Goal: Task Accomplishment & Management: Manage account settings

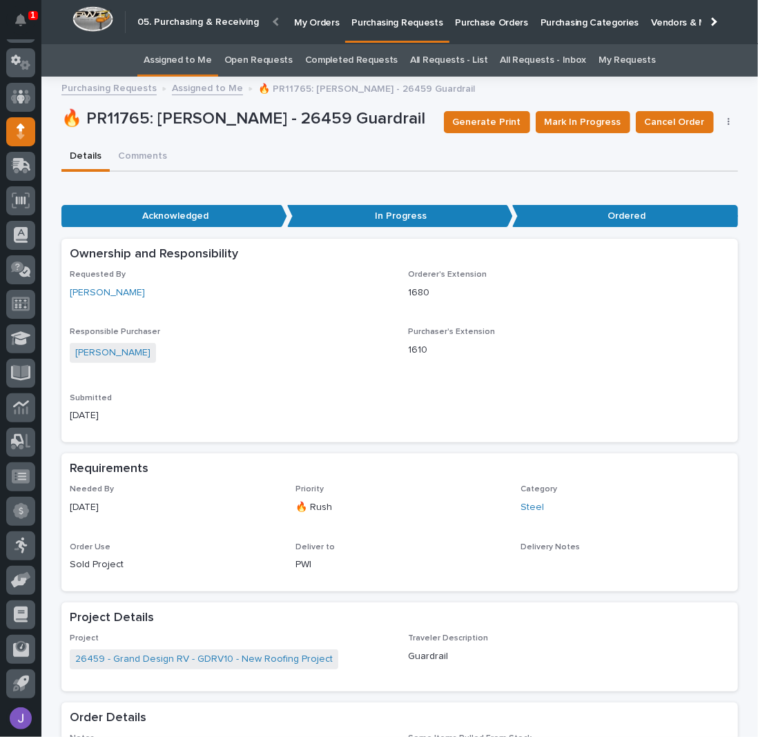
click at [189, 63] on link "Assigned to Me" at bounding box center [178, 60] width 68 height 32
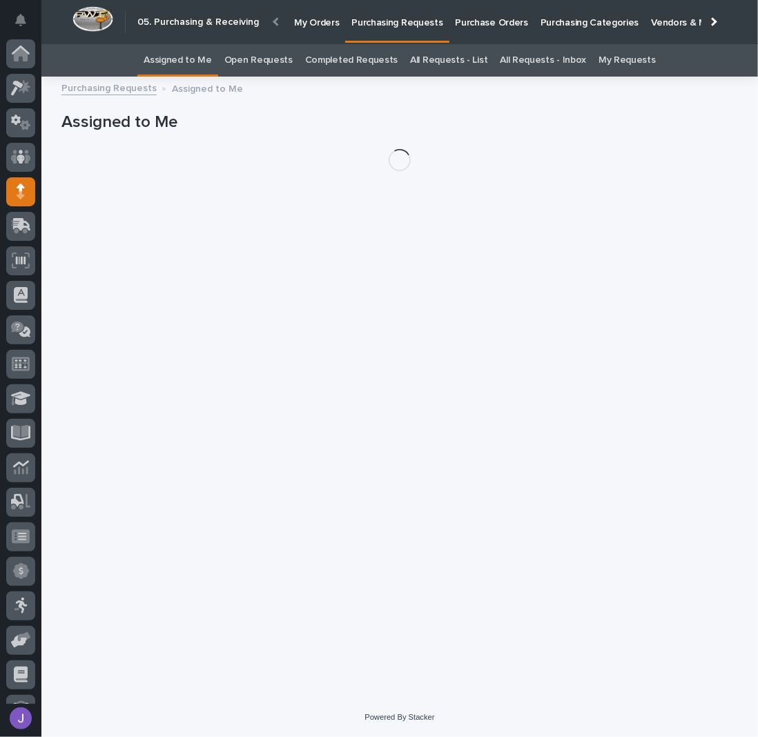
scroll to position [60, 0]
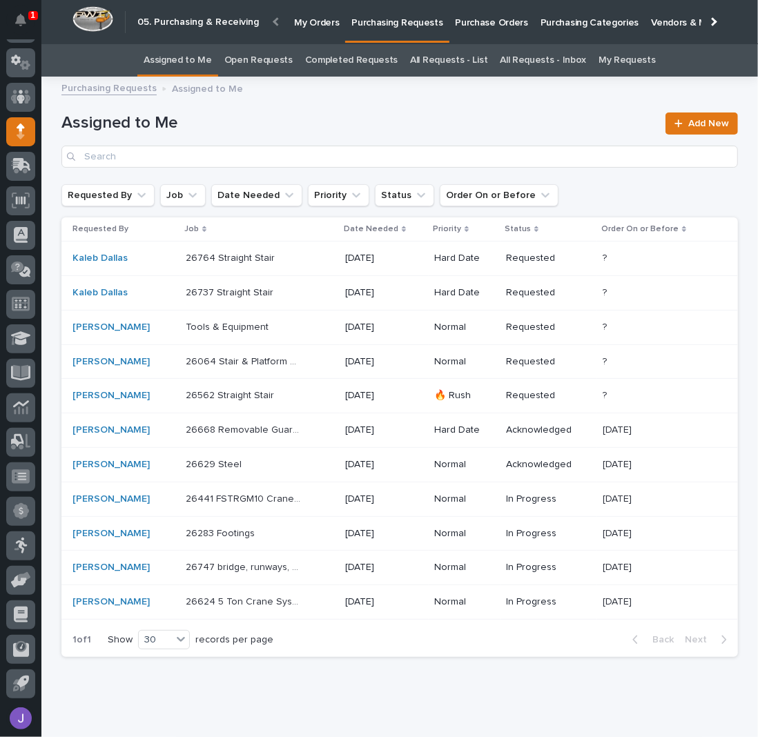
click at [289, 532] on p at bounding box center [243, 534] width 115 height 12
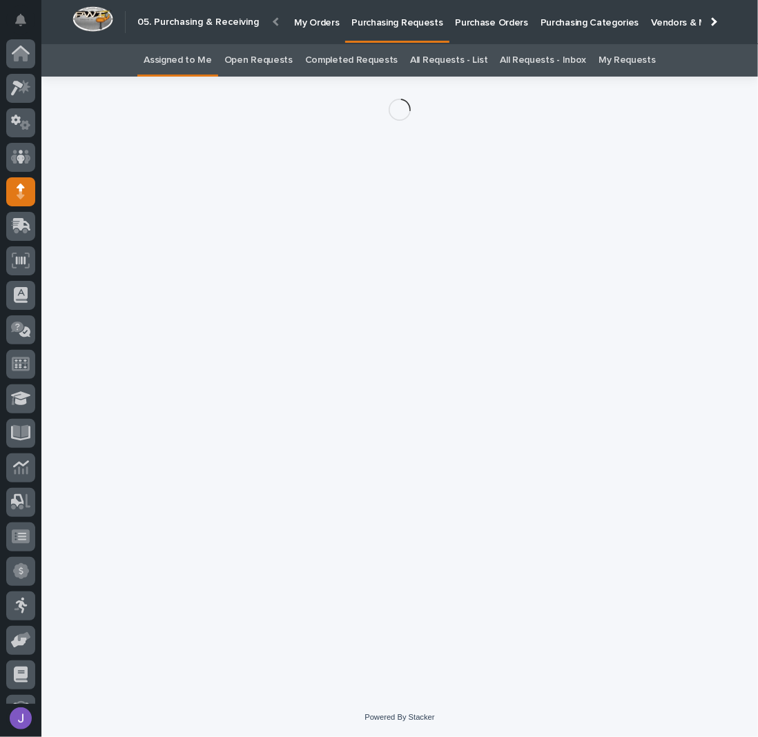
scroll to position [60, 0]
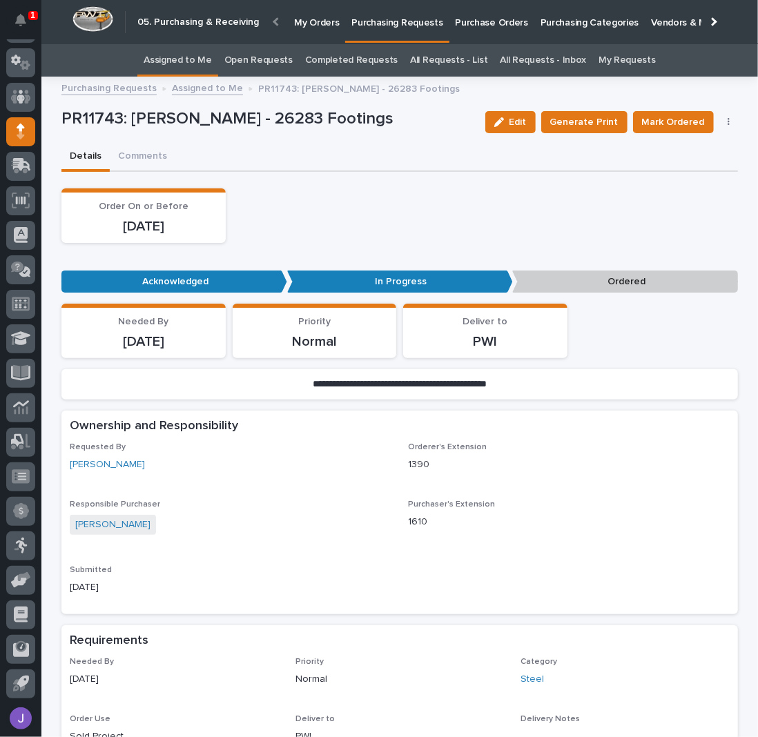
click at [496, 23] on p "Purchase Orders" at bounding box center [492, 14] width 72 height 29
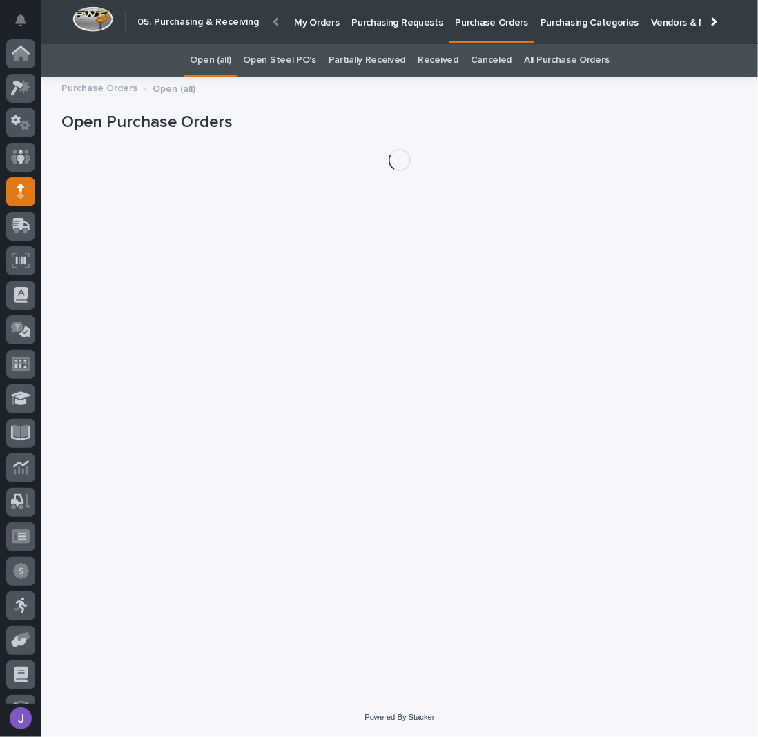
scroll to position [60, 0]
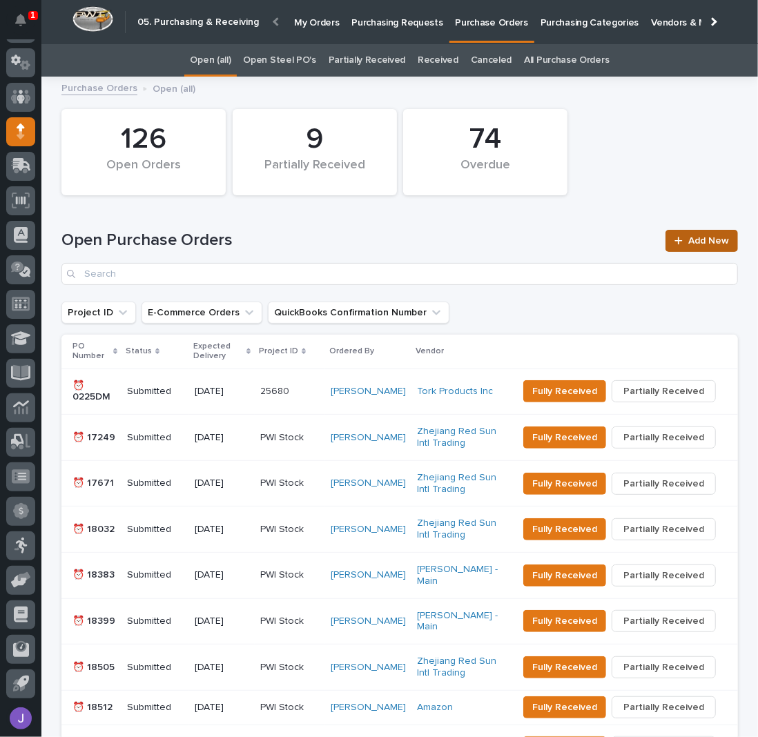
click at [717, 236] on span "Add New" at bounding box center [708, 241] width 41 height 10
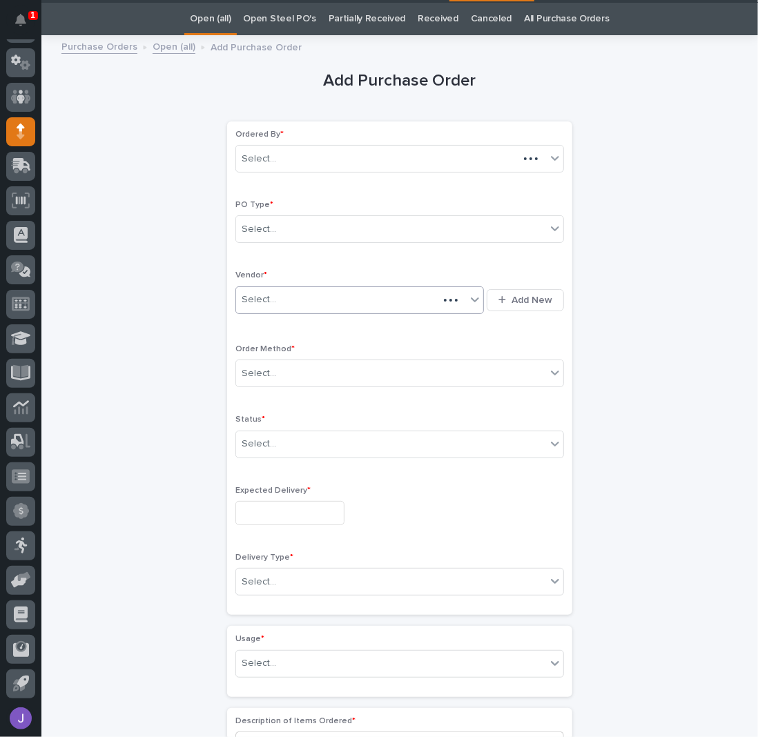
scroll to position [43, 0]
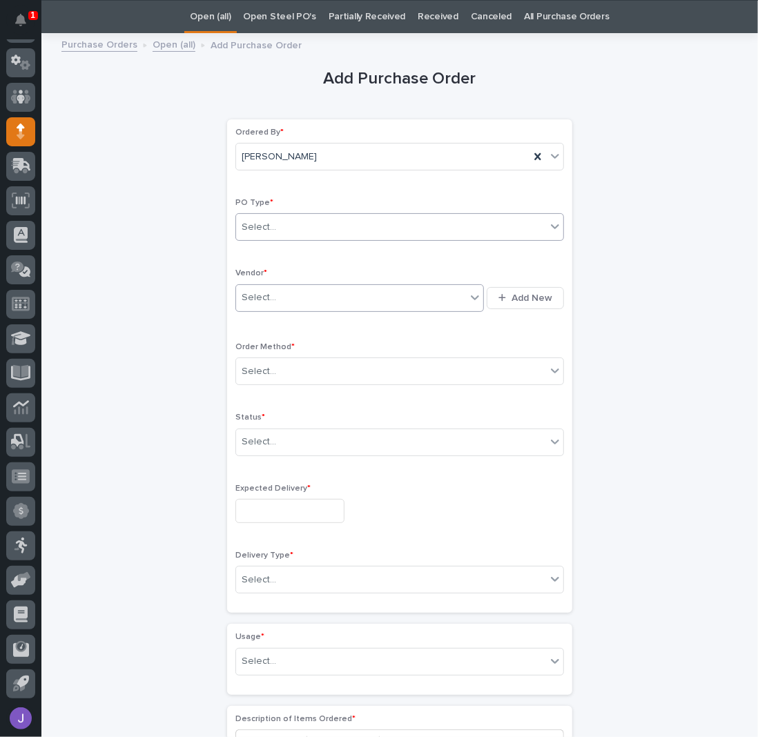
click at [316, 233] on div "Select..." at bounding box center [391, 227] width 310 height 23
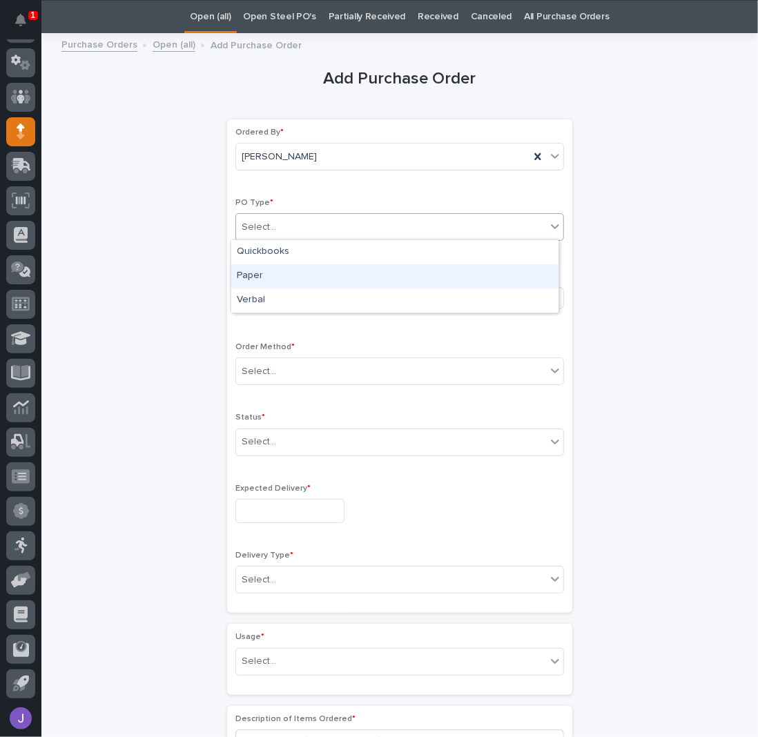
click at [276, 274] on div "Paper" at bounding box center [394, 276] width 327 height 24
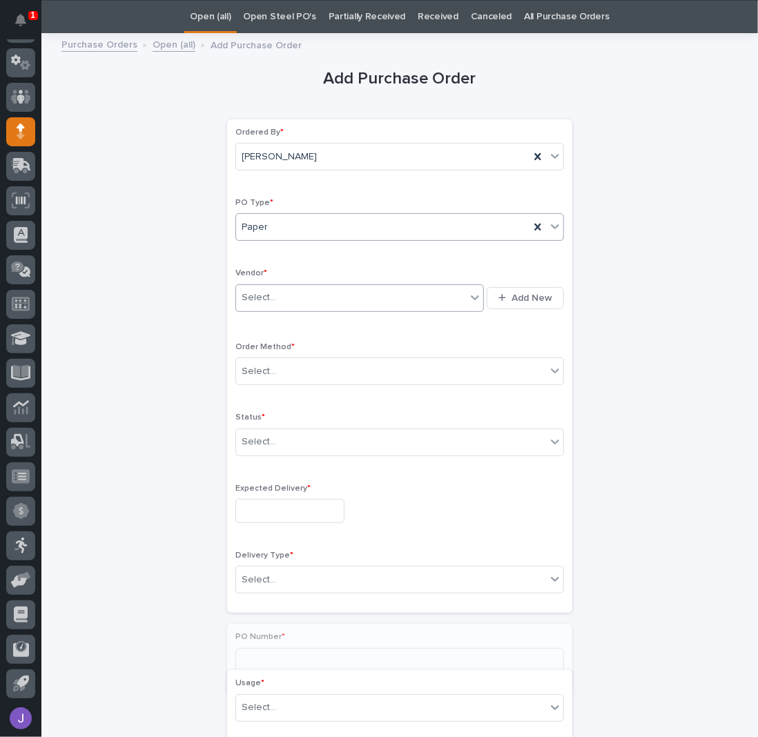
click at [284, 298] on div "Select..." at bounding box center [351, 298] width 230 height 23
type input "*"
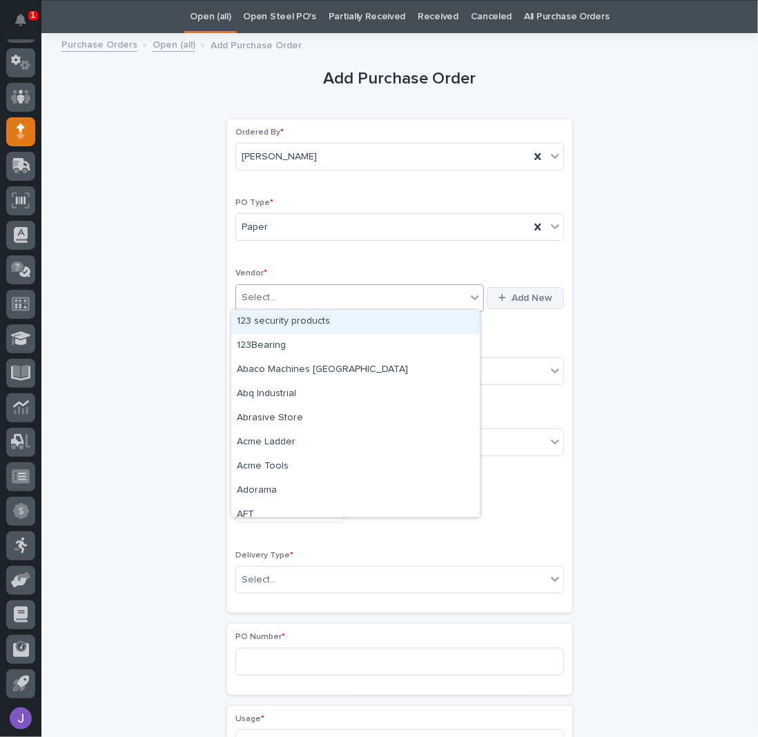
click at [533, 296] on span "Add New" at bounding box center [532, 298] width 41 height 10
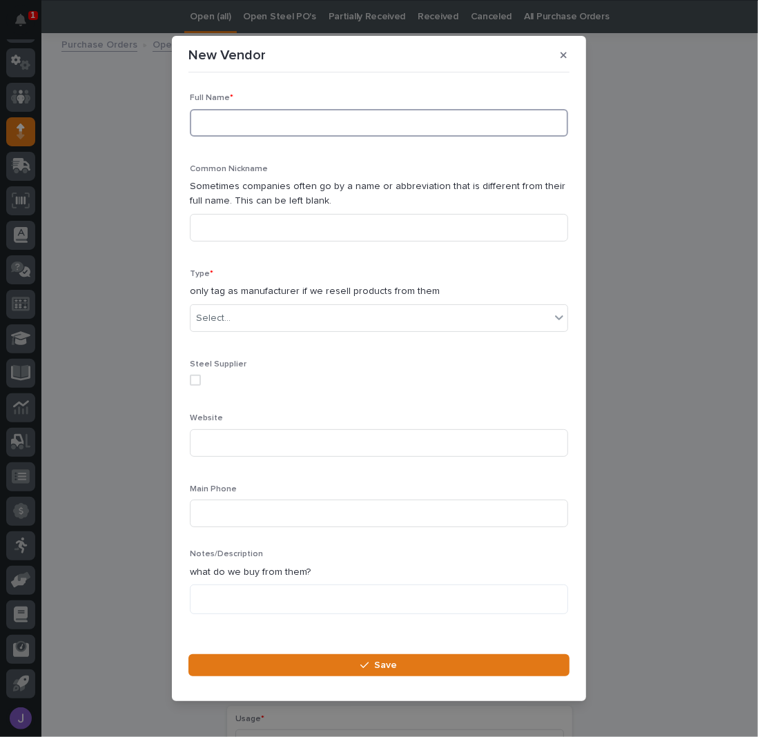
click at [273, 129] on input at bounding box center [379, 123] width 378 height 28
type input "White Cap Construction Supply"
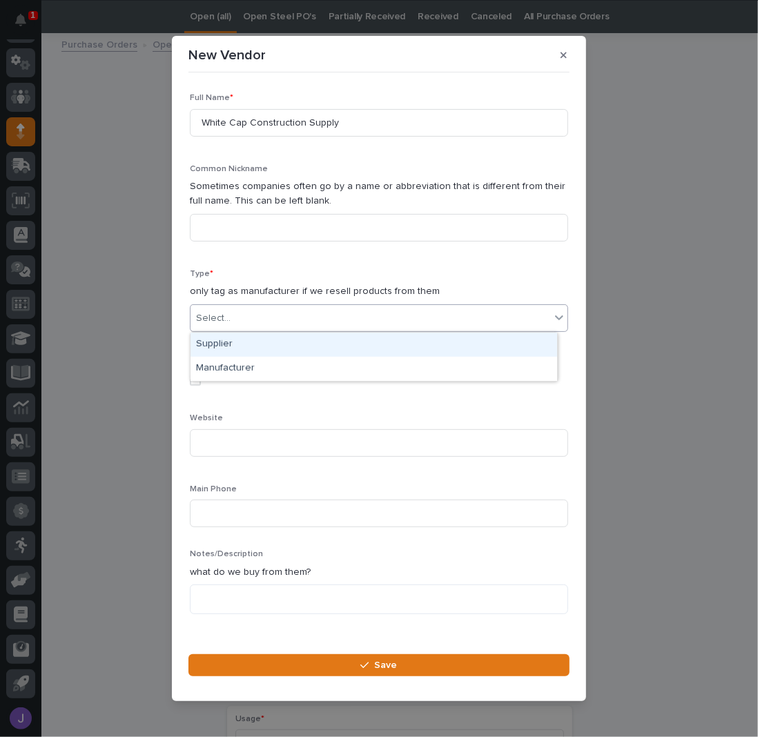
click at [235, 311] on div "Select..." at bounding box center [371, 318] width 360 height 23
click at [226, 346] on div "Supplier" at bounding box center [374, 345] width 367 height 24
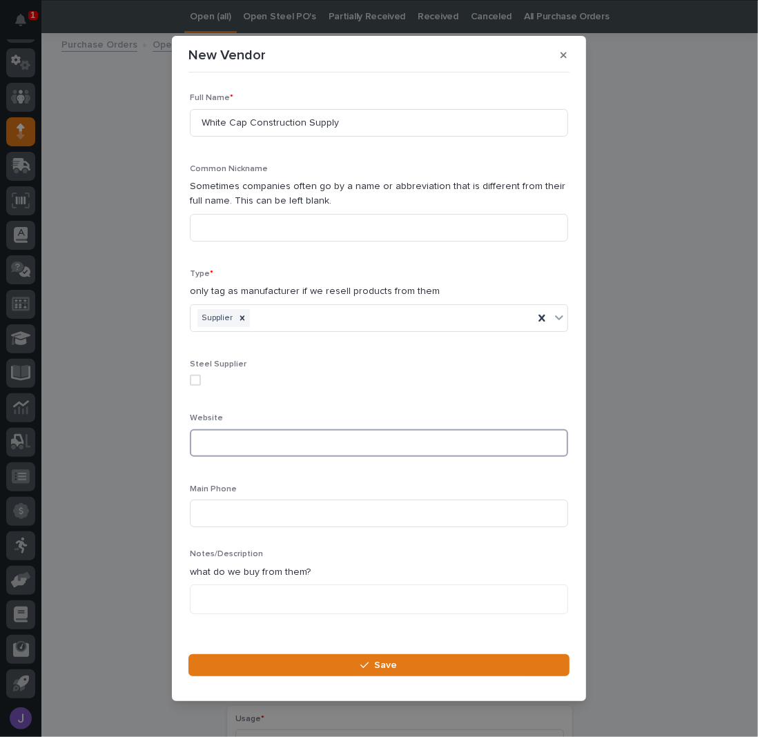
click at [224, 446] on input at bounding box center [379, 443] width 378 height 28
type input "[DOMAIN_NAME]"
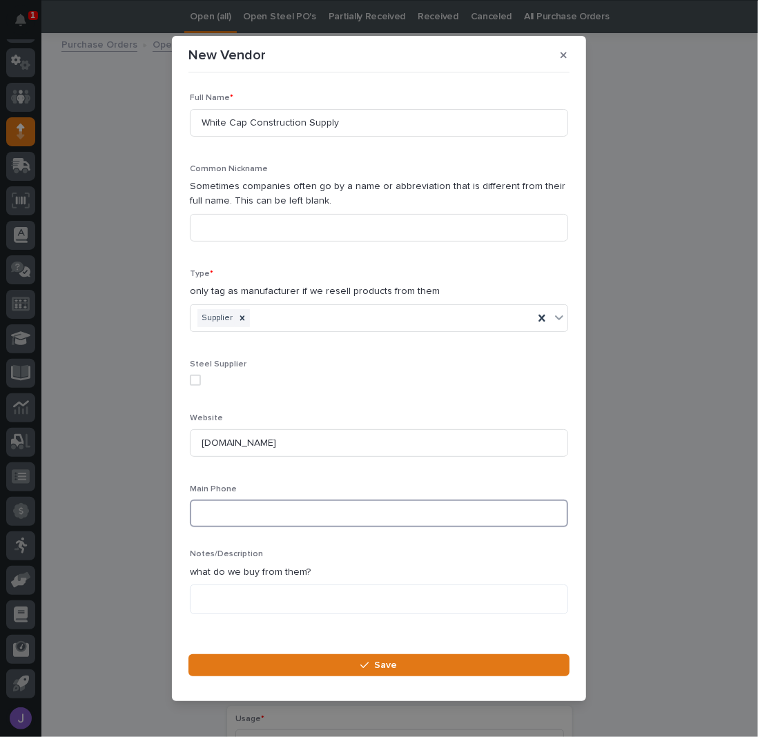
click at [258, 521] on input at bounding box center [379, 514] width 378 height 28
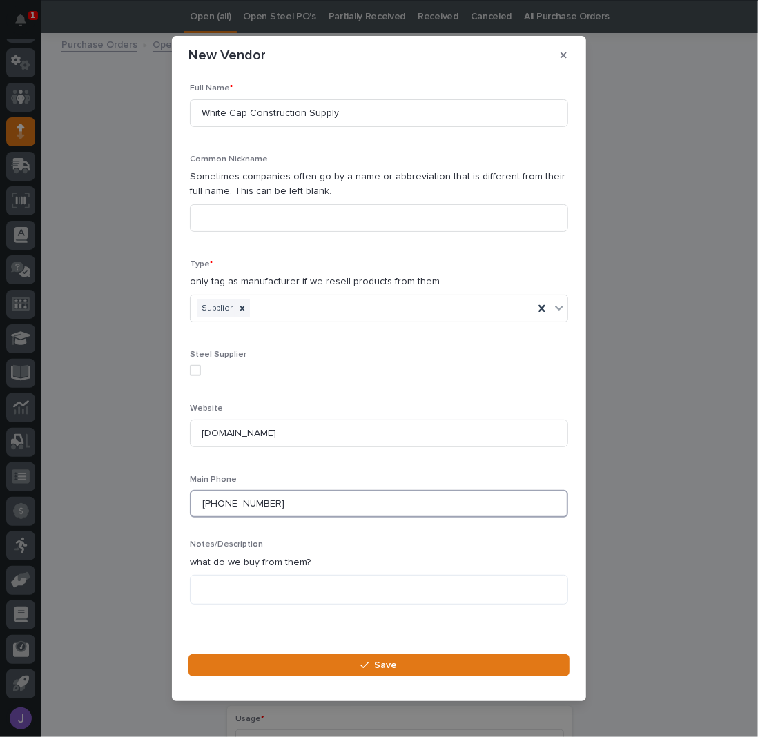
scroll to position [19, 0]
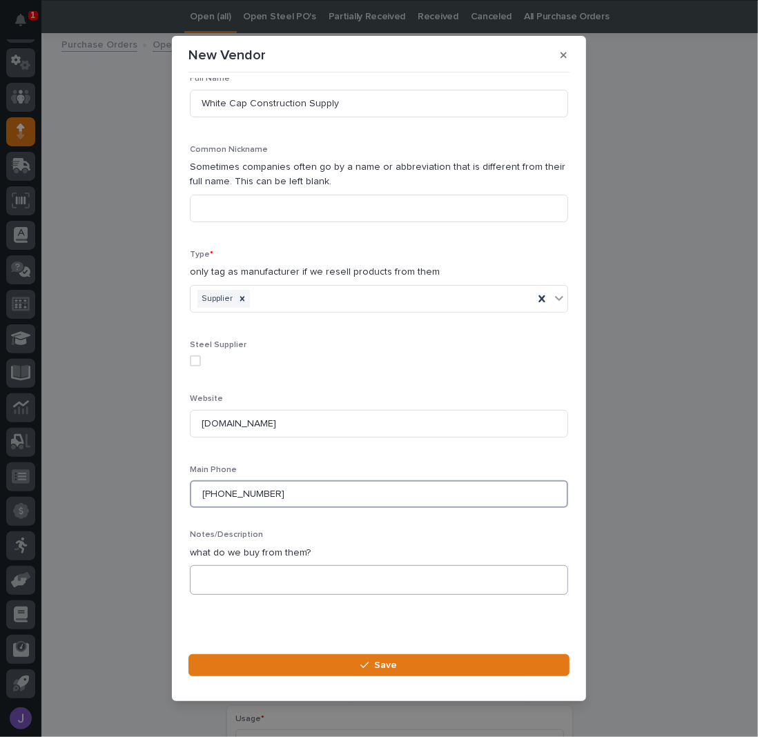
type input "[PHONE_NUMBER]"
click at [251, 583] on textarea at bounding box center [379, 579] width 378 height 29
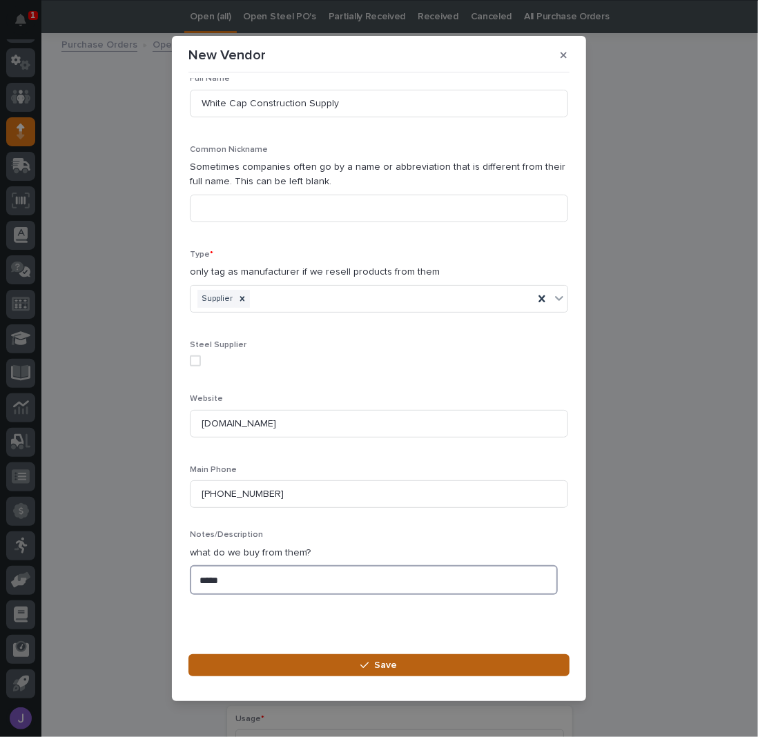
type textarea "*****"
click at [363, 669] on icon "button" at bounding box center [364, 666] width 8 height 10
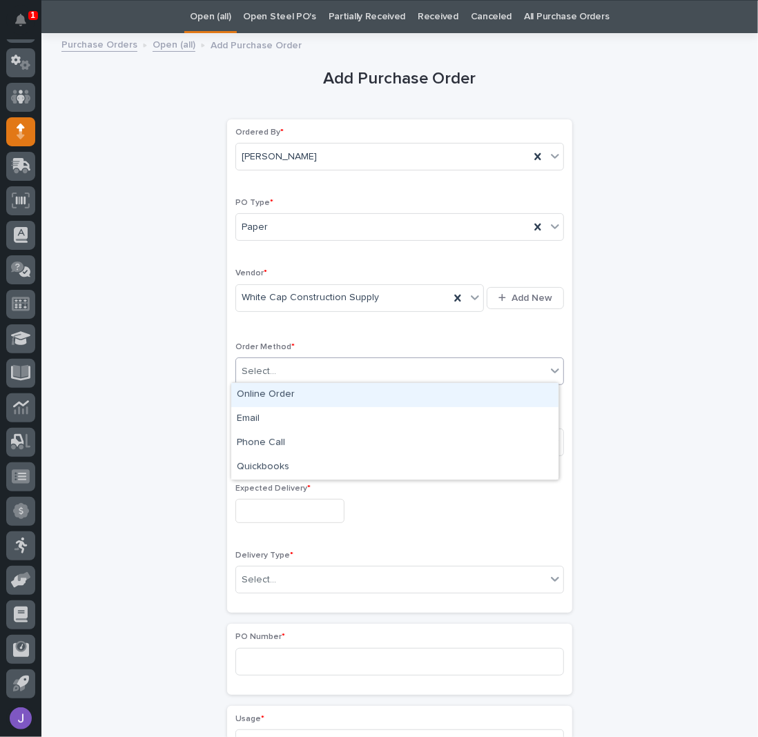
click at [295, 369] on div "Select..." at bounding box center [391, 371] width 310 height 23
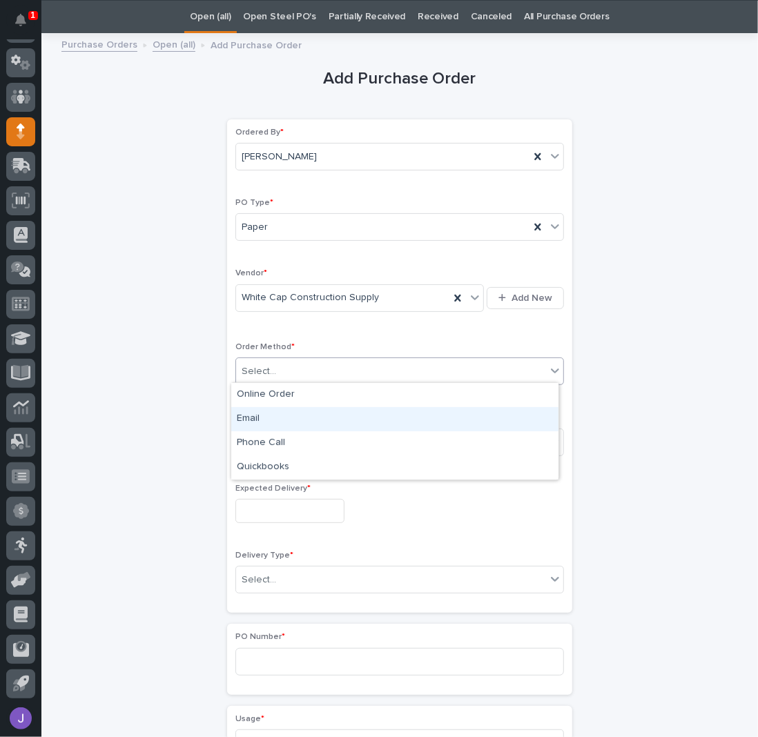
click at [257, 415] on div "Email" at bounding box center [394, 419] width 327 height 24
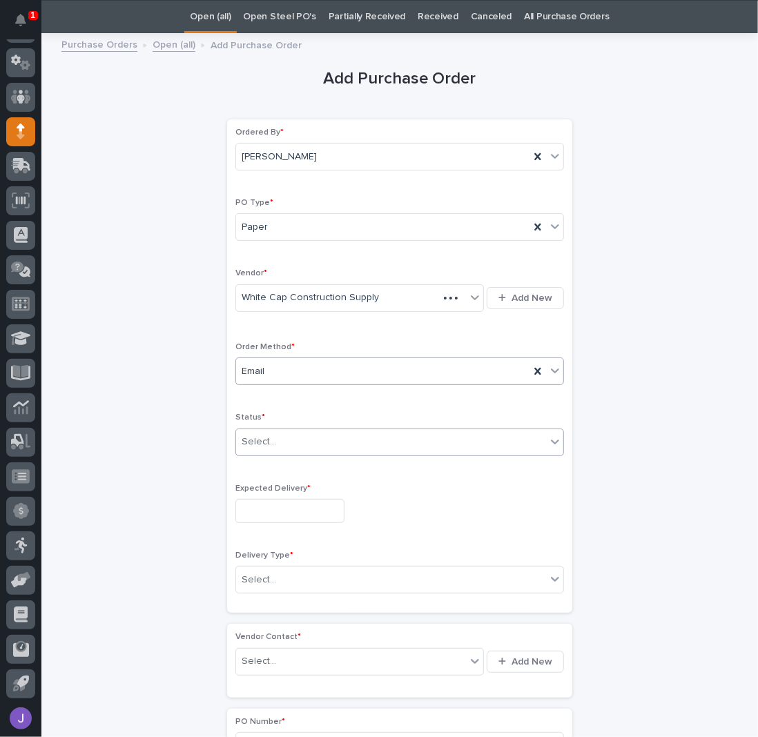
click at [263, 443] on div "Select..." at bounding box center [259, 442] width 35 height 14
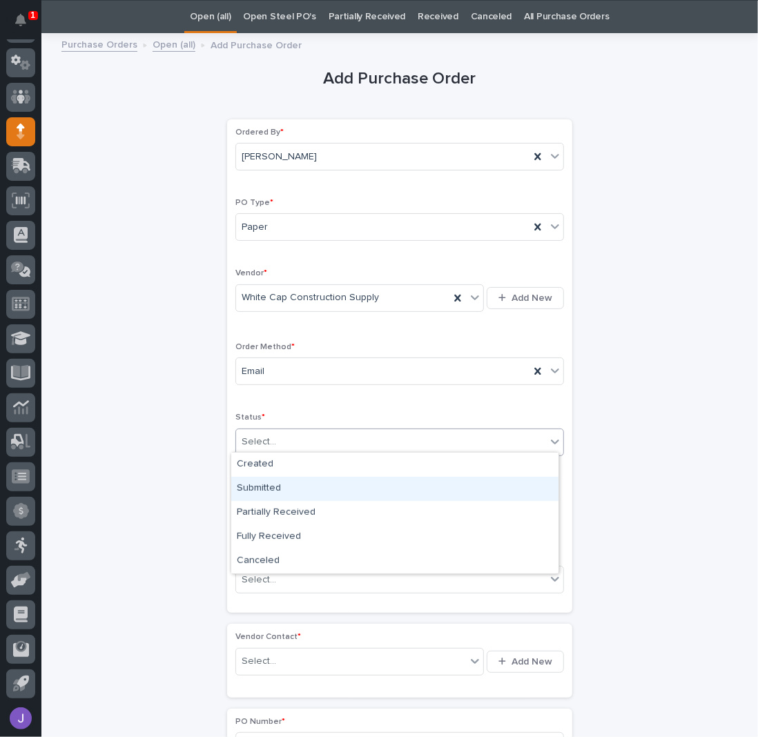
click at [260, 487] on div "Submitted" at bounding box center [394, 489] width 327 height 24
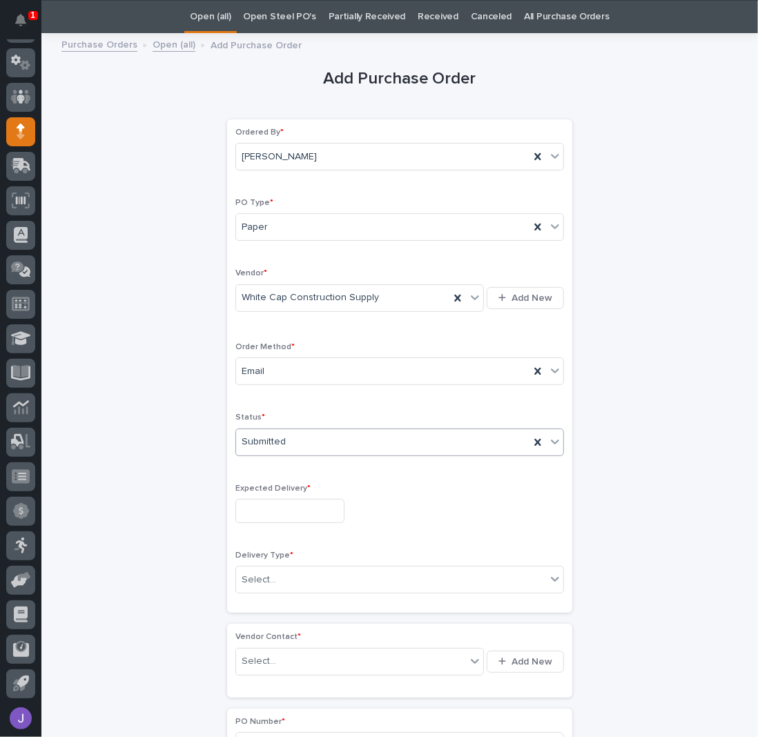
click at [275, 511] on input "text" at bounding box center [289, 511] width 109 height 24
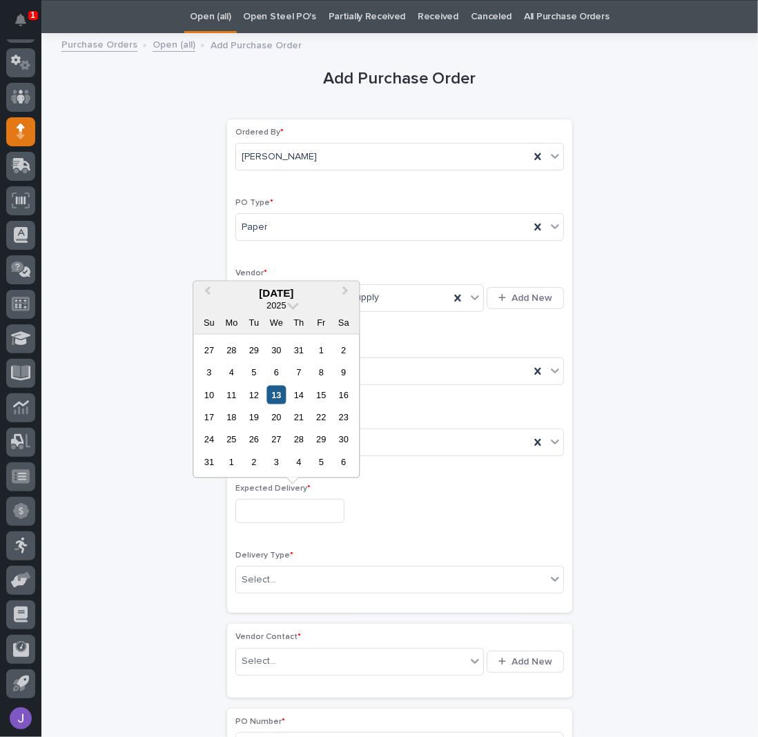
click at [277, 397] on div "13" at bounding box center [276, 394] width 19 height 19
type input "**********"
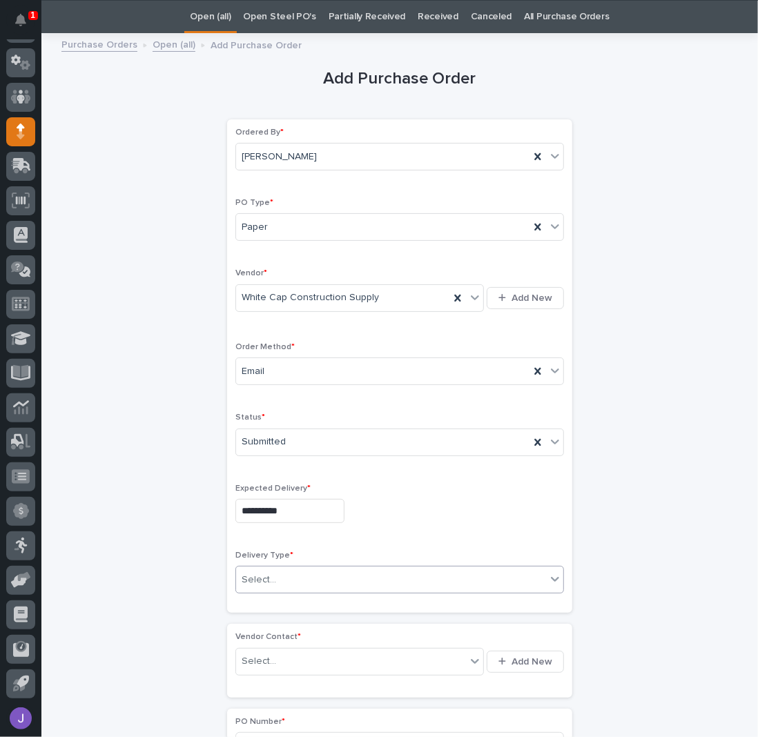
click at [282, 578] on div "Select..." at bounding box center [391, 580] width 310 height 23
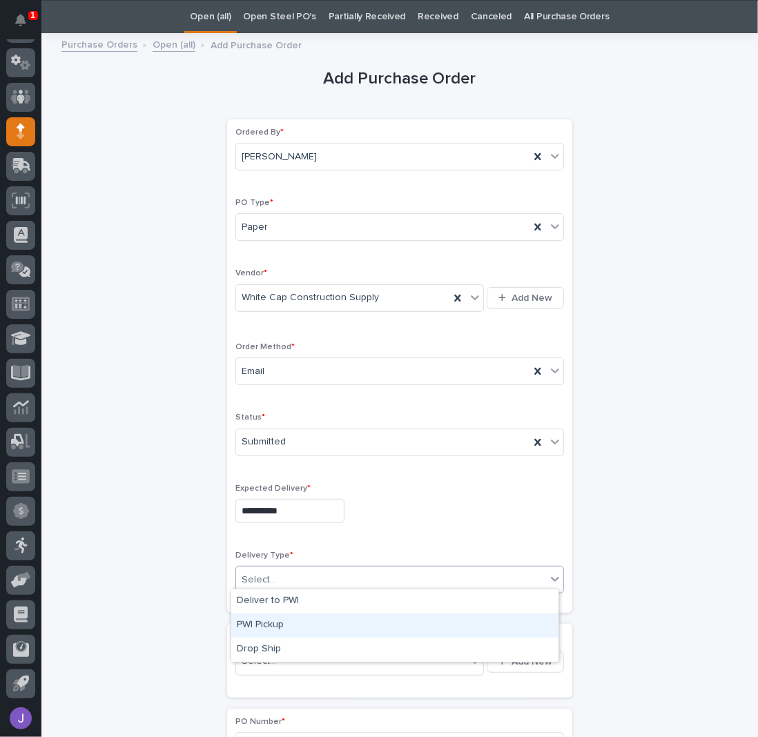
click at [265, 628] on div "PWI Pickup" at bounding box center [394, 626] width 327 height 24
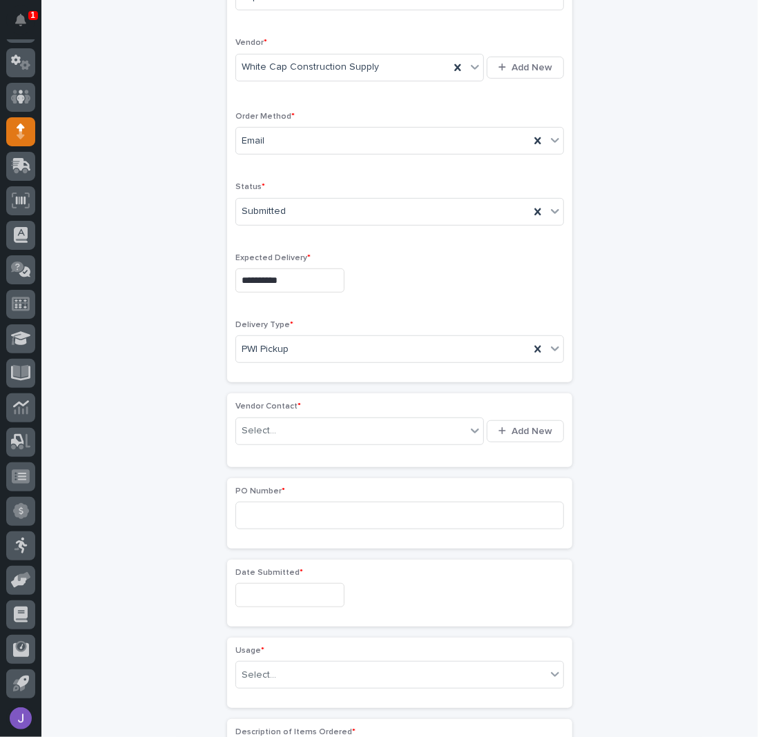
scroll to position [320, 0]
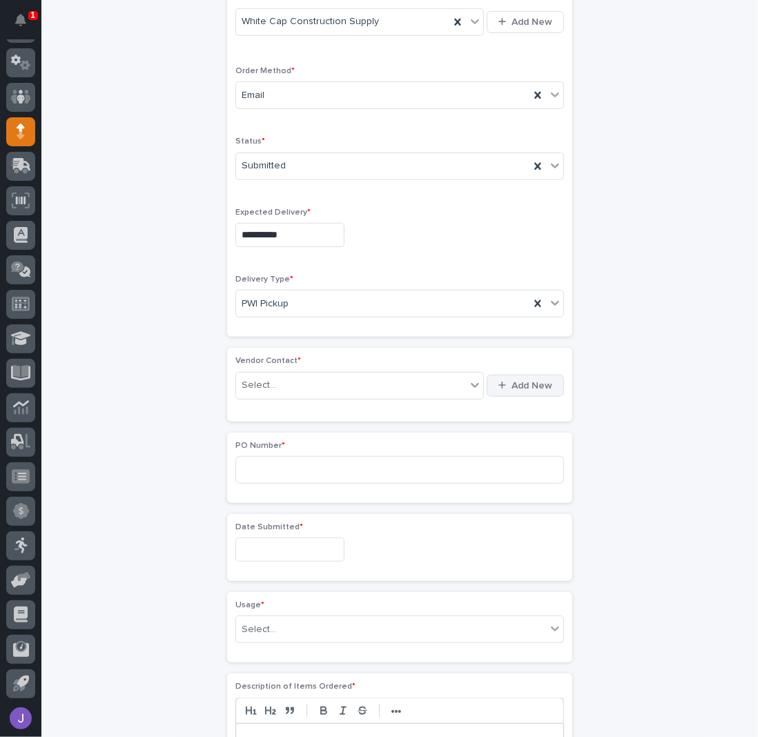
click at [547, 379] on button "Add New" at bounding box center [525, 386] width 77 height 22
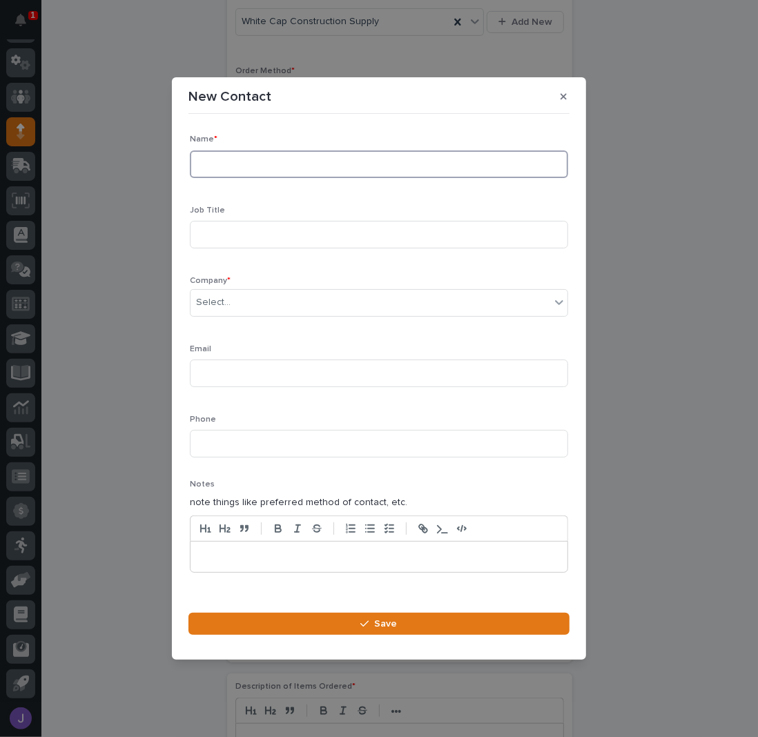
click at [271, 168] on input at bounding box center [379, 165] width 378 height 28
type input "[PERSON_NAME]"
click at [248, 300] on div "Select..." at bounding box center [371, 302] width 360 height 23
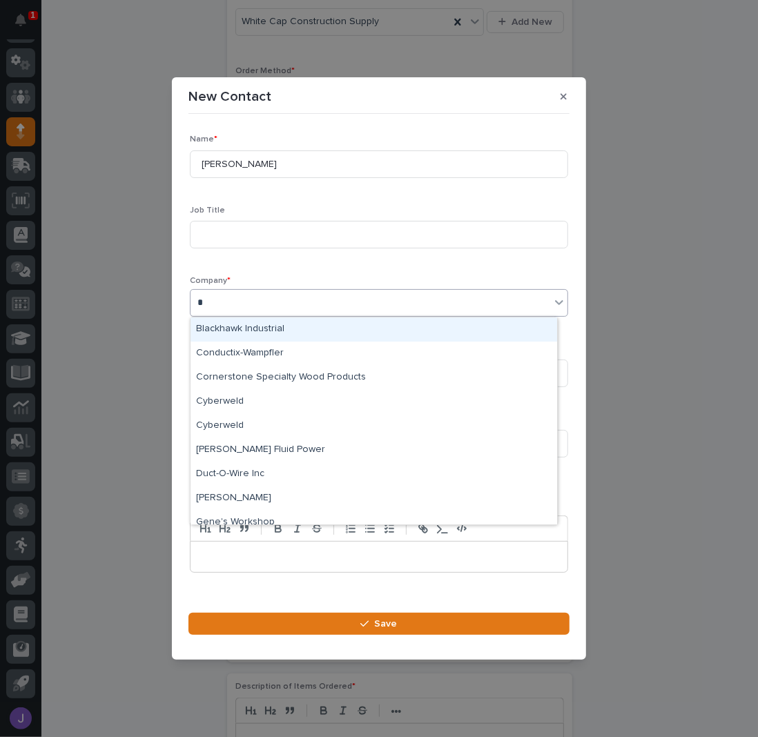
type input "**"
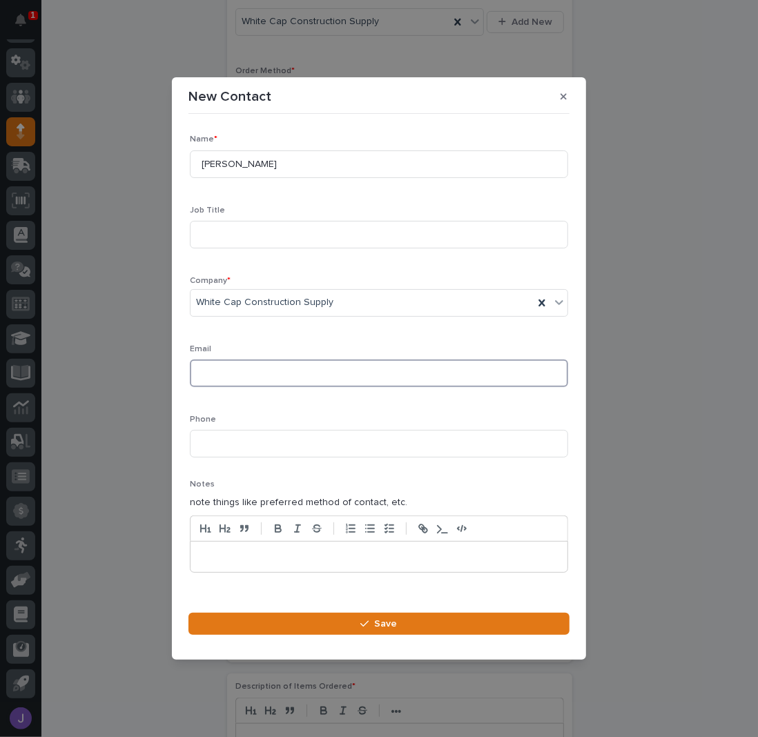
click at [221, 372] on input at bounding box center [379, 374] width 378 height 28
type input "[PERSON_NAME][EMAIL_ADDRESS][PERSON_NAME][DOMAIN_NAME]"
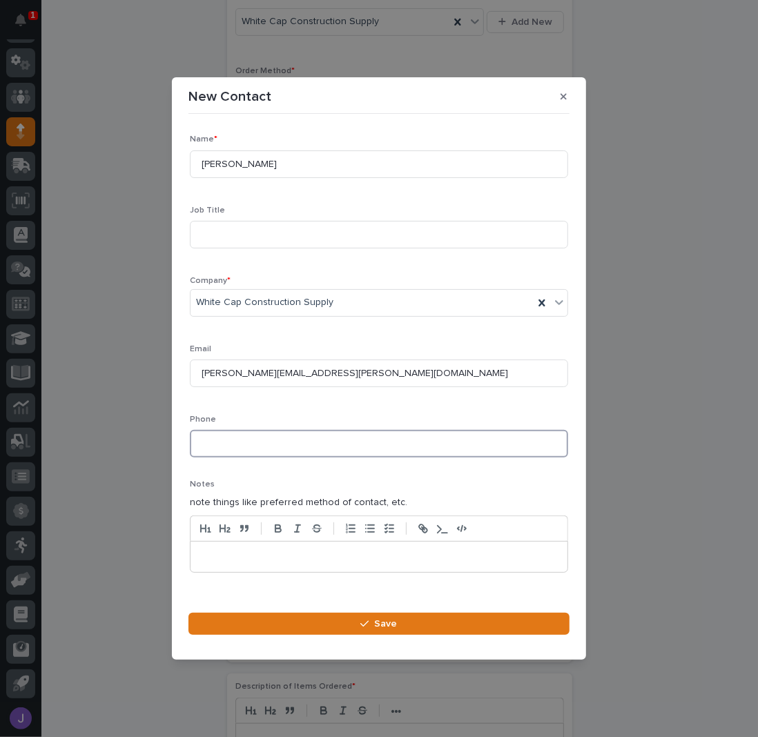
click at [239, 445] on input at bounding box center [379, 444] width 378 height 28
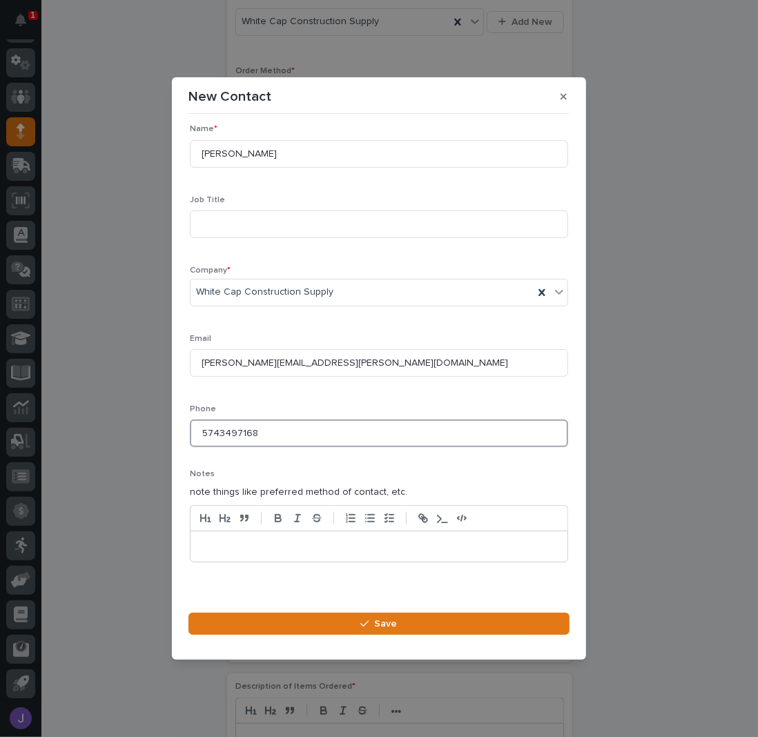
scroll to position [19, 0]
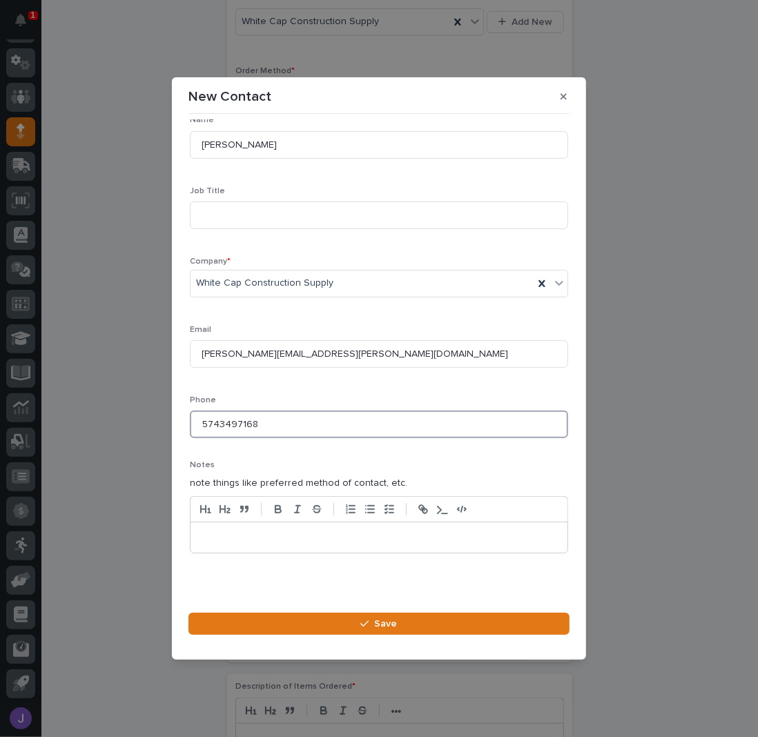
click at [224, 427] on input "5743497168" at bounding box center [379, 425] width 378 height 28
click at [221, 422] on input "5743497168" at bounding box center [379, 425] width 378 height 28
click at [239, 423] on input "574-3497168" at bounding box center [379, 425] width 378 height 28
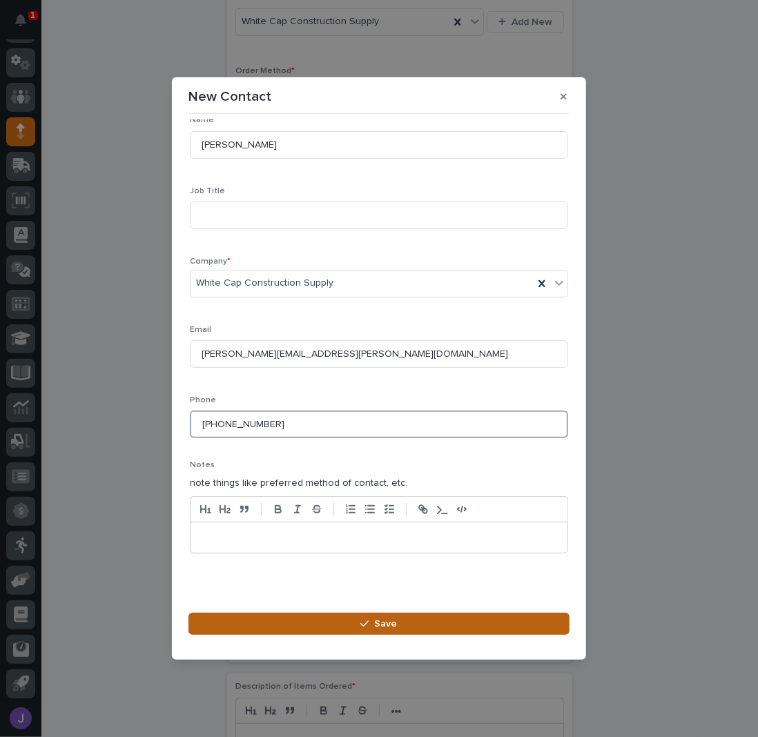
type input "[PHONE_NUMBER]"
click at [266, 619] on button "Save" at bounding box center [378, 624] width 381 height 22
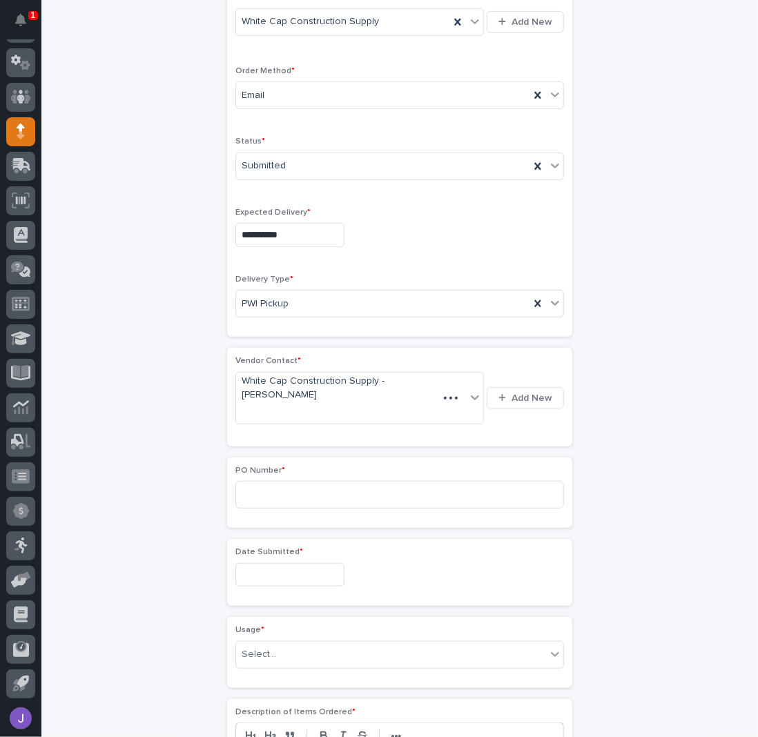
scroll to position [332, 0]
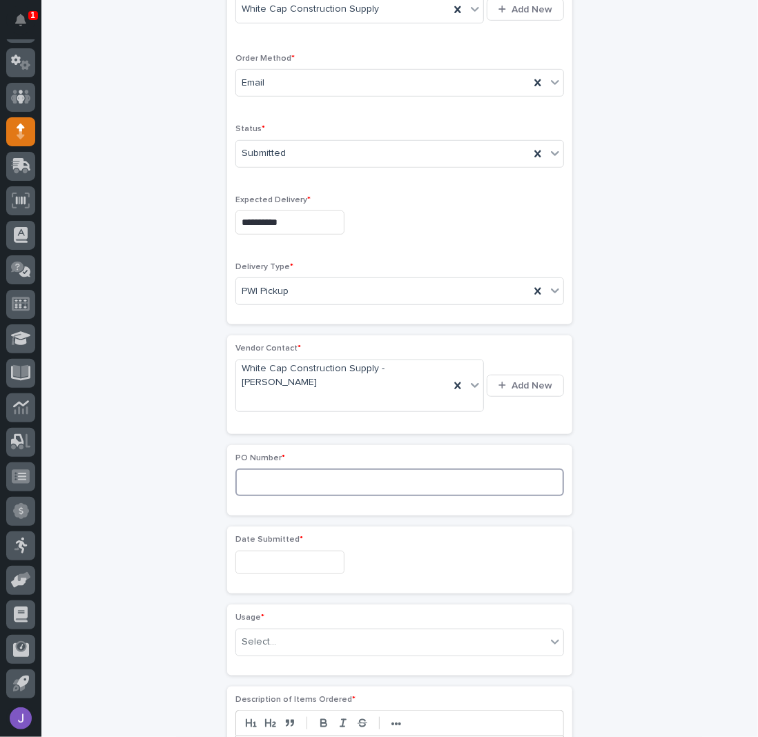
click at [271, 475] on input at bounding box center [399, 483] width 329 height 28
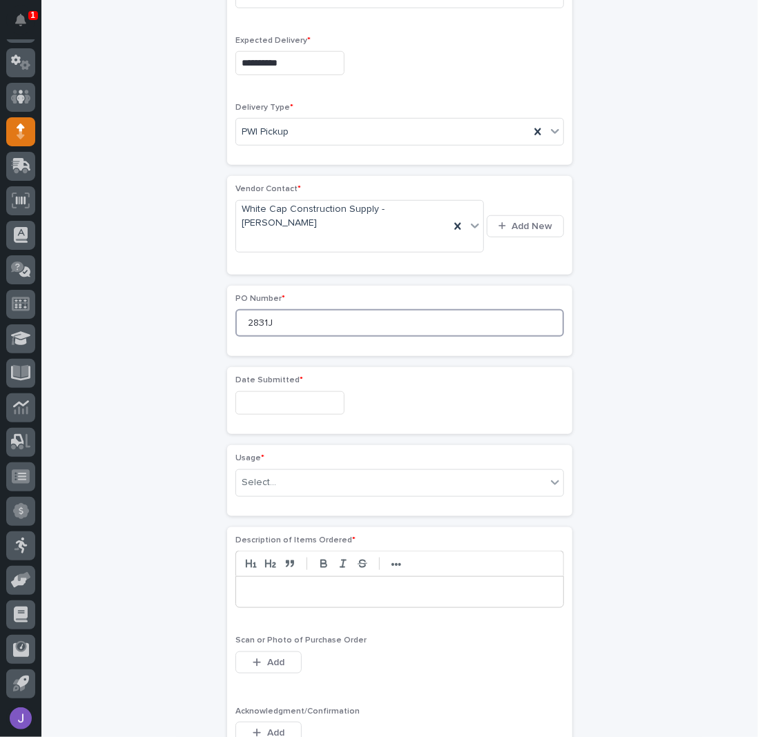
scroll to position [608, 0]
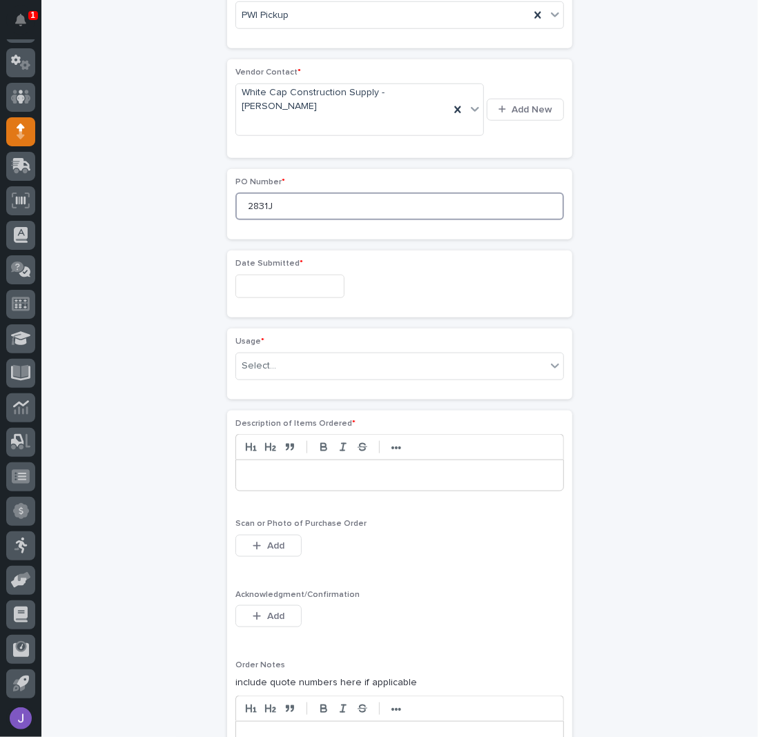
type input "2831J"
click at [282, 280] on input "text" at bounding box center [289, 287] width 109 height 24
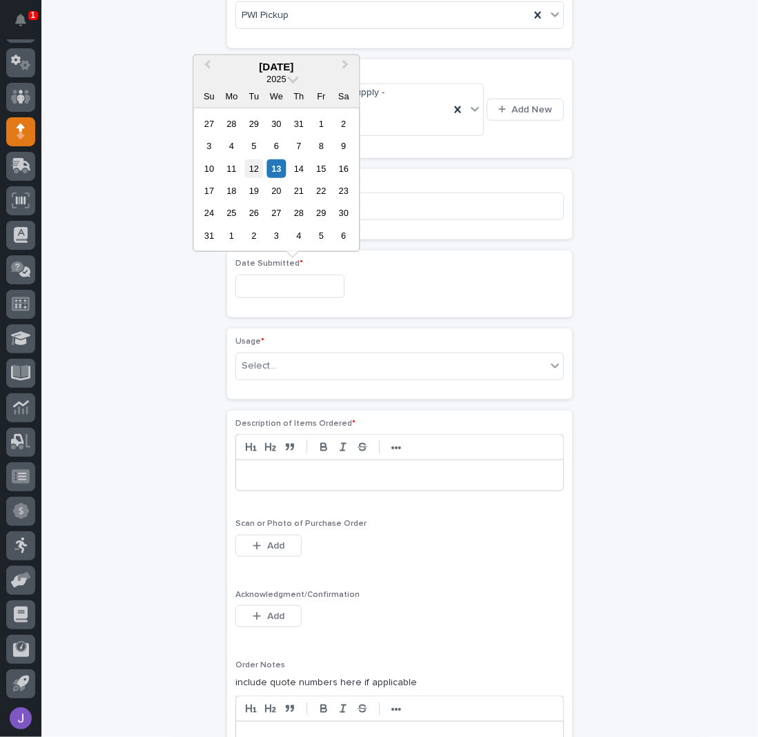
click at [254, 169] on div "12" at bounding box center [253, 168] width 19 height 19
type input "**********"
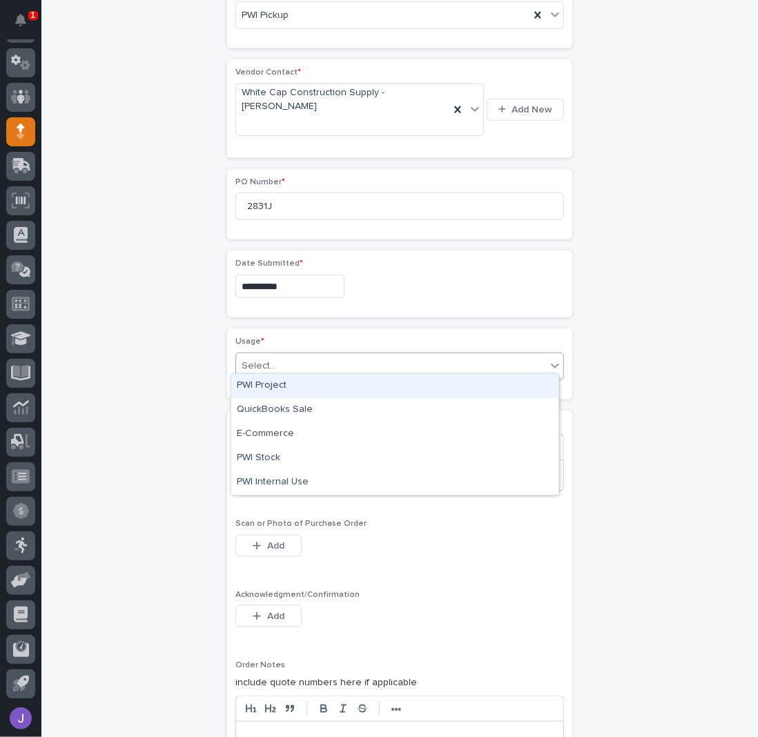
drag, startPoint x: 296, startPoint y: 371, endPoint x: 289, endPoint y: 361, distance: 11.9
click at [295, 368] on div "Select..." at bounding box center [391, 366] width 310 height 23
click at [268, 383] on div "PWI Project" at bounding box center [394, 386] width 327 height 24
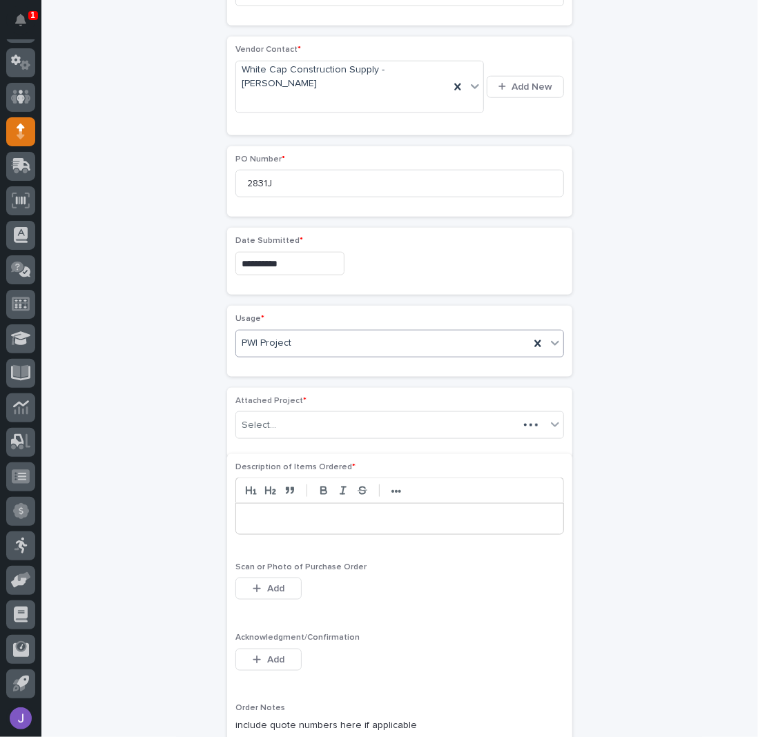
scroll to position [649, 0]
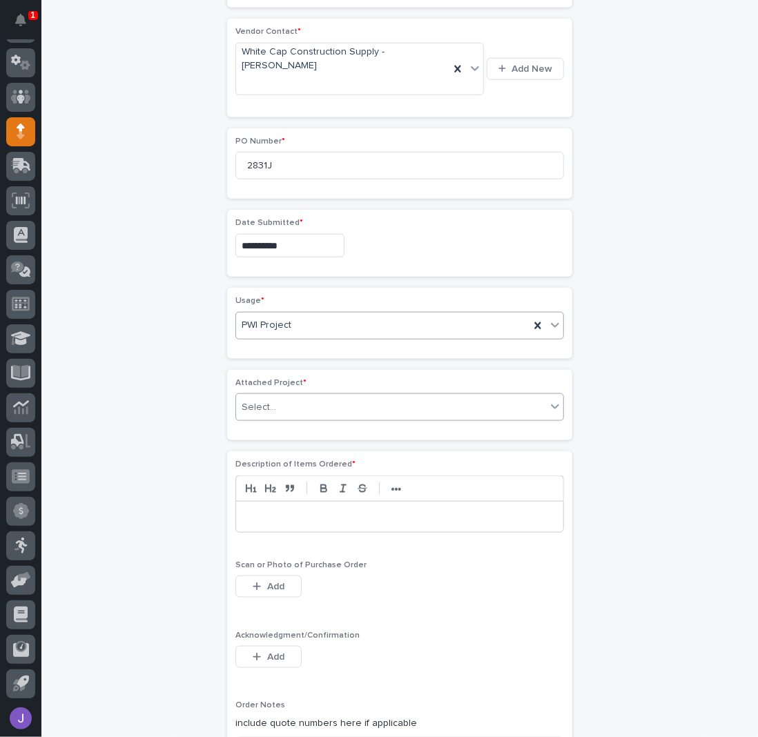
click at [290, 404] on div "Select..." at bounding box center [391, 407] width 310 height 23
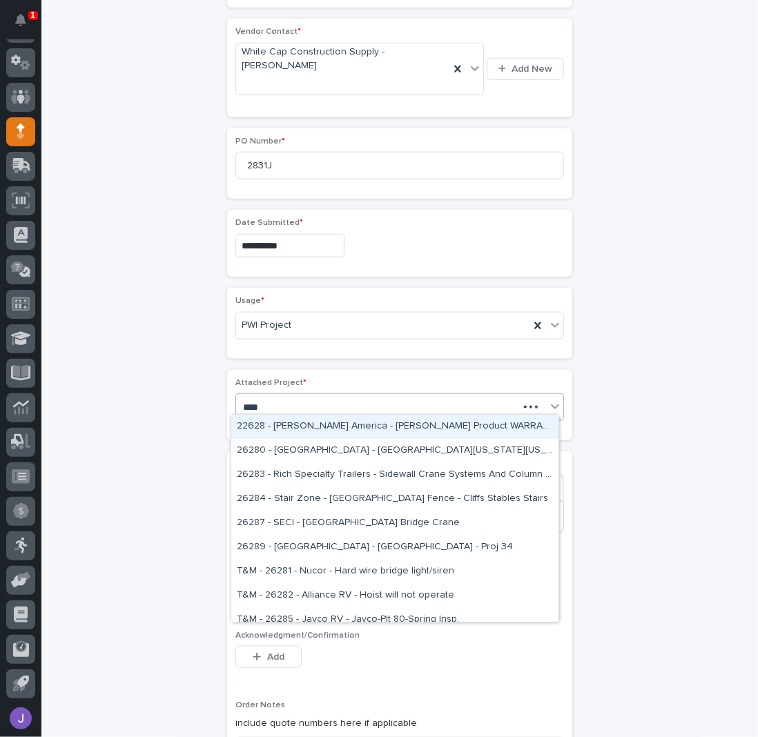
type input "*****"
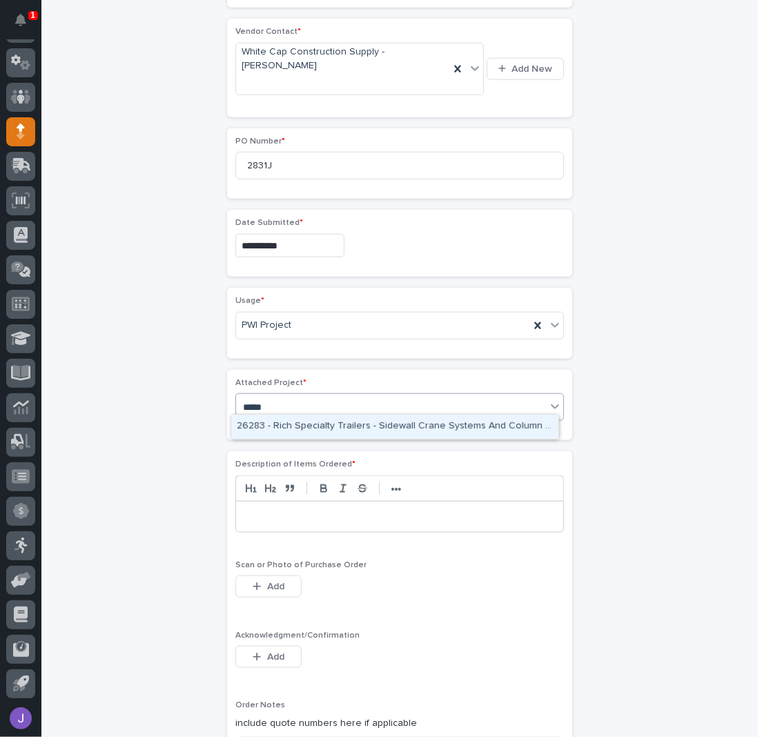
click at [326, 422] on div "26283 - Rich Specialty Trailers - Sidewall Crane Systems And Column Spanner" at bounding box center [394, 427] width 327 height 24
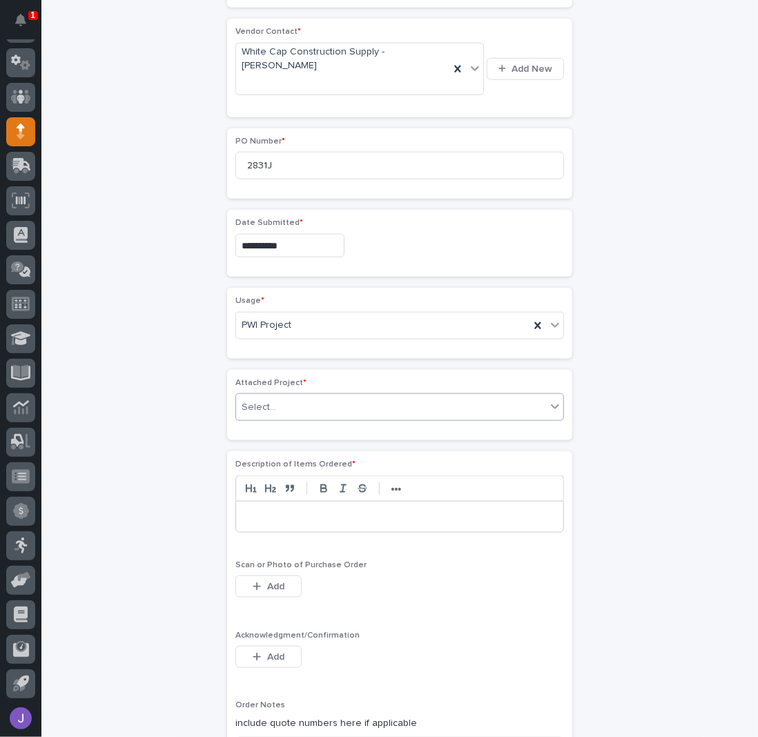
scroll to position [658, 0]
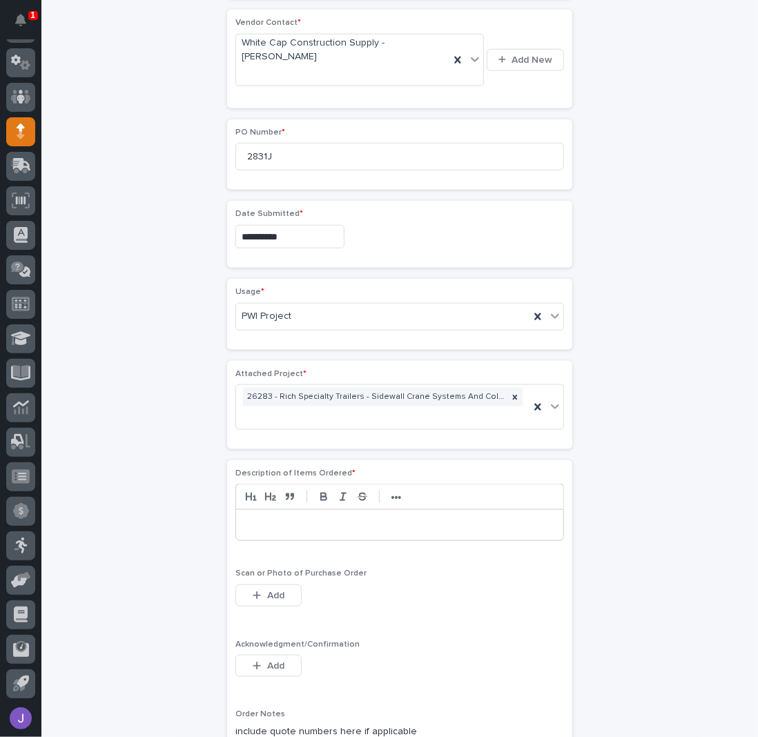
click at [290, 518] on p at bounding box center [399, 525] width 307 height 14
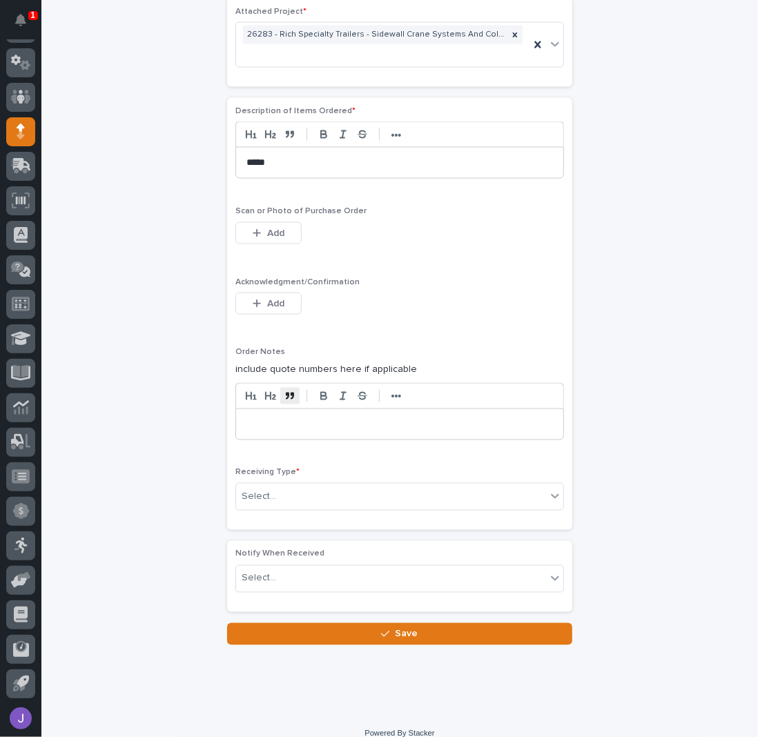
scroll to position [1026, 0]
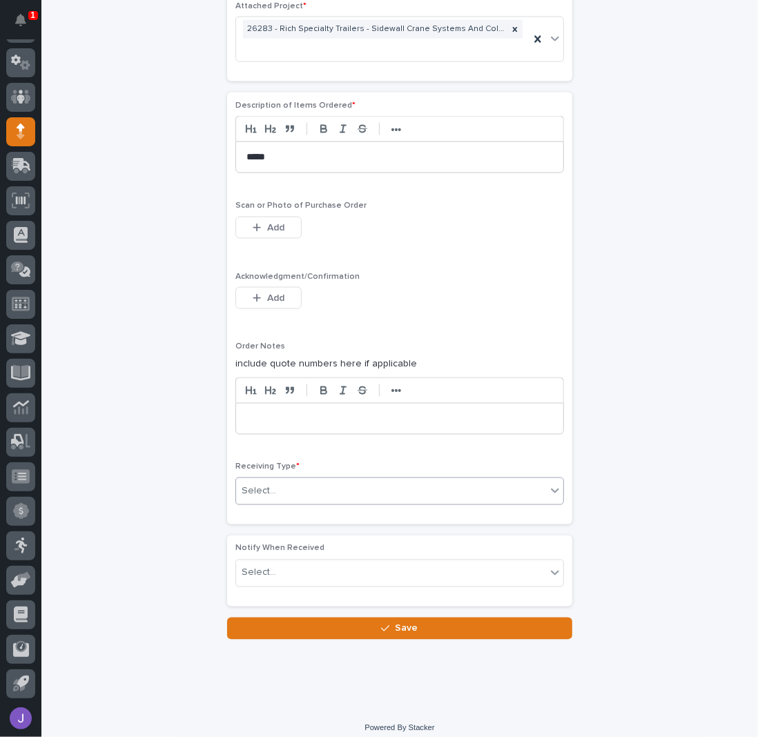
click at [293, 483] on div "Select..." at bounding box center [391, 492] width 310 height 23
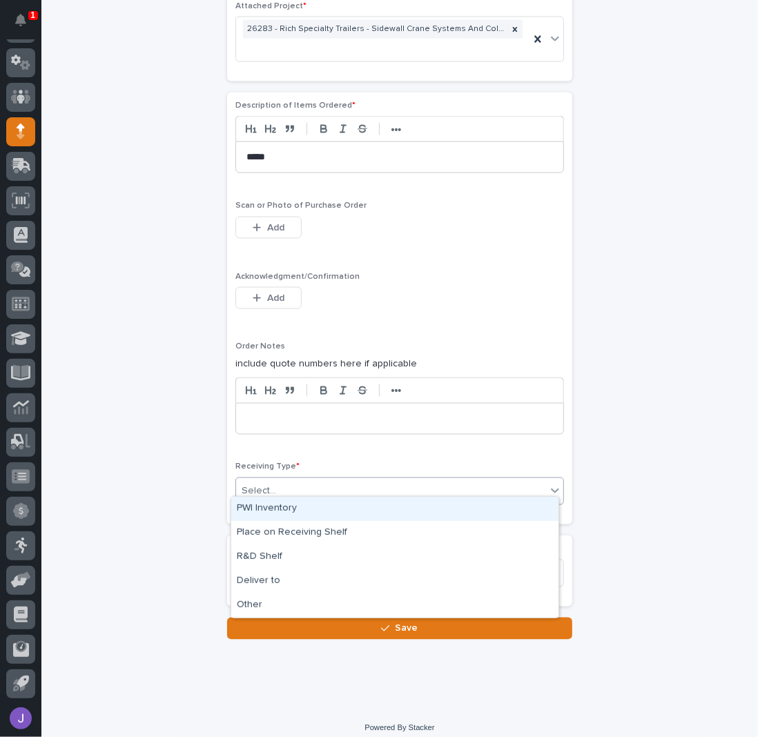
click at [270, 507] on div "PWI Inventory" at bounding box center [394, 509] width 327 height 24
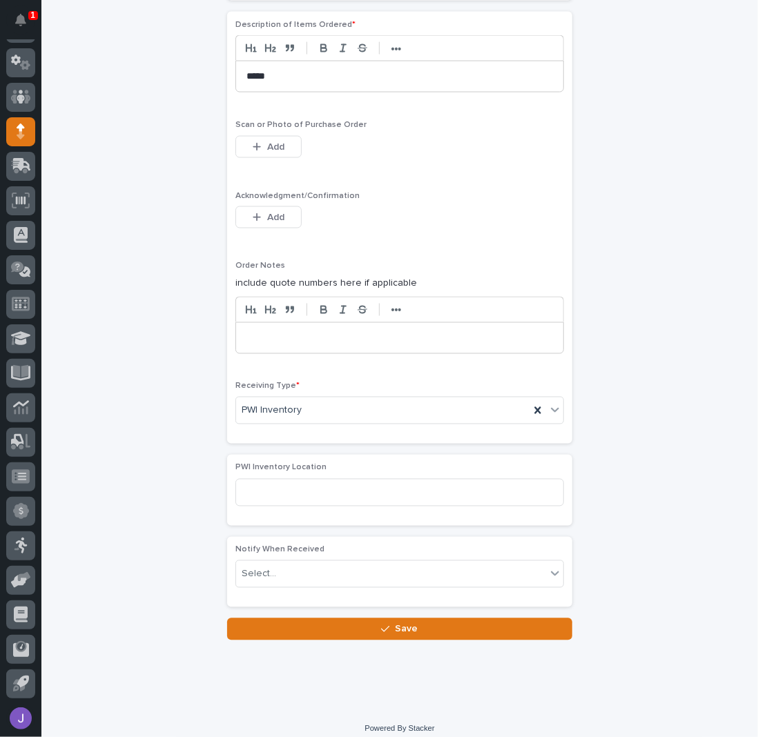
scroll to position [1108, 0]
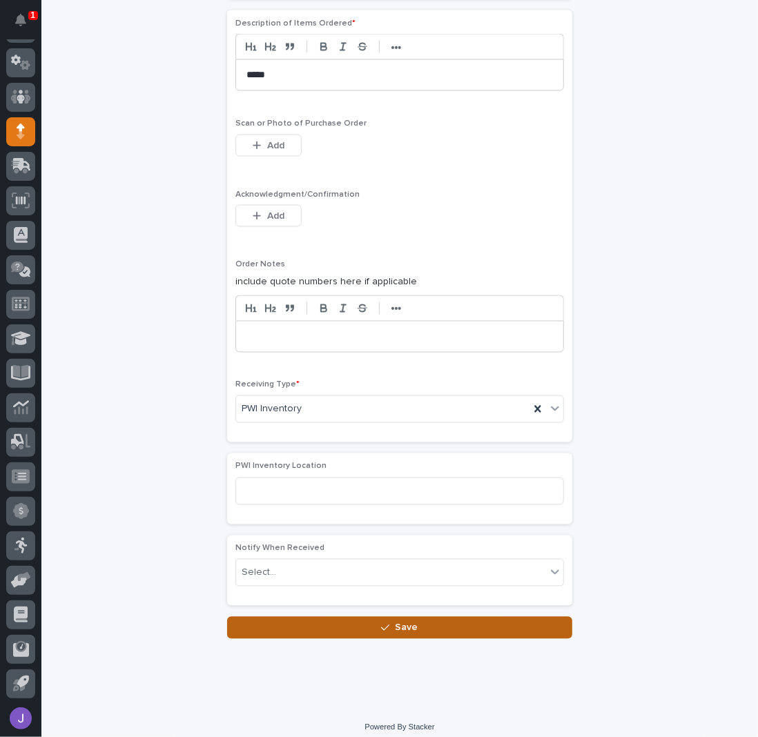
click at [368, 617] on button "Save" at bounding box center [399, 628] width 345 height 22
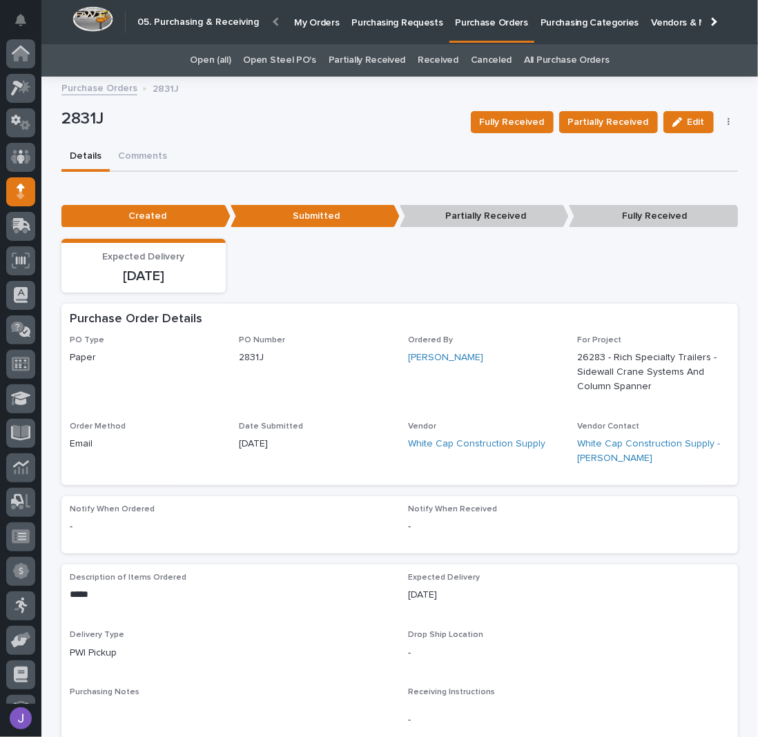
scroll to position [60, 0]
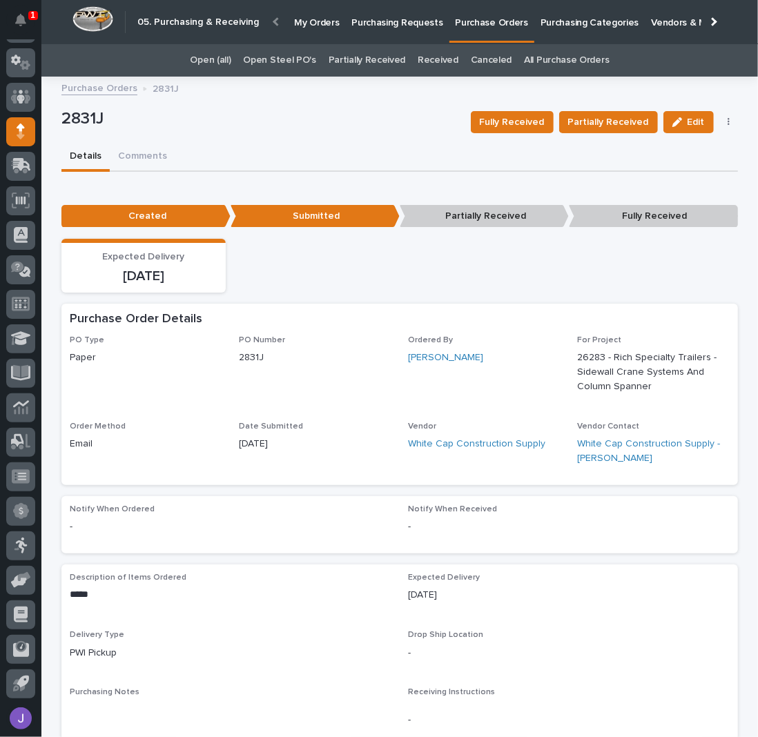
click at [379, 24] on p "Purchasing Requests" at bounding box center [396, 14] width 91 height 29
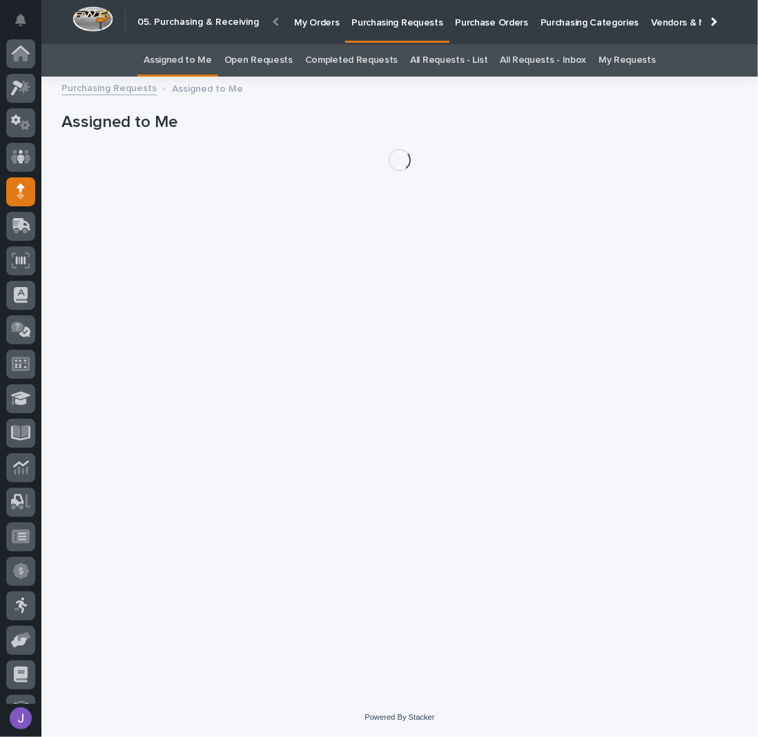
scroll to position [60, 0]
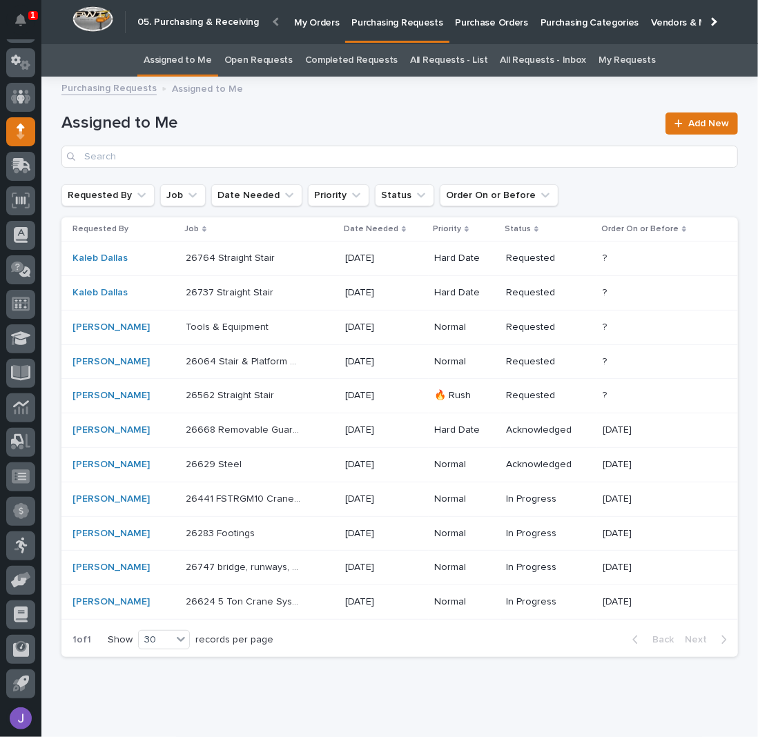
click at [289, 532] on p at bounding box center [243, 534] width 115 height 12
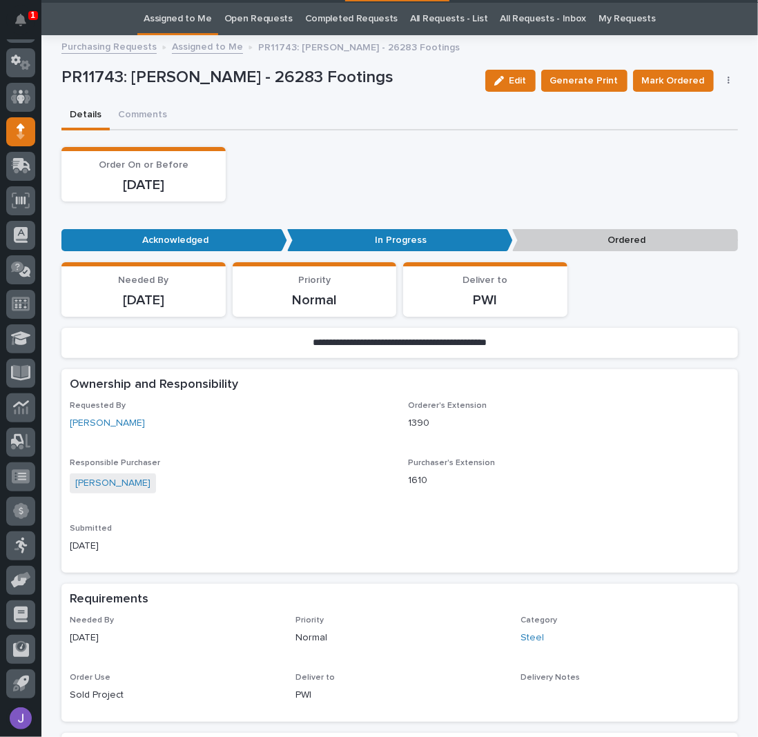
scroll to position [43, 0]
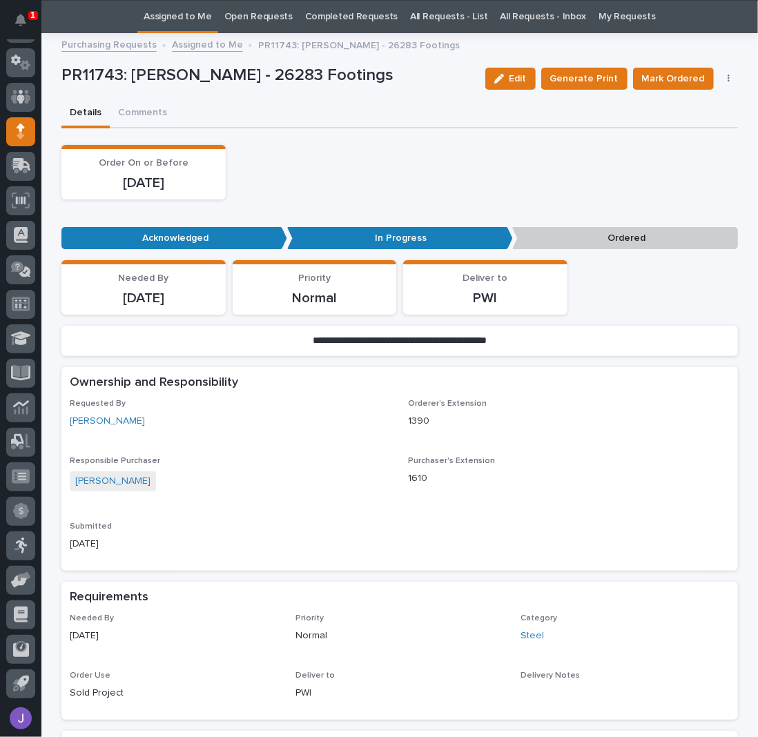
click at [727, 77] on button "button" at bounding box center [728, 79] width 19 height 10
click at [699, 131] on span "Edit Linked PO's" at bounding box center [684, 129] width 70 height 14
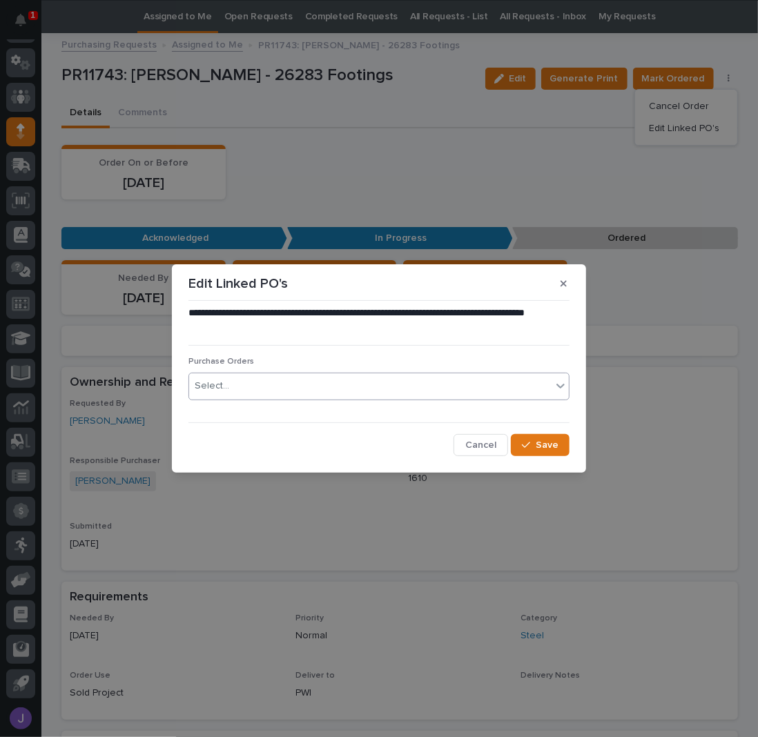
click at [303, 385] on div "Select..." at bounding box center [370, 386] width 362 height 23
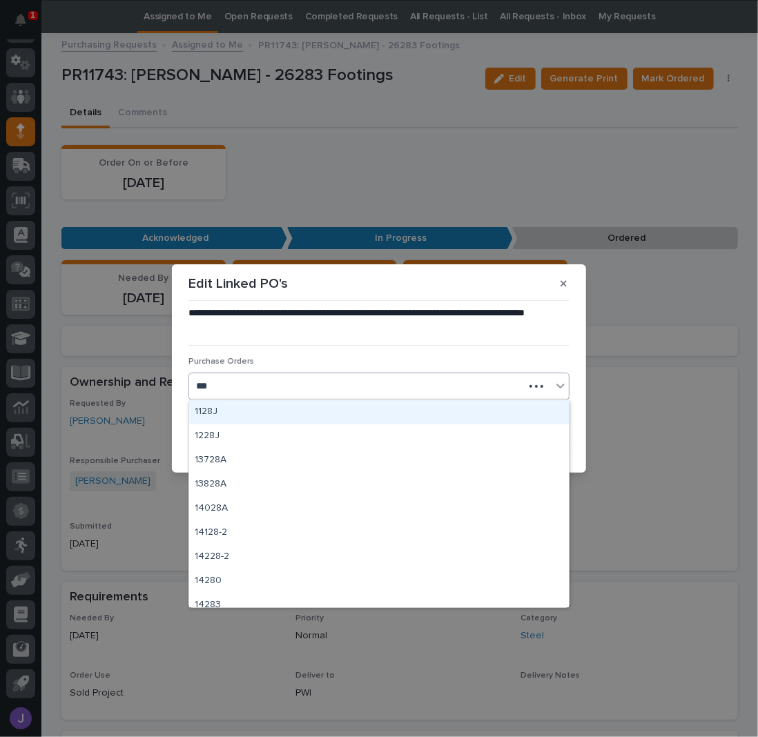
type input "****"
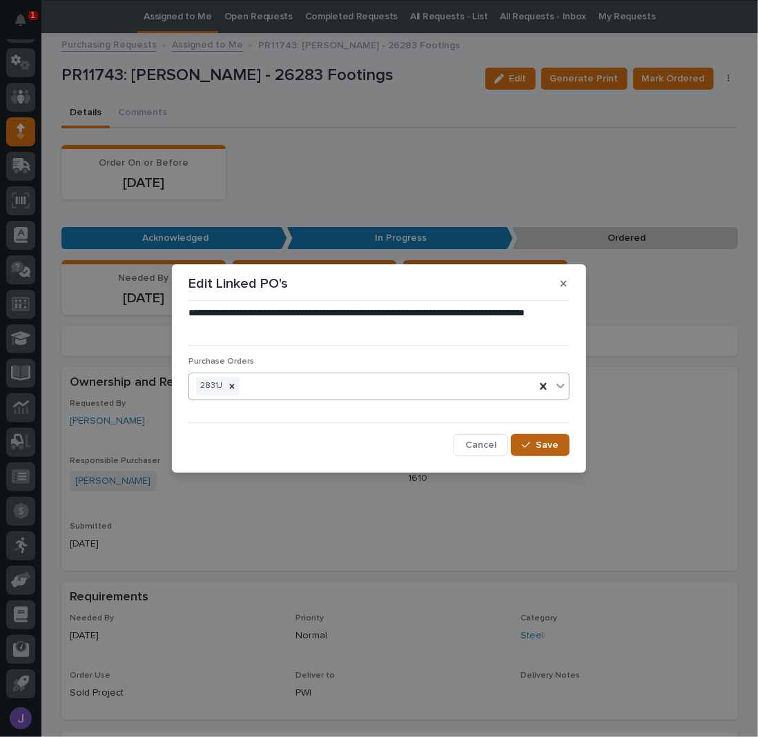
click at [569, 440] on button "Save" at bounding box center [540, 445] width 59 height 22
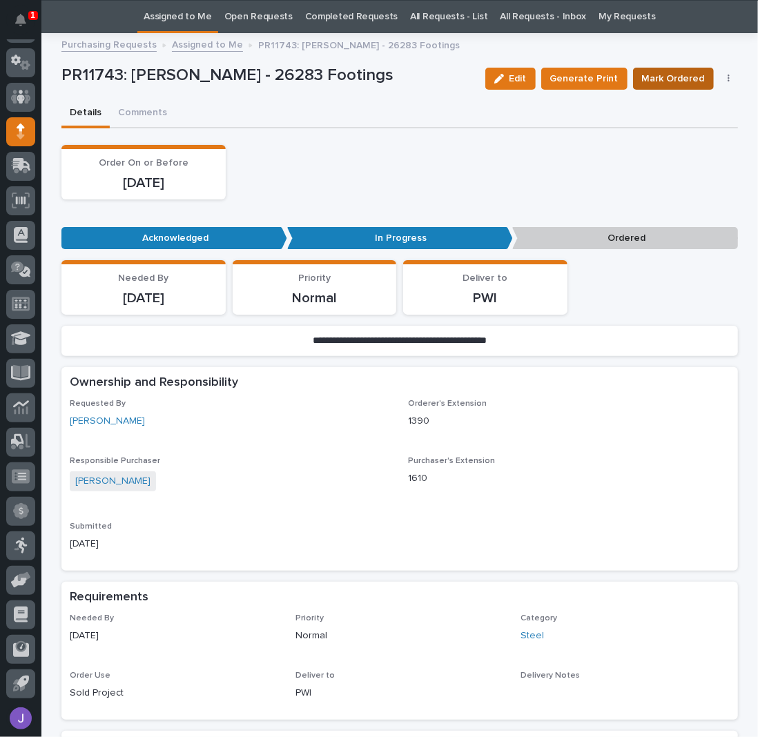
click at [638, 69] on button "Mark Ordered" at bounding box center [673, 79] width 81 height 22
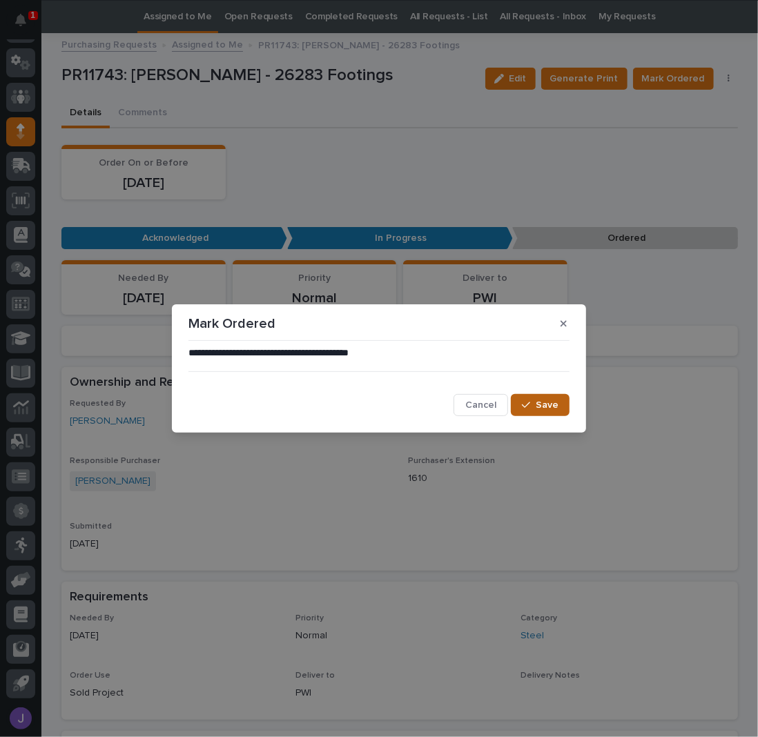
click at [534, 399] on button "Save" at bounding box center [540, 405] width 59 height 22
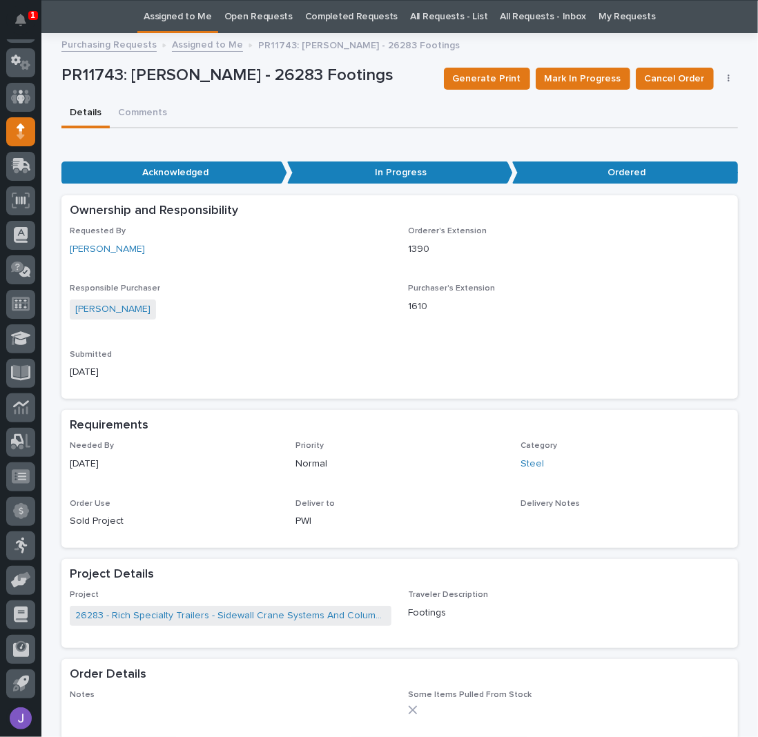
click at [183, 18] on link "Assigned to Me" at bounding box center [178, 17] width 68 height 32
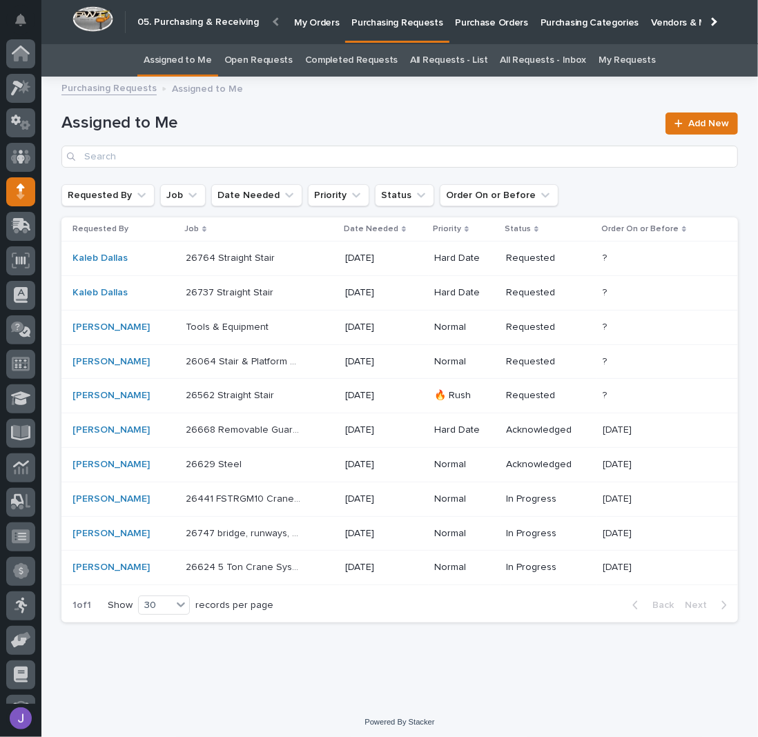
scroll to position [60, 0]
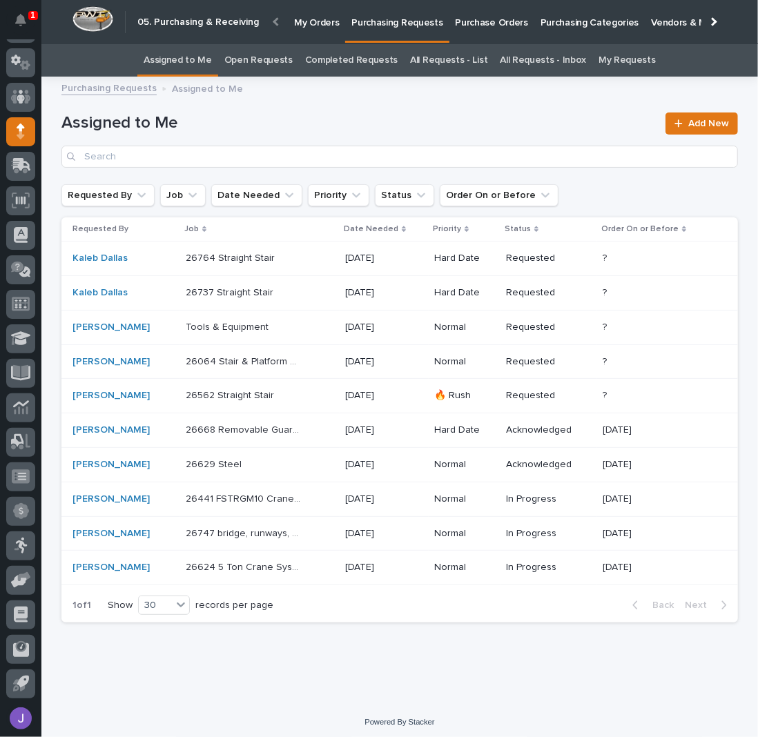
click at [326, 503] on div "26441 FSTRGM10 Crane System 26441 FSTRGM10 Crane System" at bounding box center [260, 499] width 148 height 23
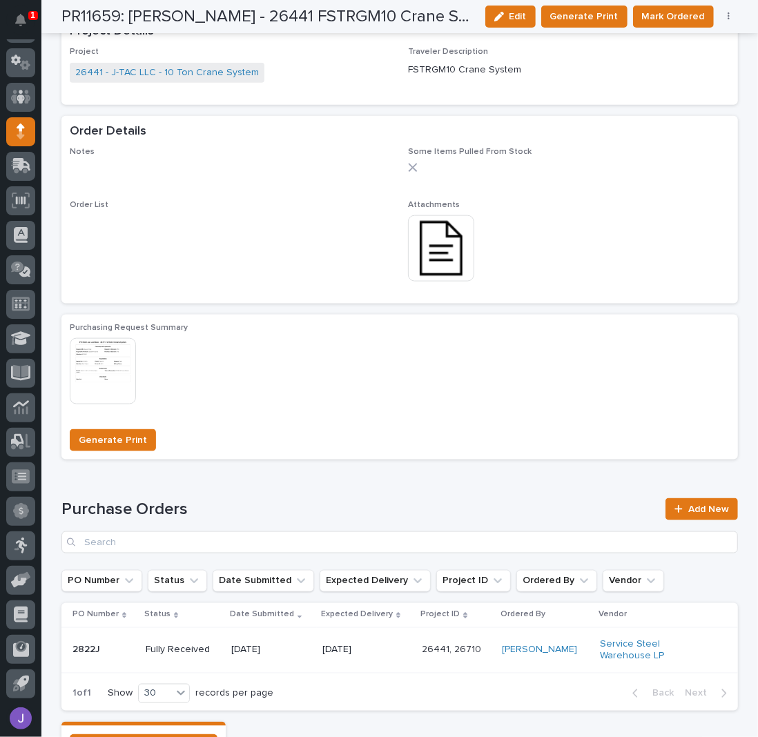
scroll to position [909, 0]
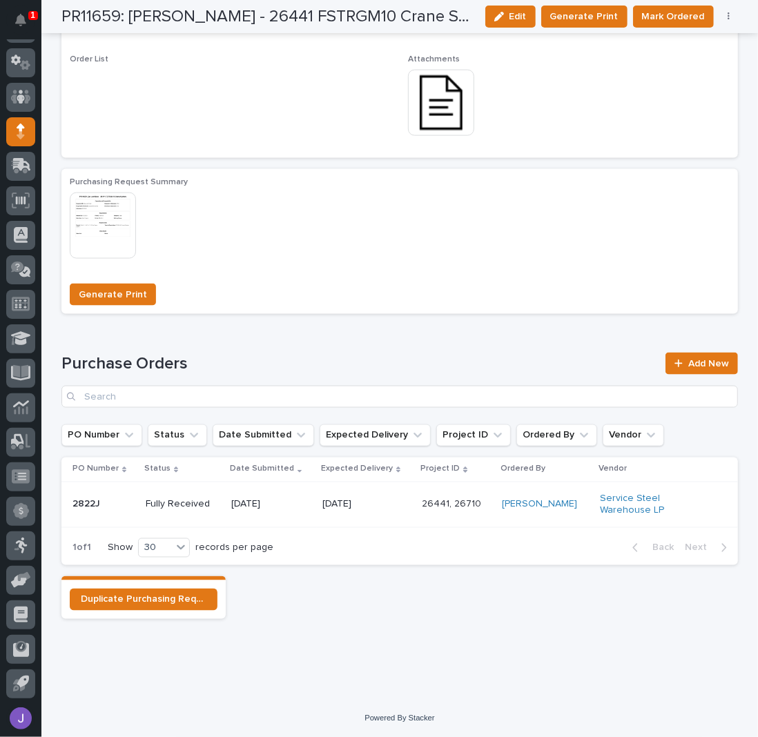
click at [728, 17] on button "button" at bounding box center [728, 17] width 19 height 10
click at [715, 57] on button "Edit Linked PO's" at bounding box center [686, 66] width 91 height 22
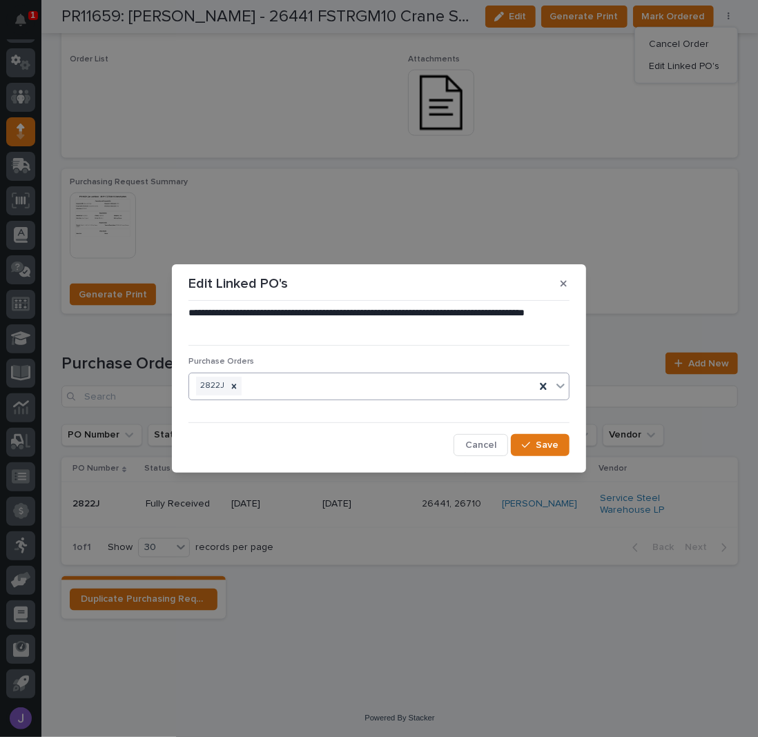
click at [275, 379] on div "2822J" at bounding box center [362, 386] width 346 height 24
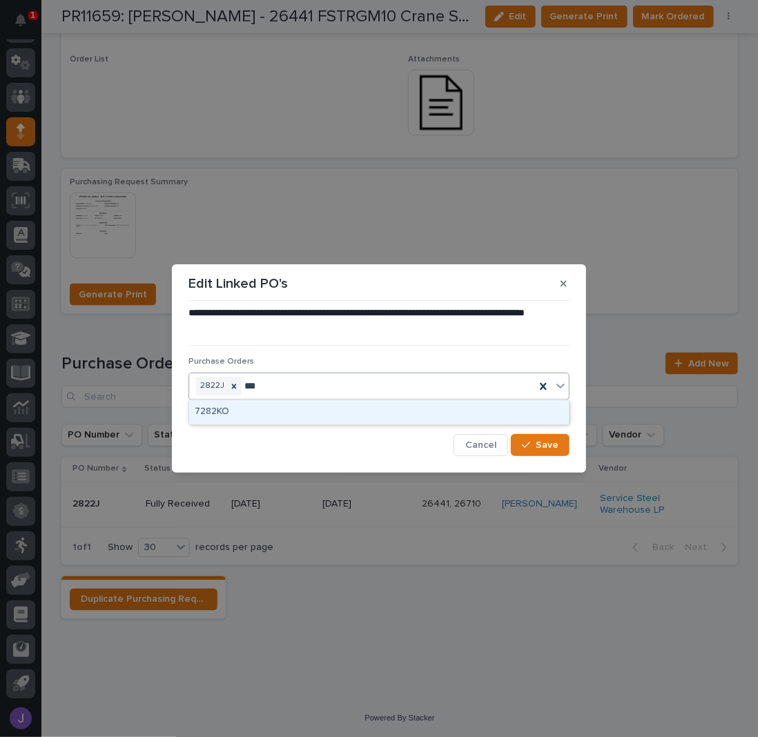
type input "****"
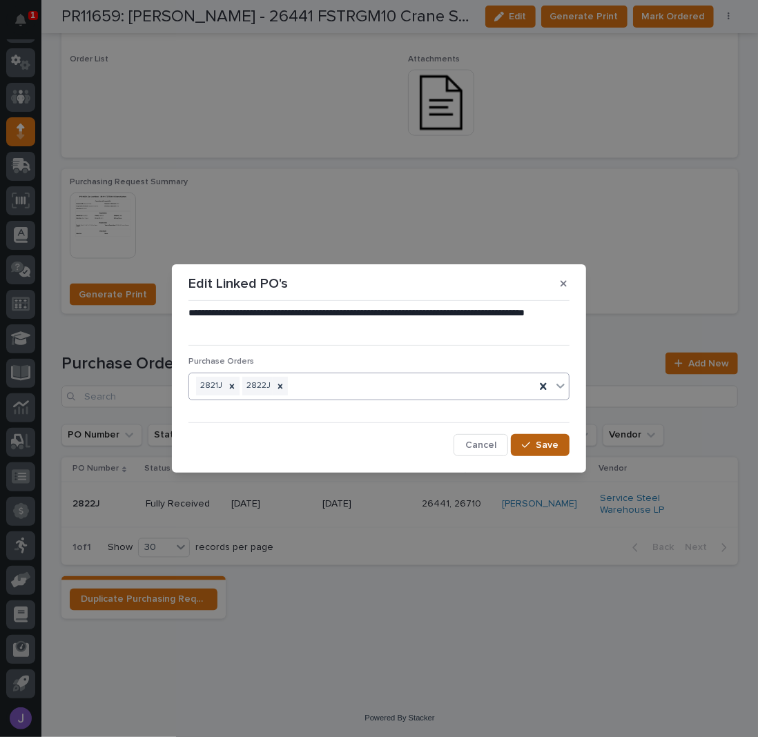
click at [532, 447] on div "button" at bounding box center [529, 445] width 14 height 10
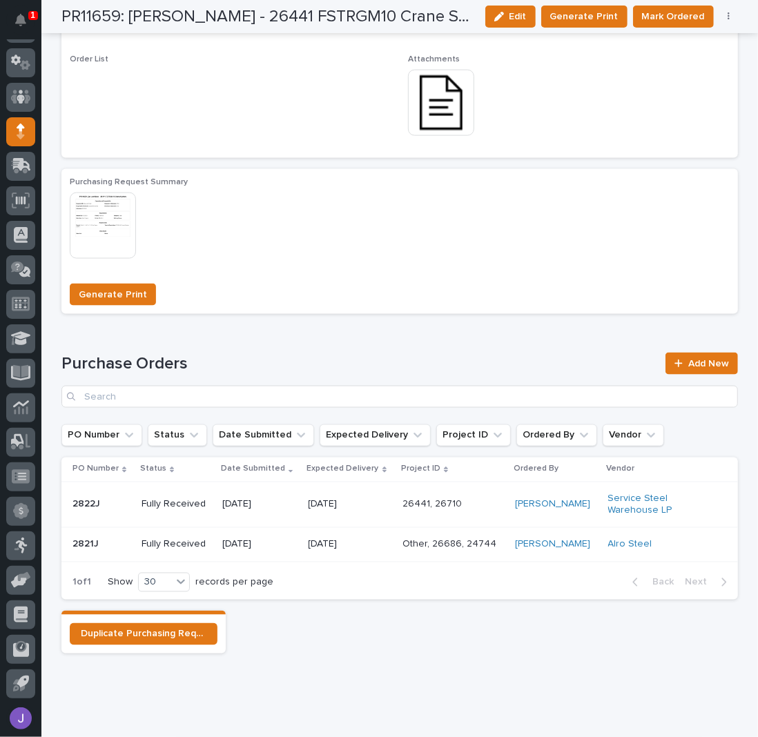
click at [495, 282] on div "Generate Print" at bounding box center [400, 292] width 660 height 39
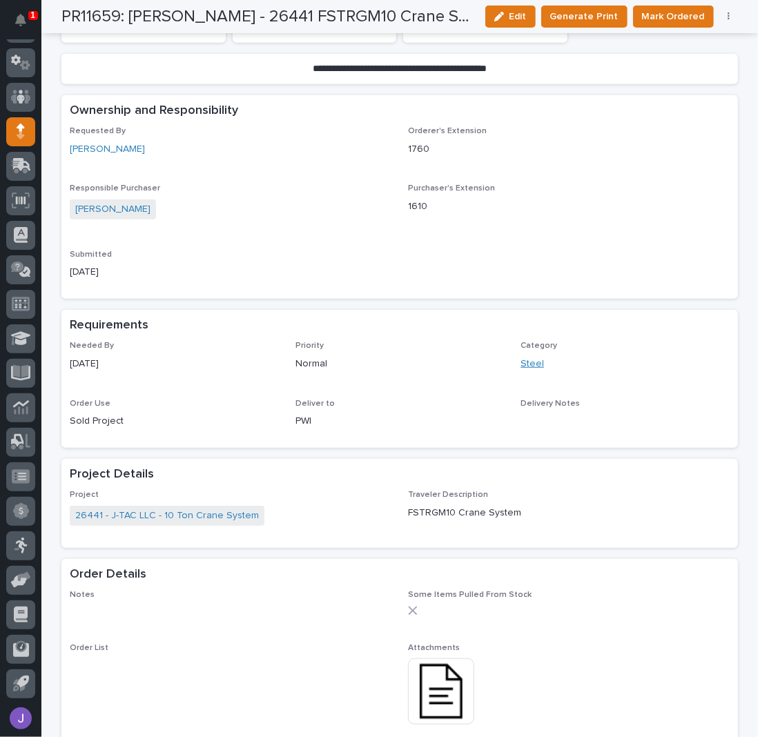
scroll to position [0, 0]
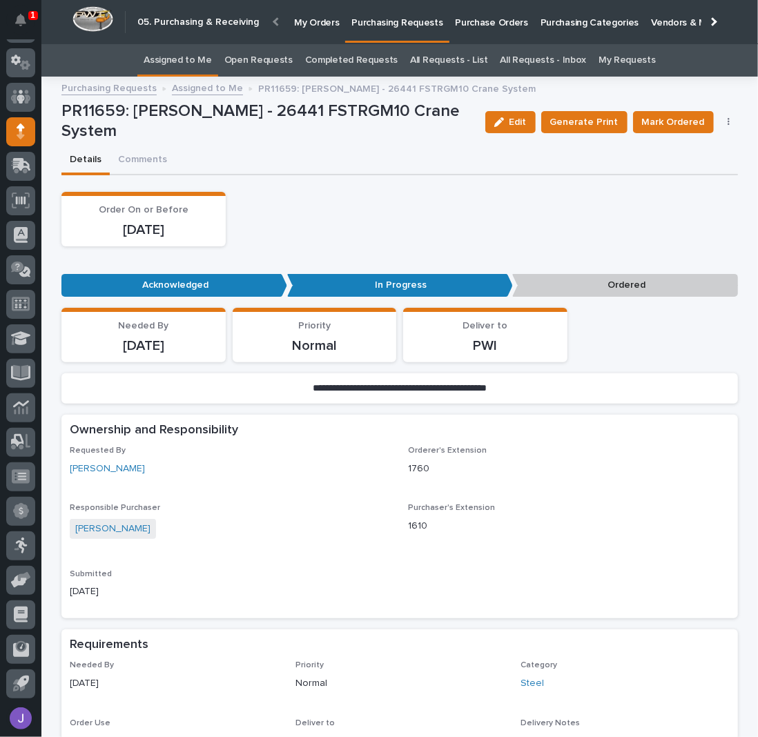
click at [211, 59] on link "Assigned to Me" at bounding box center [178, 60] width 68 height 32
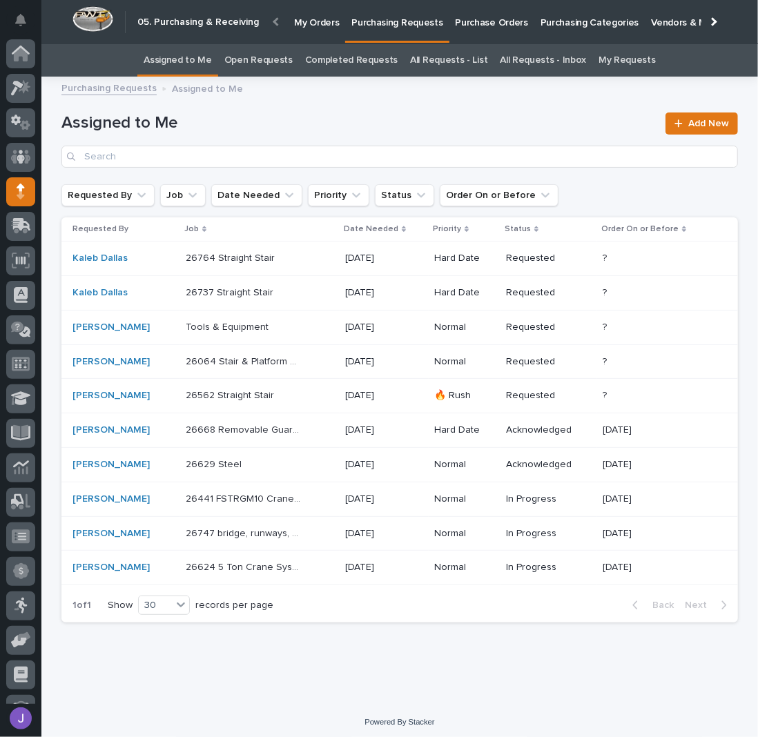
scroll to position [60, 0]
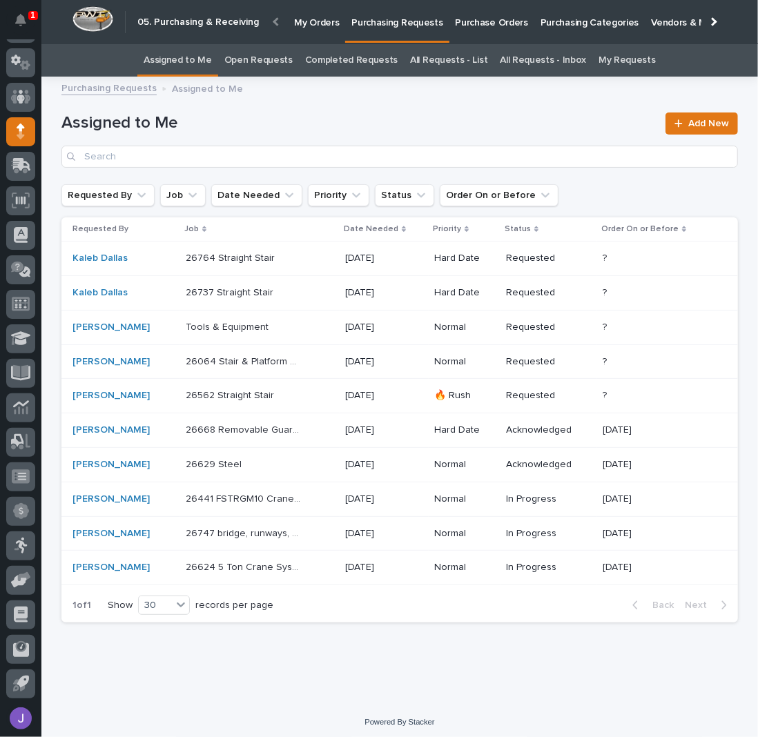
click at [154, 494] on div "[PERSON_NAME]" at bounding box center [123, 500] width 102 height 12
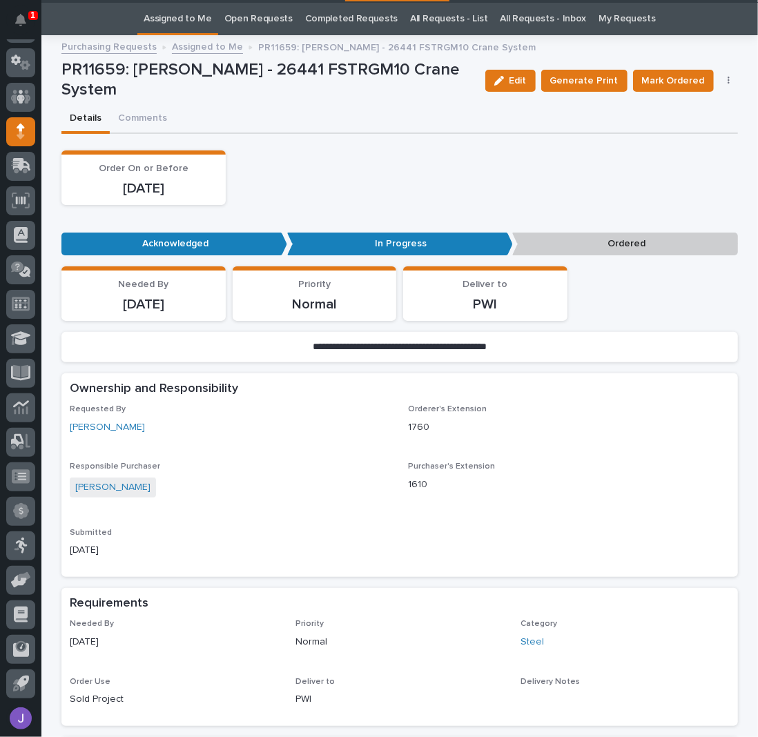
scroll to position [43, 0]
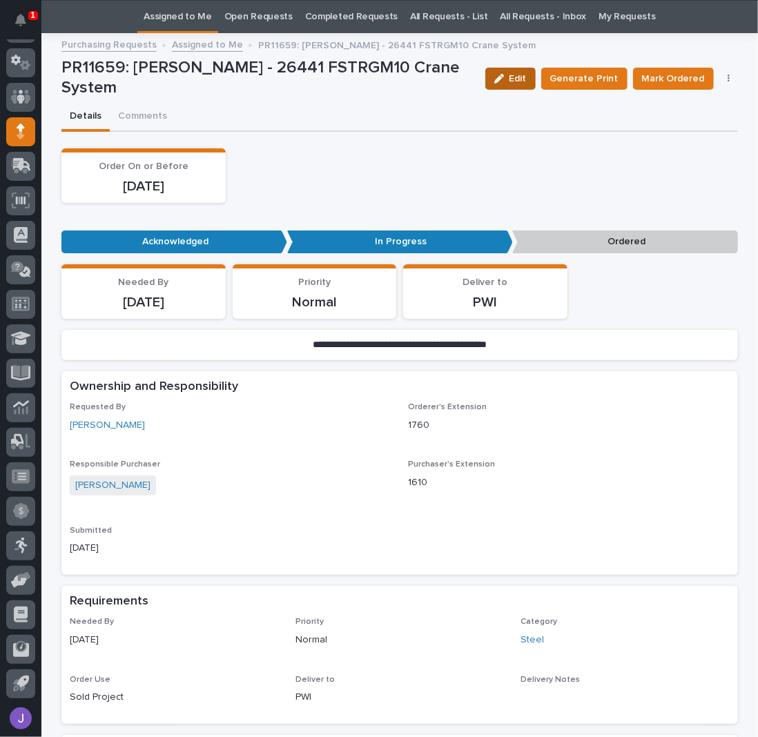
click at [523, 81] on span "Edit" at bounding box center [517, 79] width 17 height 10
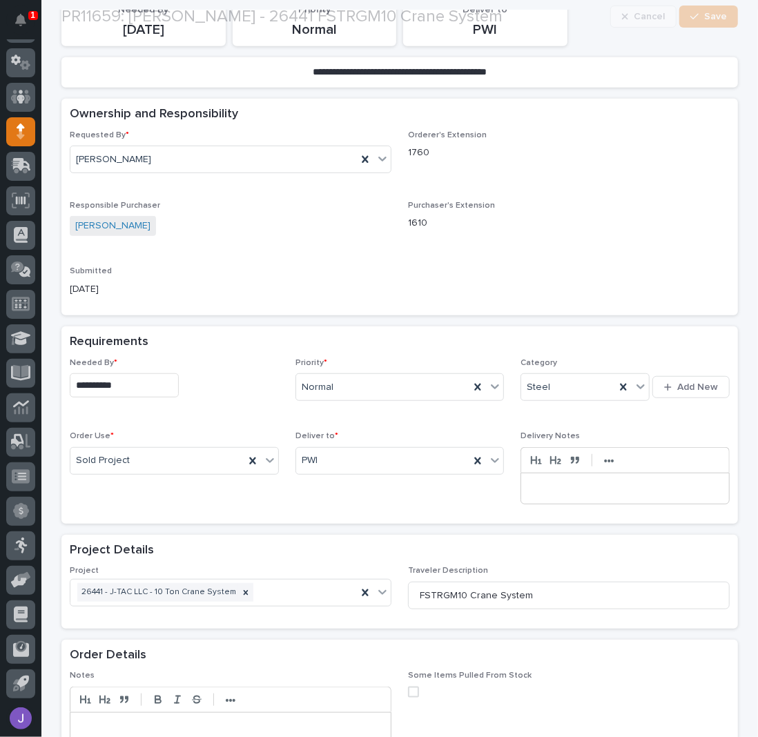
scroll to position [320, 0]
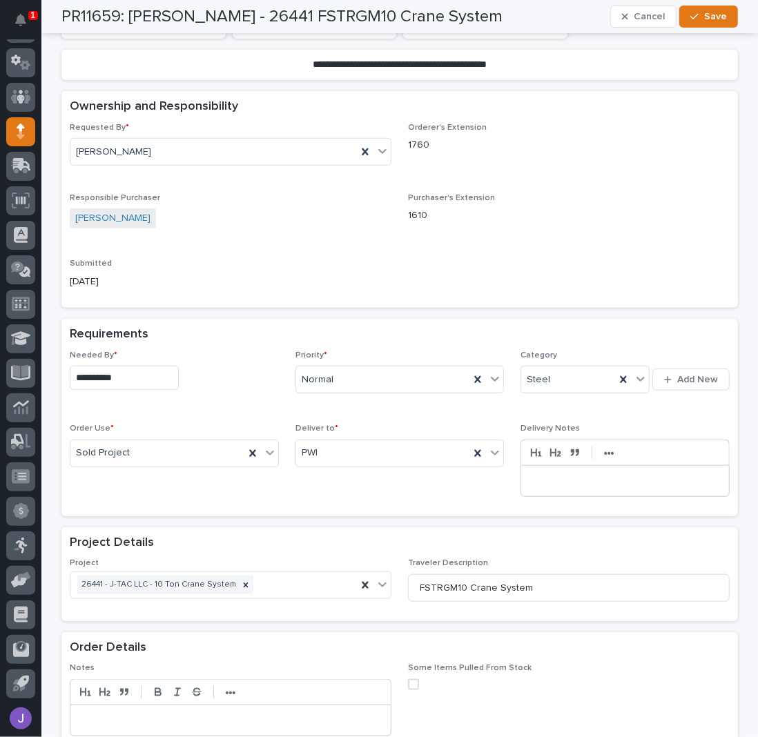
click at [179, 386] on input "**********" at bounding box center [124, 378] width 109 height 24
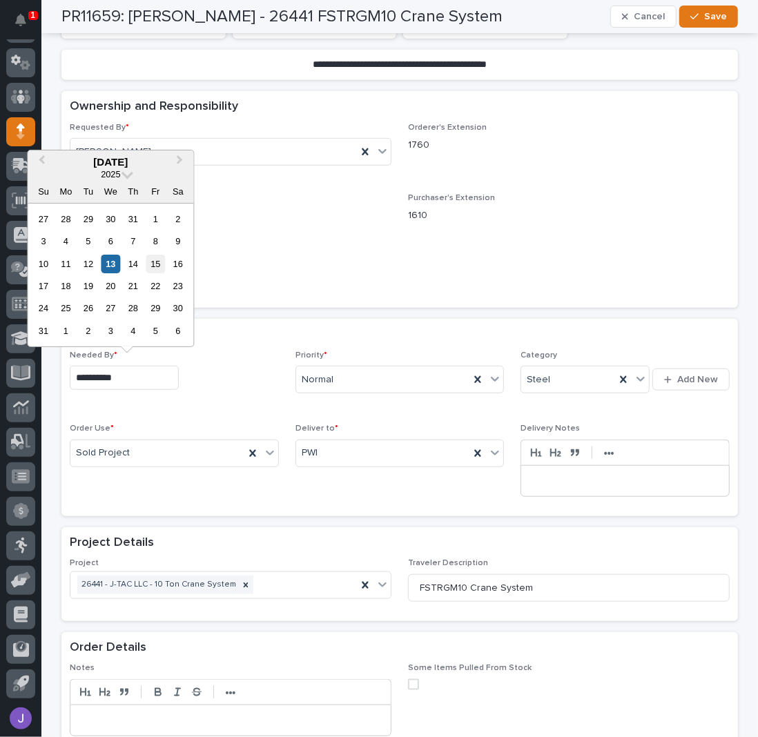
click at [162, 268] on div "15" at bounding box center [155, 264] width 19 height 19
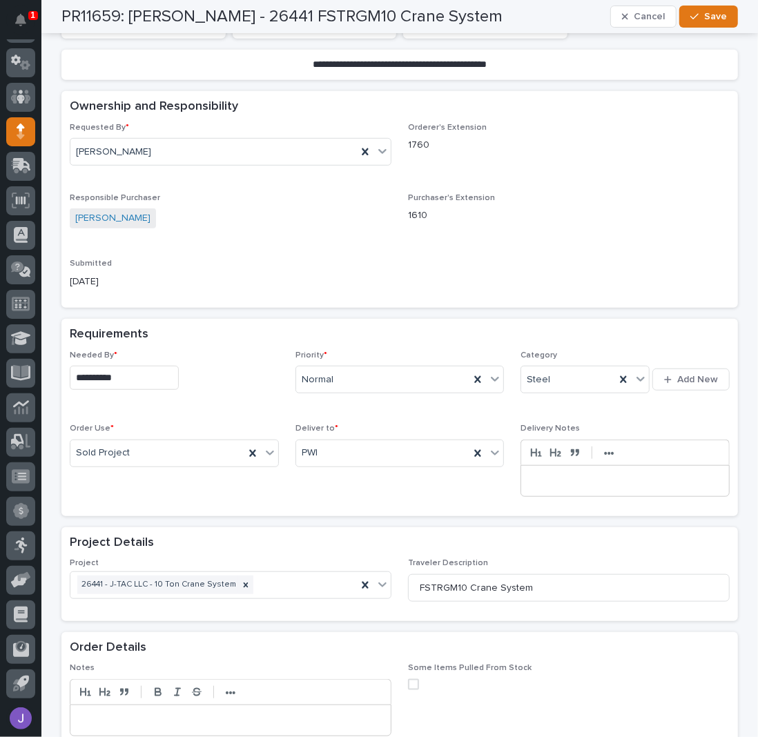
type input "**********"
click at [706, 14] on span "Save" at bounding box center [715, 17] width 23 height 10
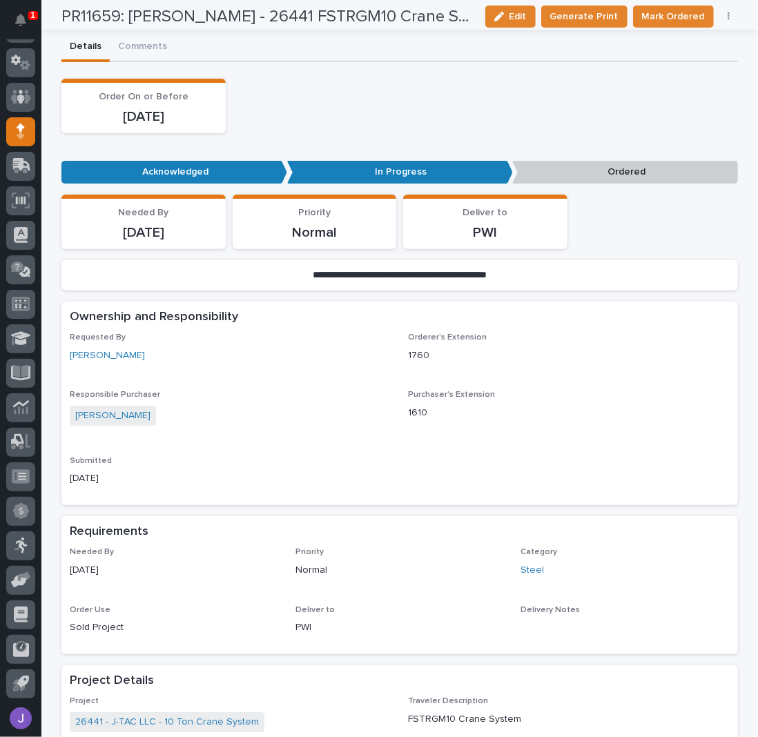
scroll to position [0, 0]
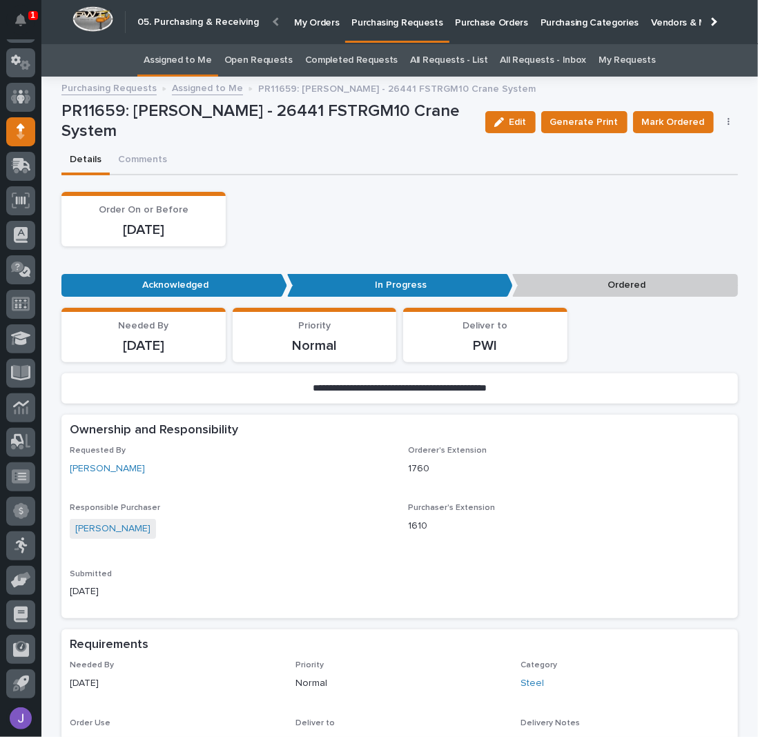
click at [394, 196] on div "Order On or Before [DATE]" at bounding box center [399, 219] width 677 height 55
click at [192, 61] on link "Assigned to Me" at bounding box center [178, 60] width 68 height 32
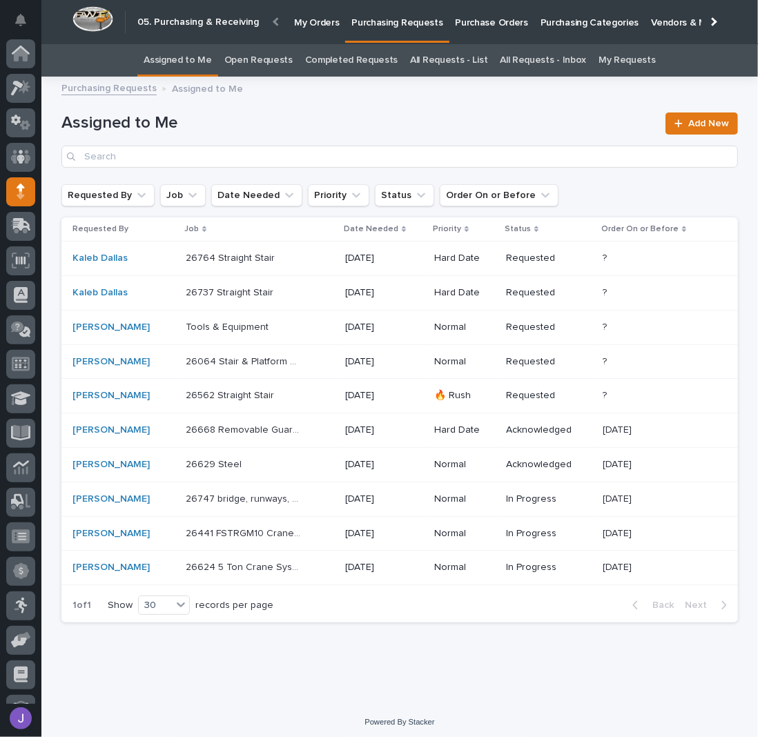
scroll to position [60, 0]
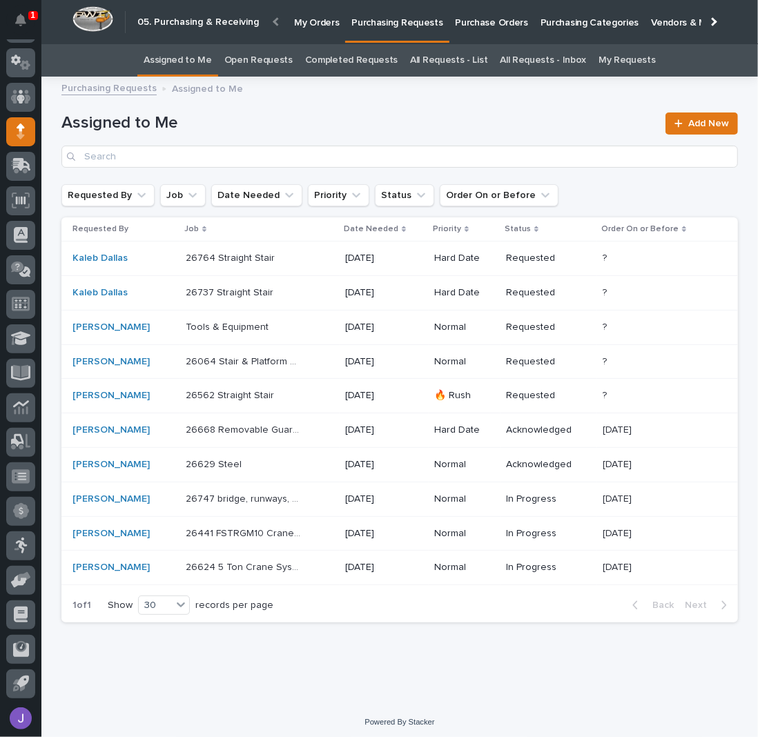
click at [287, 331] on p at bounding box center [243, 328] width 115 height 12
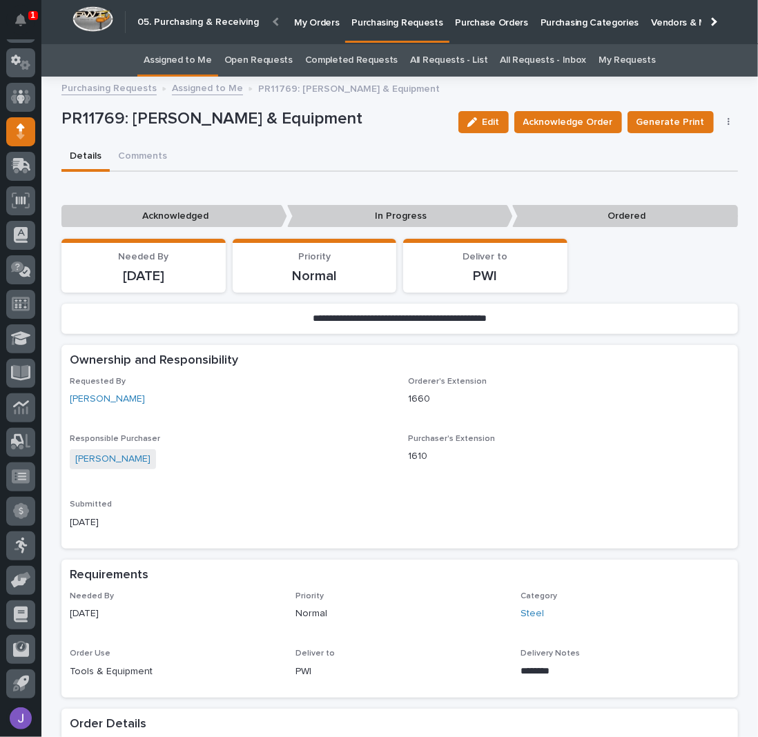
scroll to position [368, 0]
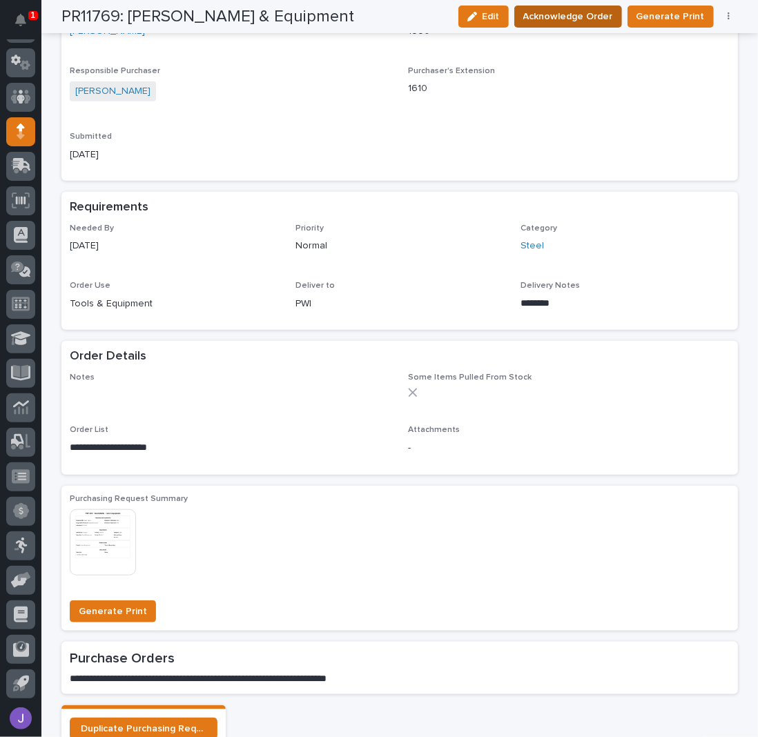
click at [588, 14] on span "Acknowledge Order" at bounding box center [568, 17] width 90 height 14
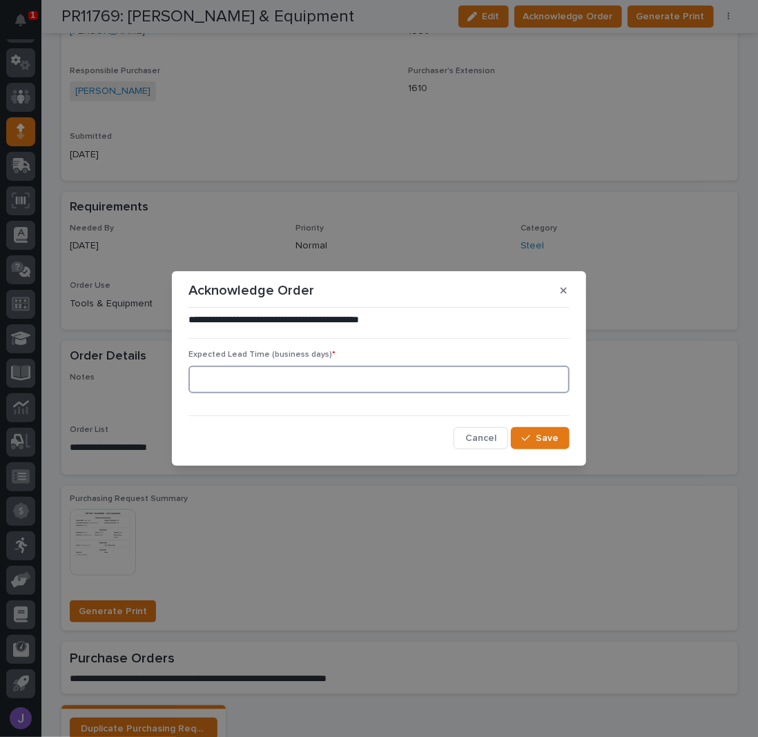
click at [275, 372] on input at bounding box center [378, 380] width 381 height 28
type input "0"
click at [538, 445] on button "Save" at bounding box center [540, 438] width 59 height 22
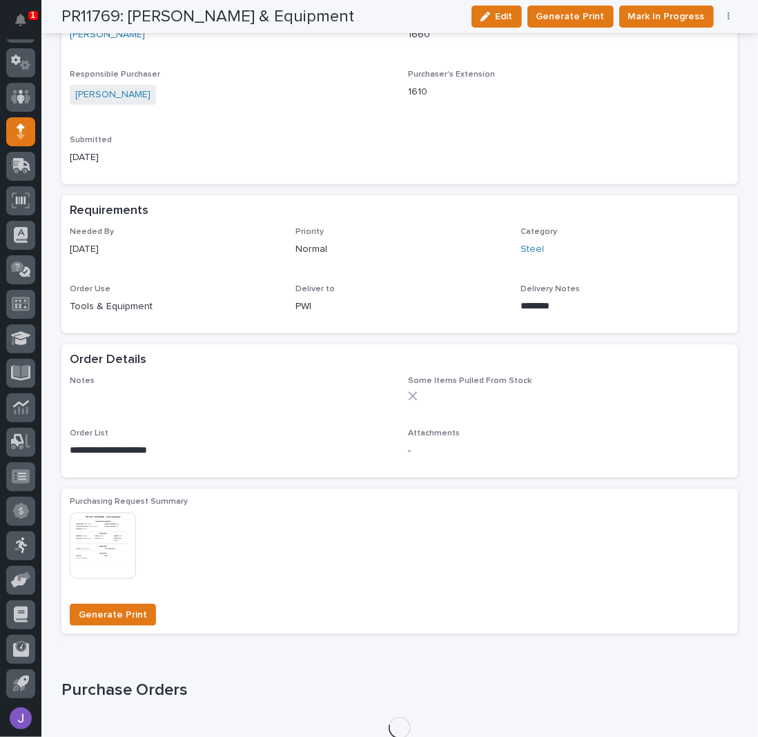
scroll to position [510, 0]
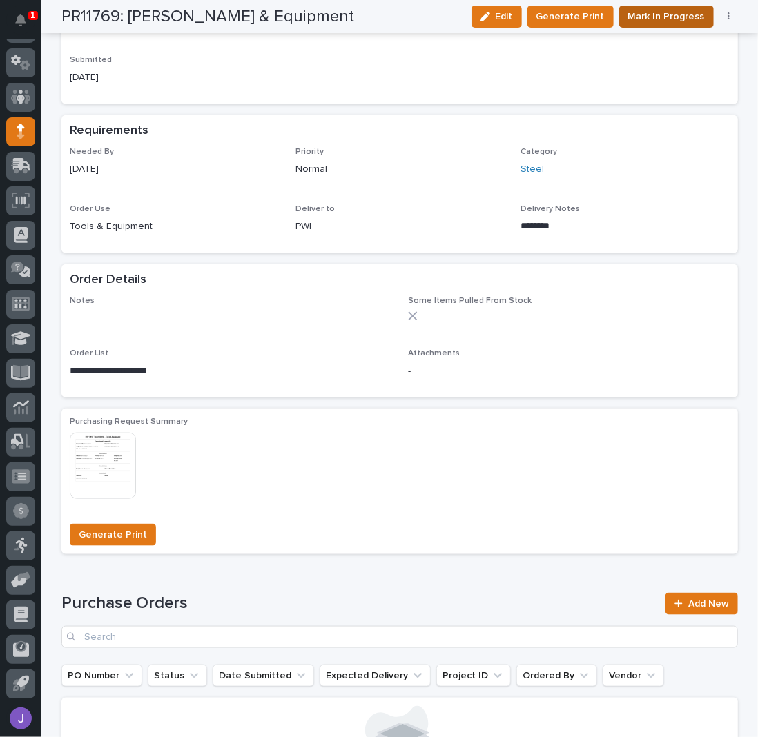
click at [666, 21] on span "Mark In Progress" at bounding box center [666, 17] width 77 height 14
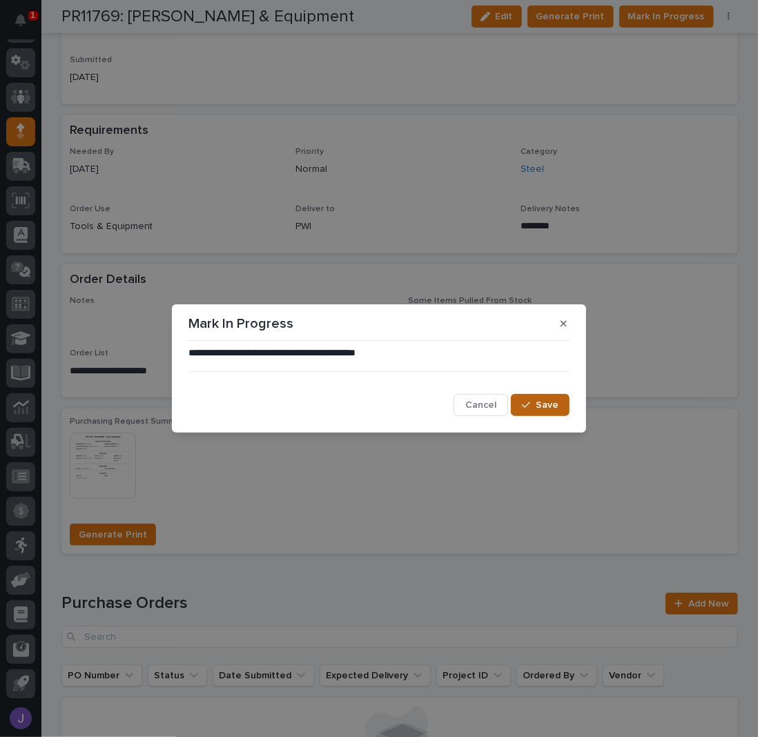
click at [538, 400] on span "Save" at bounding box center [547, 405] width 23 height 10
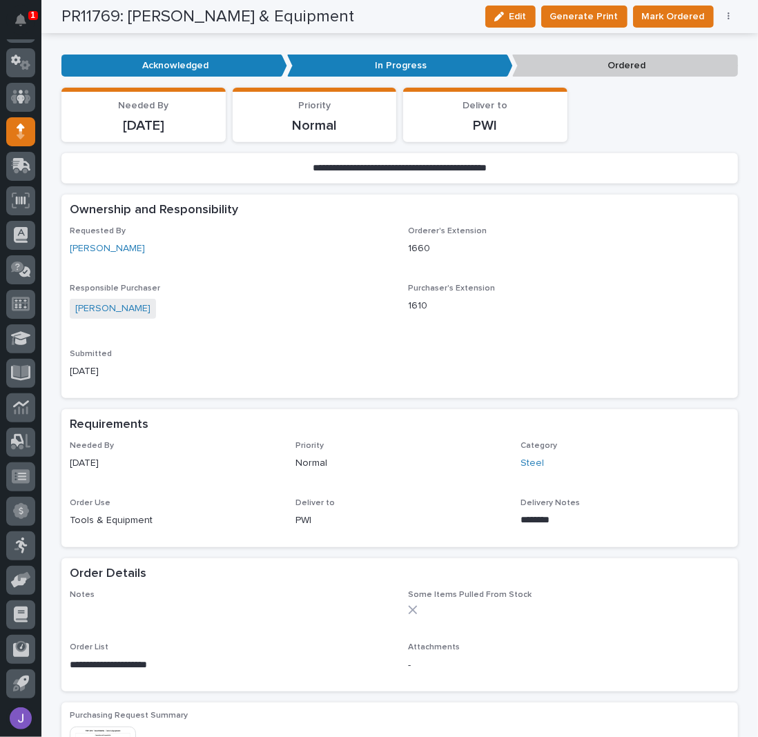
scroll to position [0, 0]
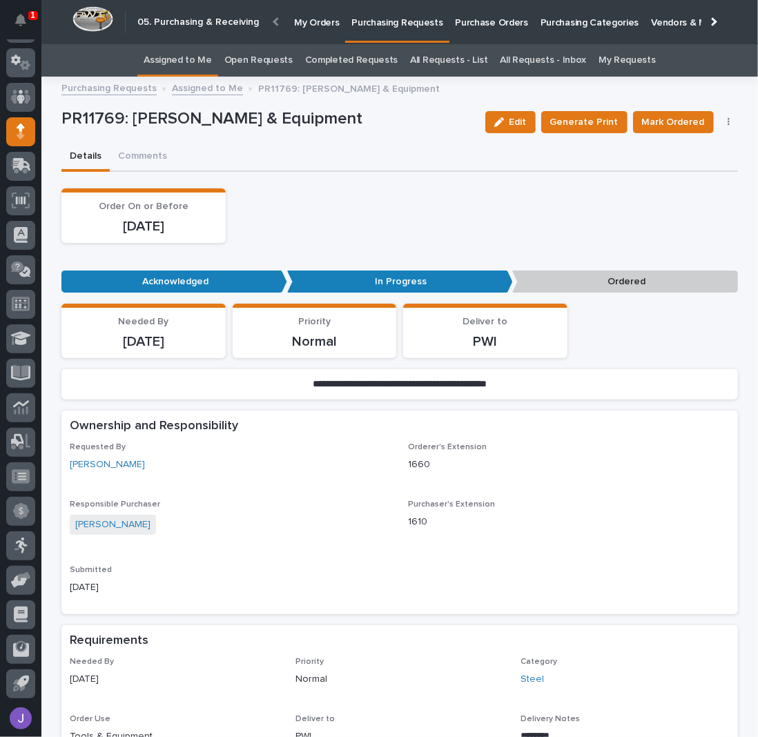
click at [205, 66] on link "Assigned to Me" at bounding box center [178, 60] width 68 height 32
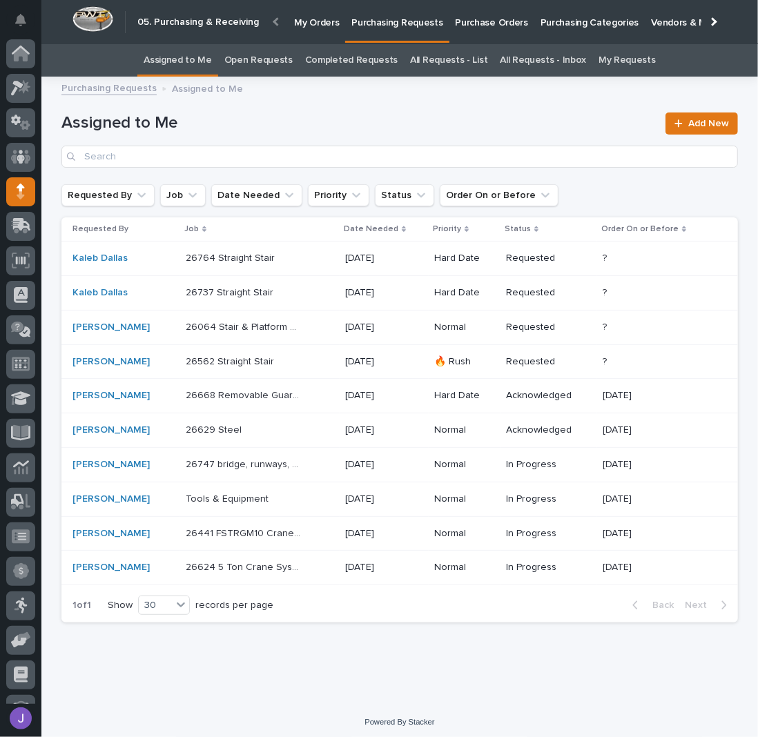
scroll to position [60, 0]
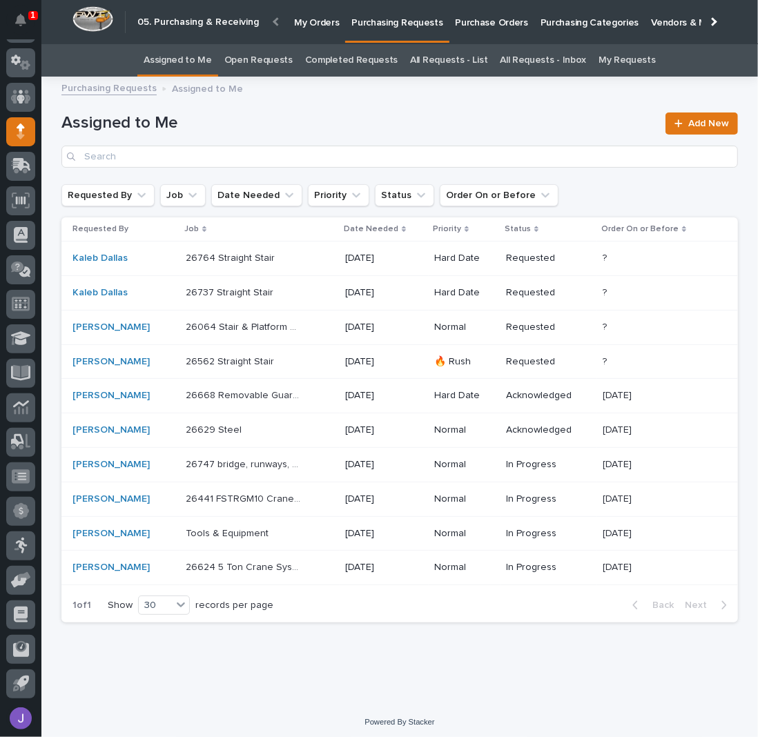
click at [494, 24] on p "Purchase Orders" at bounding box center [492, 14] width 72 height 29
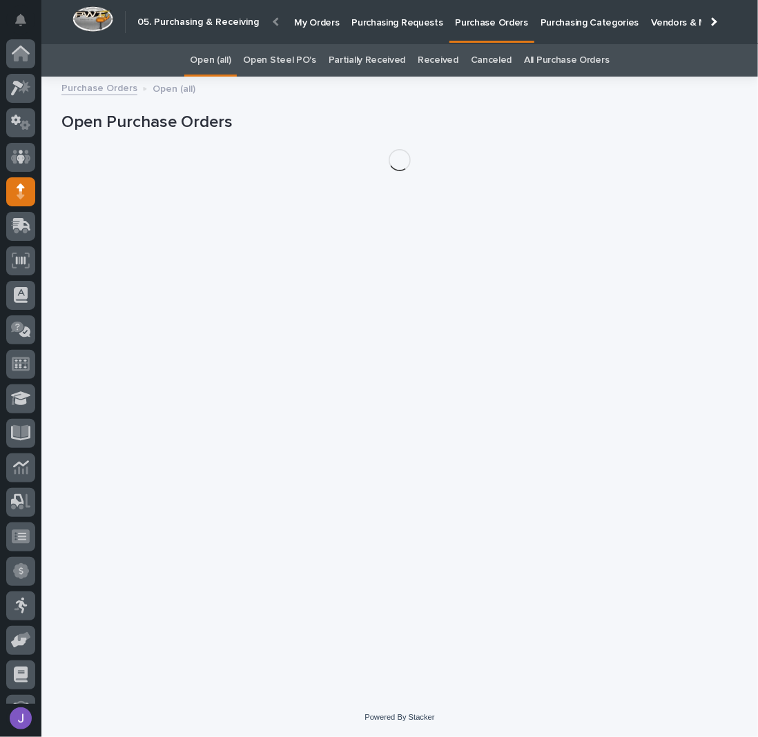
scroll to position [60, 0]
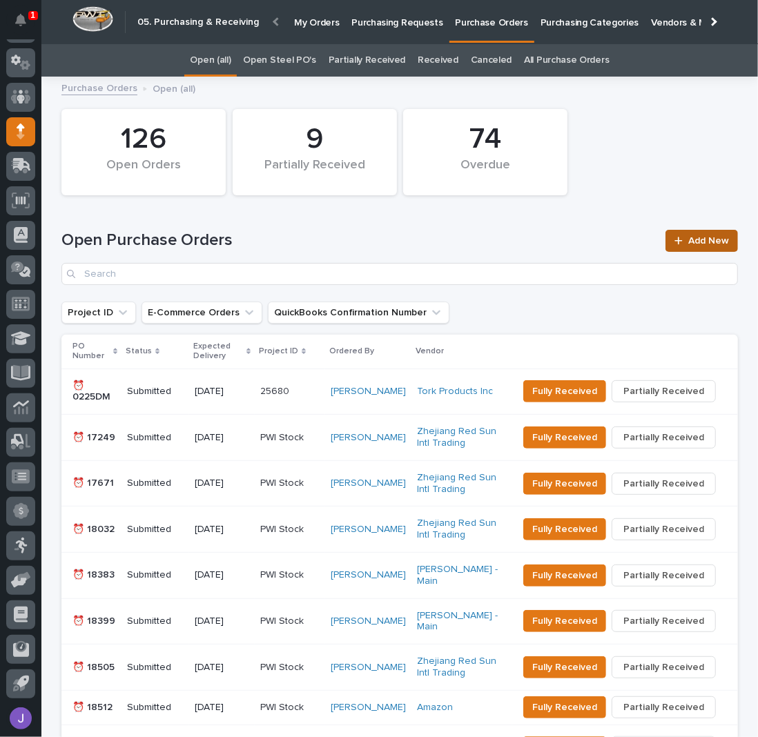
click at [699, 237] on span "Add New" at bounding box center [708, 241] width 41 height 10
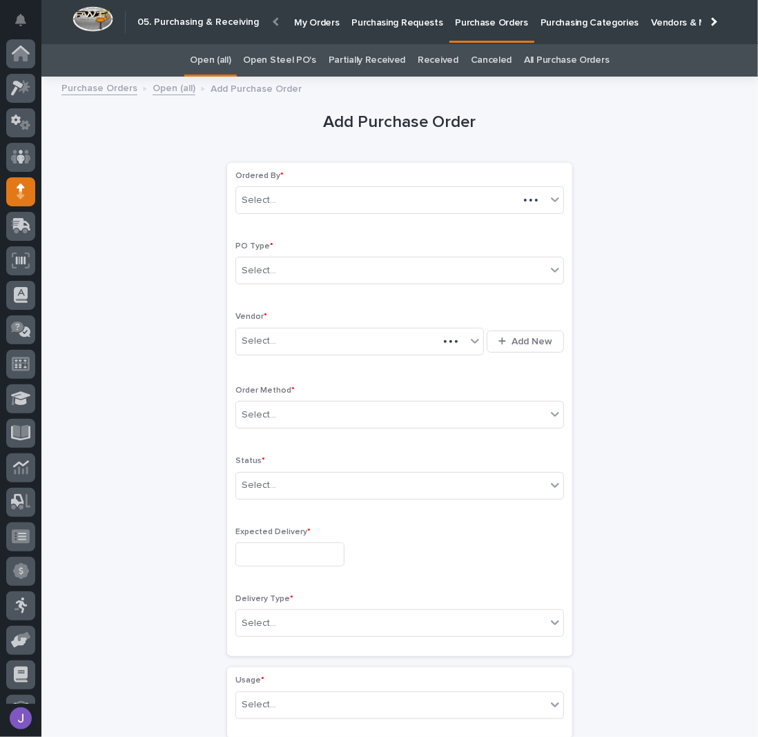
scroll to position [60, 0]
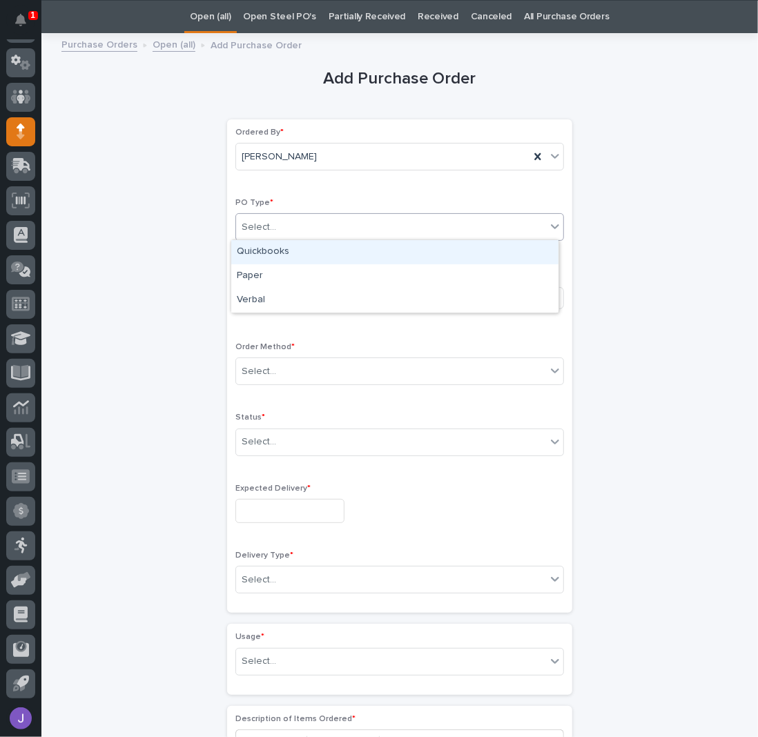
click at [340, 220] on div "Select..." at bounding box center [391, 227] width 310 height 23
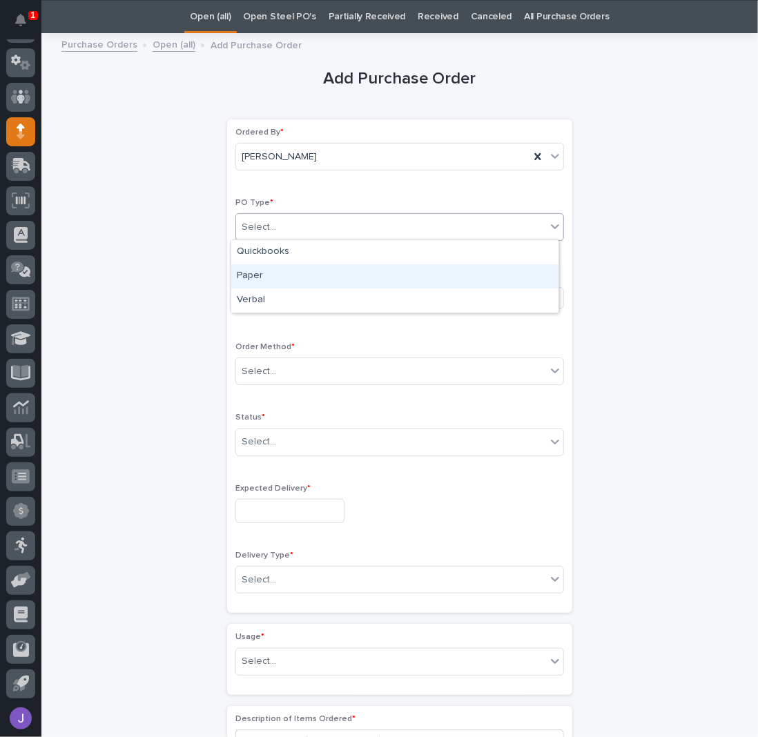
click at [282, 270] on div "Paper" at bounding box center [394, 276] width 327 height 24
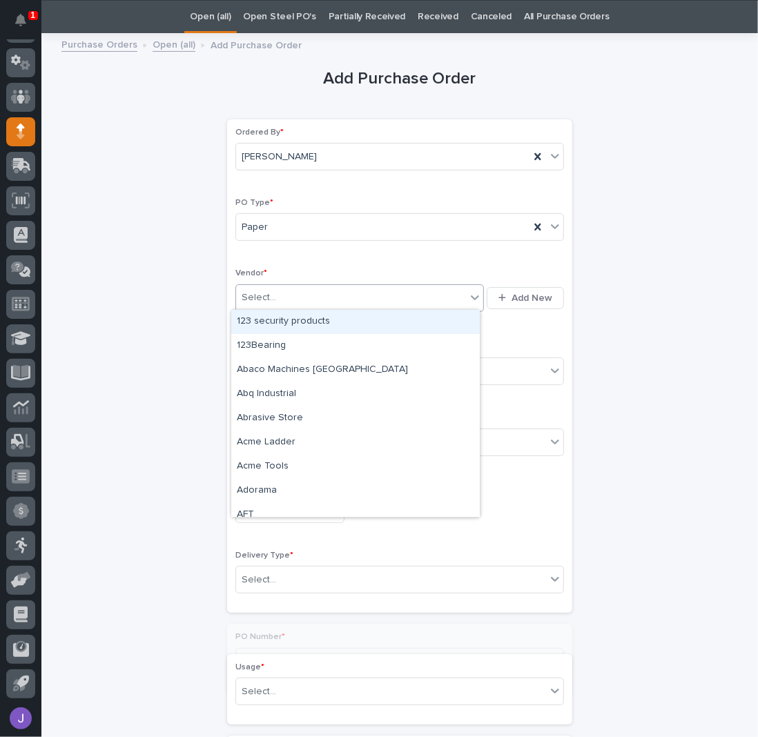
click at [274, 296] on div "Select..." at bounding box center [351, 298] width 230 height 23
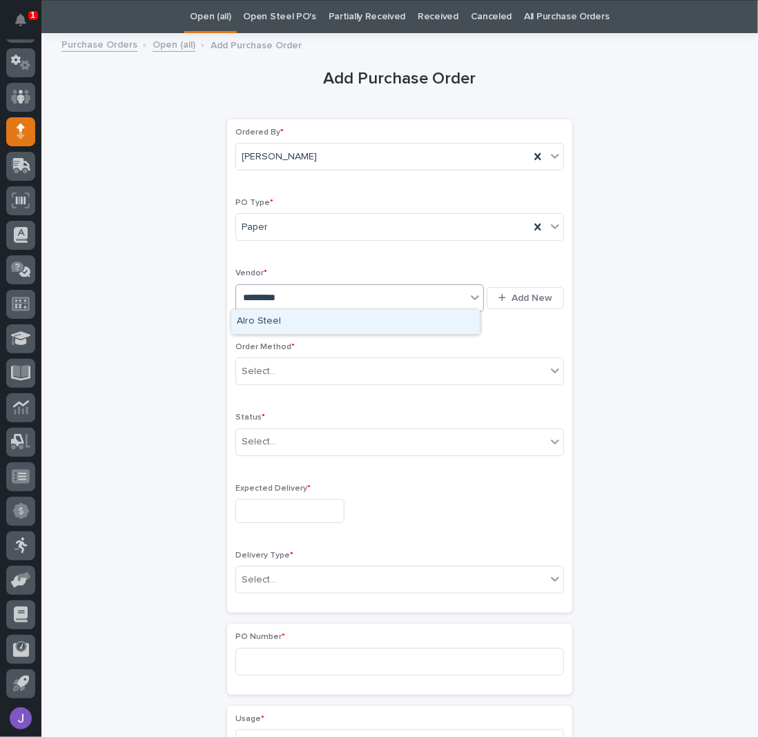
type input "**********"
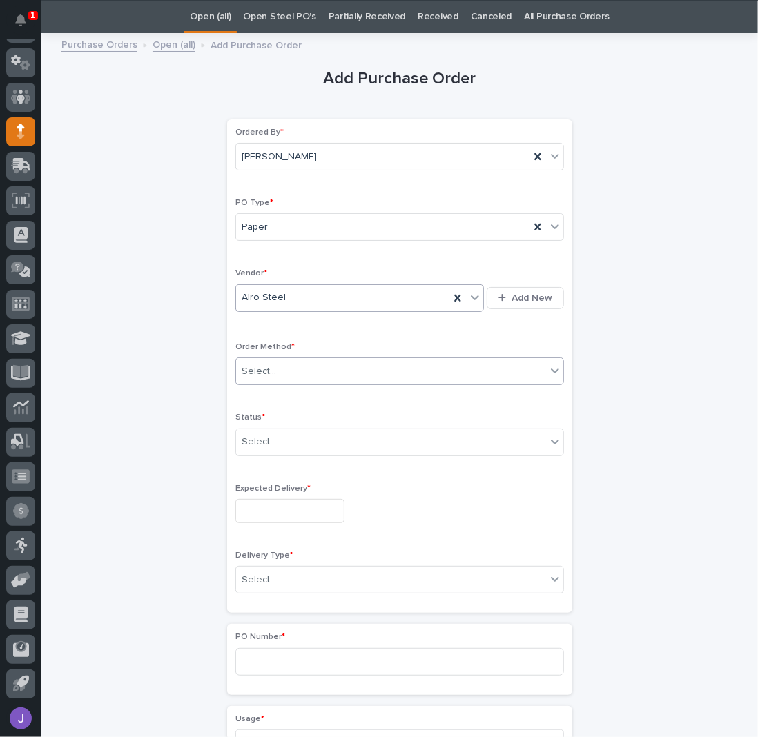
click at [264, 374] on div "Select..." at bounding box center [259, 372] width 35 height 14
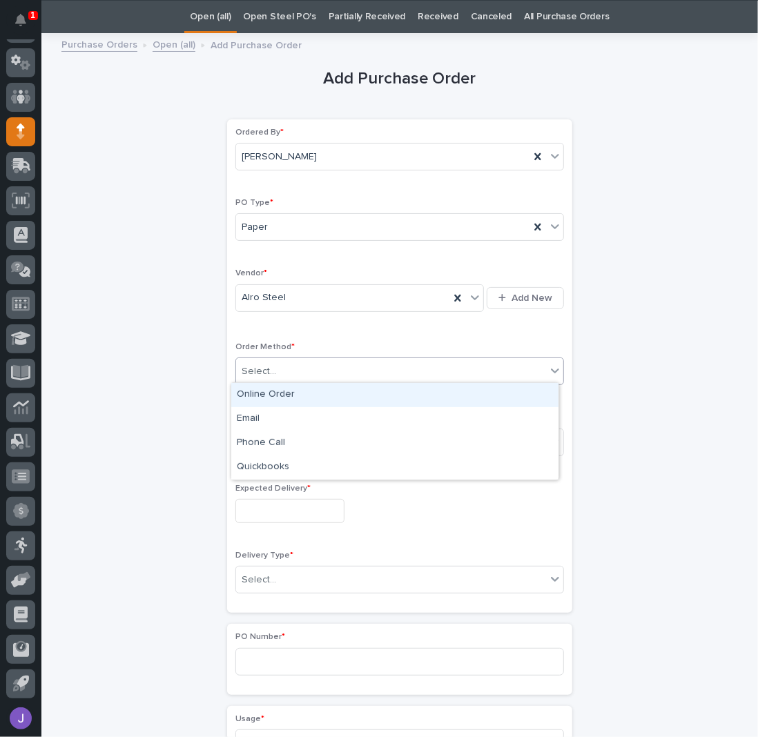
click at [255, 398] on div "Online Order" at bounding box center [394, 395] width 327 height 24
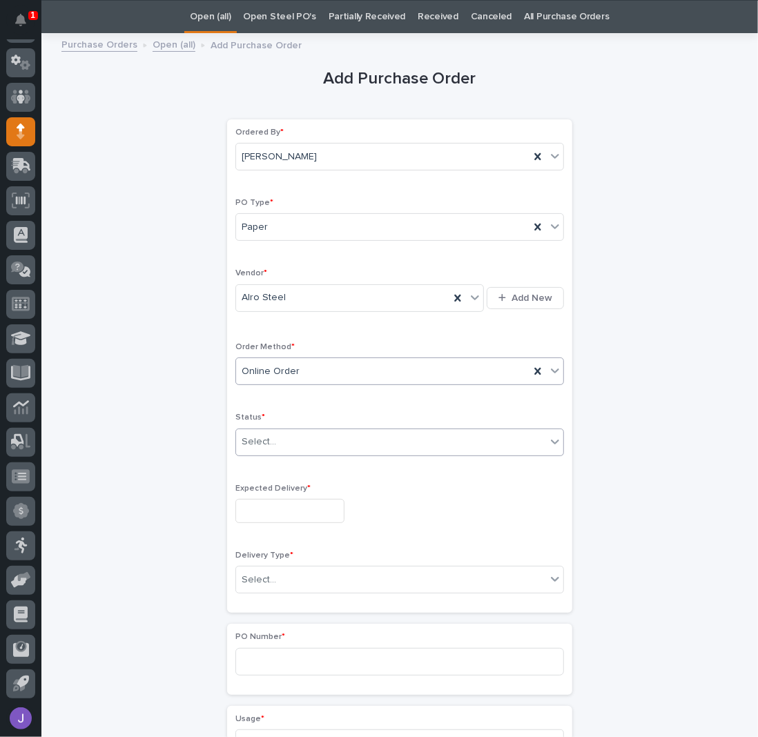
click at [255, 435] on div "Select..." at bounding box center [259, 442] width 35 height 14
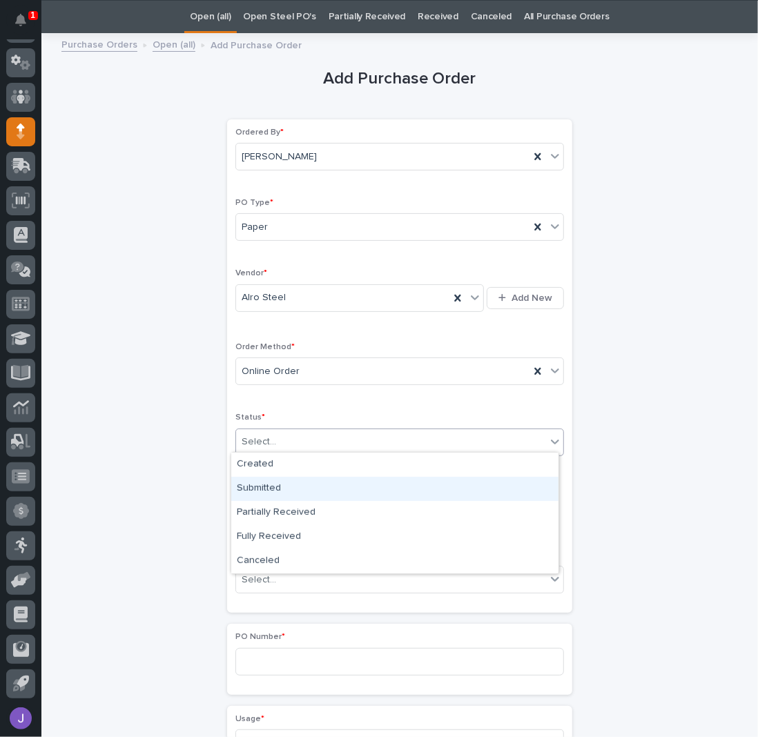
click at [276, 484] on div "Submitted" at bounding box center [394, 489] width 327 height 24
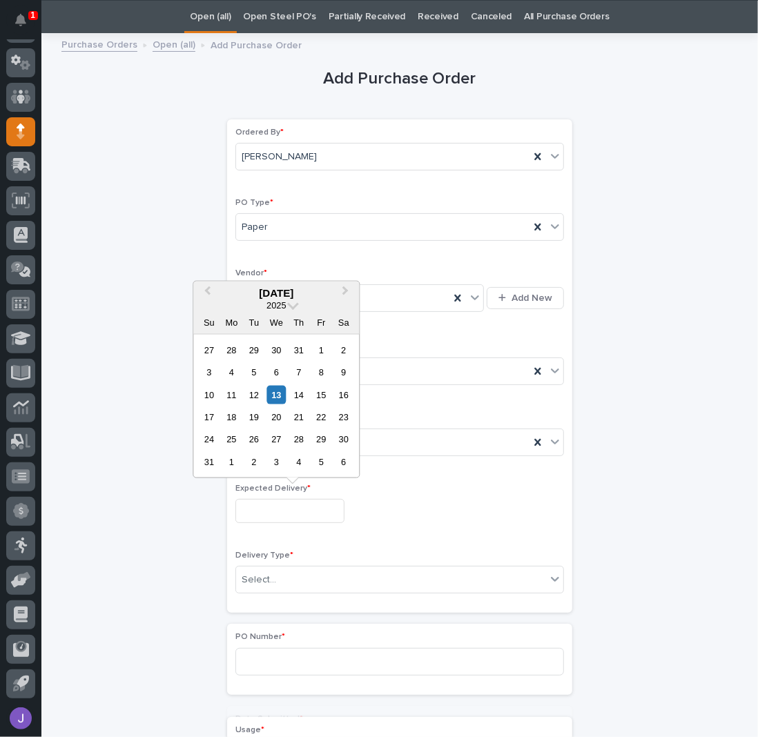
drag, startPoint x: 277, startPoint y: 500, endPoint x: 280, endPoint y: 514, distance: 14.2
click at [277, 501] on input "text" at bounding box center [289, 511] width 109 height 24
click at [324, 399] on div "15" at bounding box center [321, 394] width 19 height 19
type input "**********"
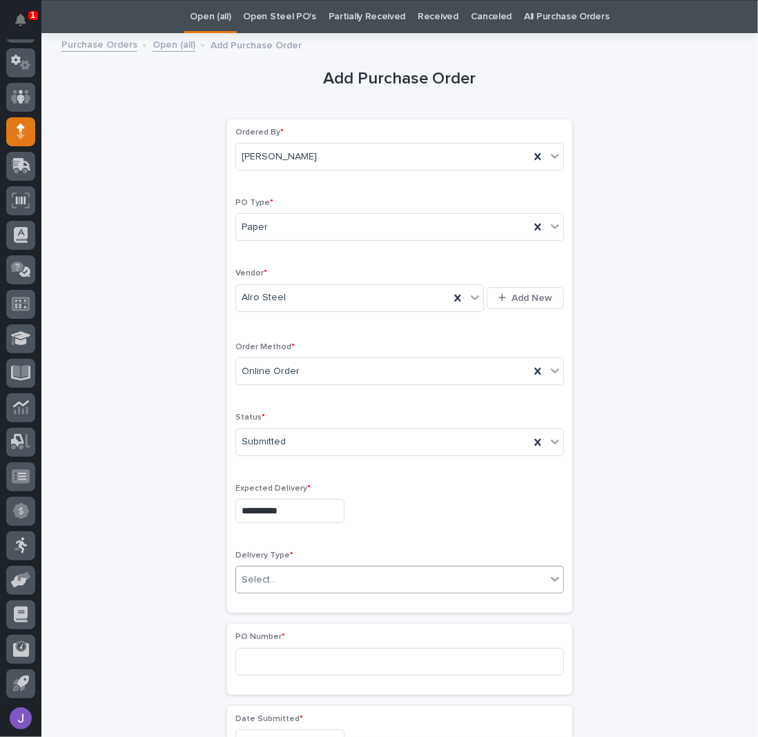
click at [291, 572] on div "Select..." at bounding box center [391, 580] width 310 height 23
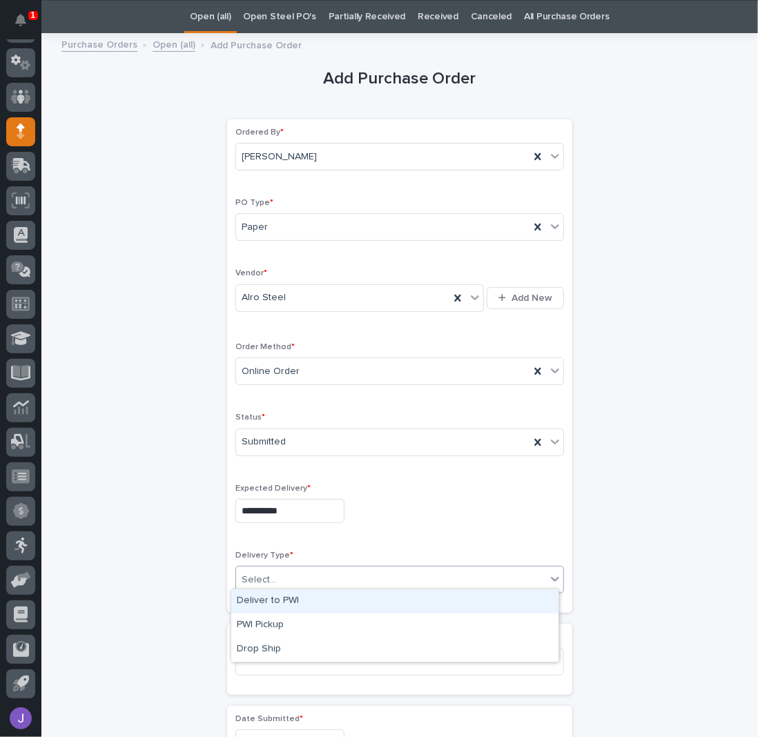
click at [279, 603] on div "Deliver to PWI" at bounding box center [394, 602] width 327 height 24
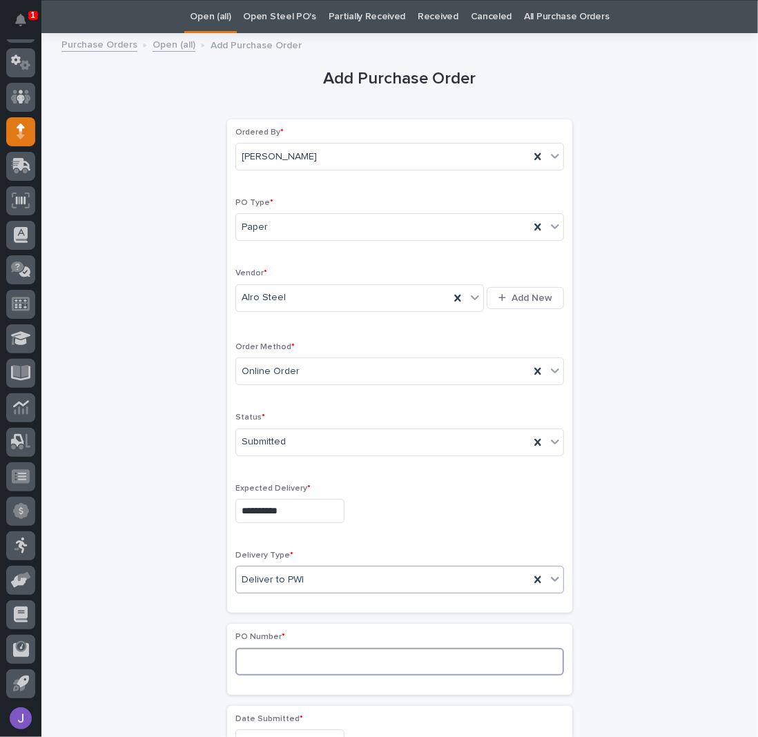
click at [270, 650] on input at bounding box center [399, 662] width 329 height 28
type input "2832J"
click at [171, 571] on div "**********" at bounding box center [399, 727] width 677 height 1372
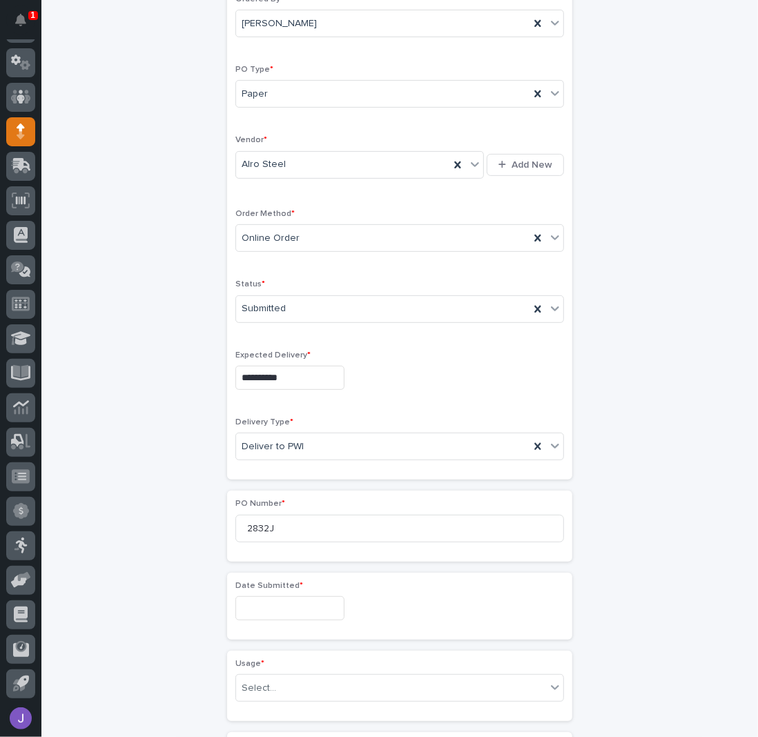
scroll to position [228, 0]
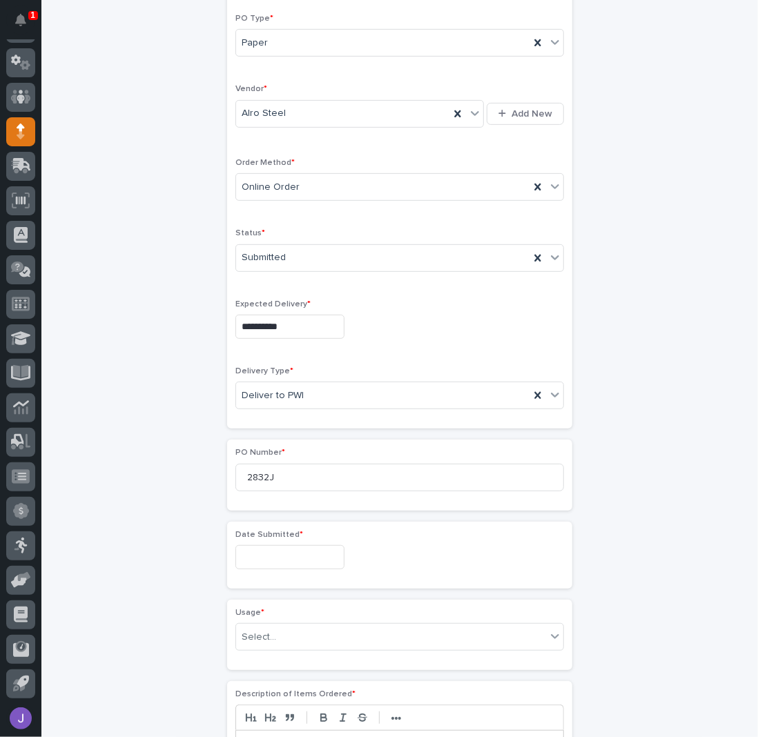
click at [255, 552] on input "text" at bounding box center [289, 557] width 109 height 24
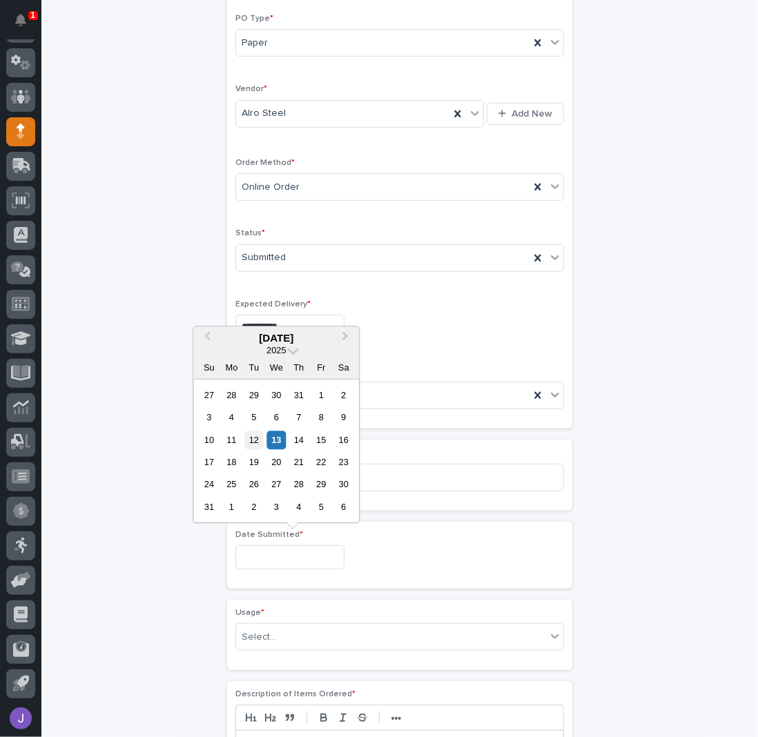
click at [258, 442] on div "12" at bounding box center [253, 440] width 19 height 19
type input "**********"
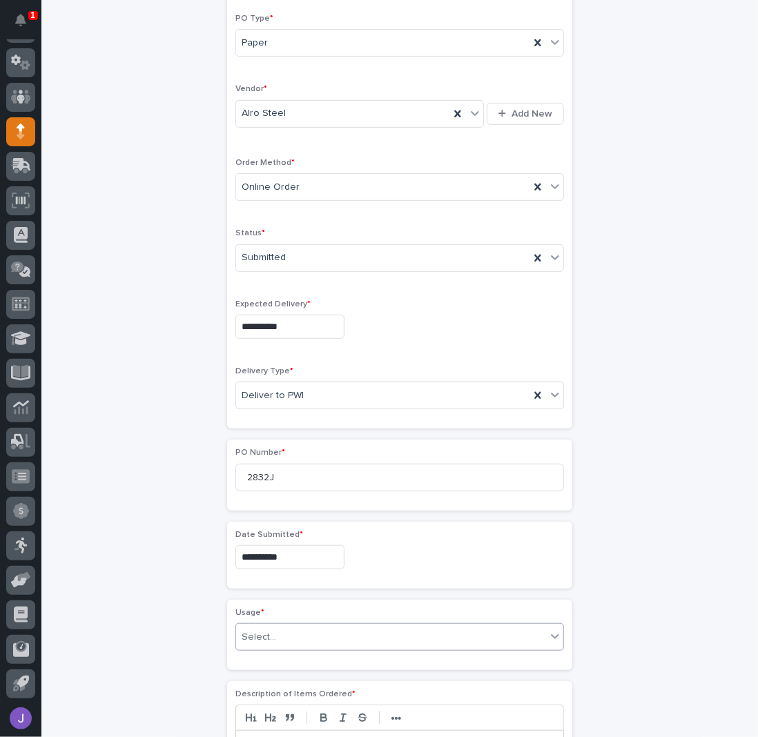
click at [283, 627] on div "Select..." at bounding box center [391, 637] width 310 height 23
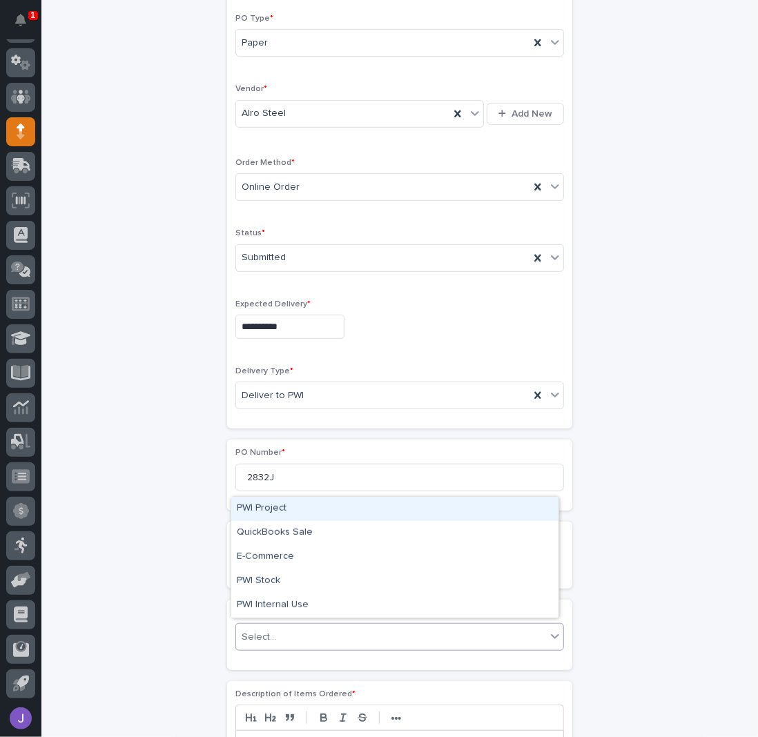
click at [278, 511] on div "PWI Project" at bounding box center [394, 509] width 327 height 24
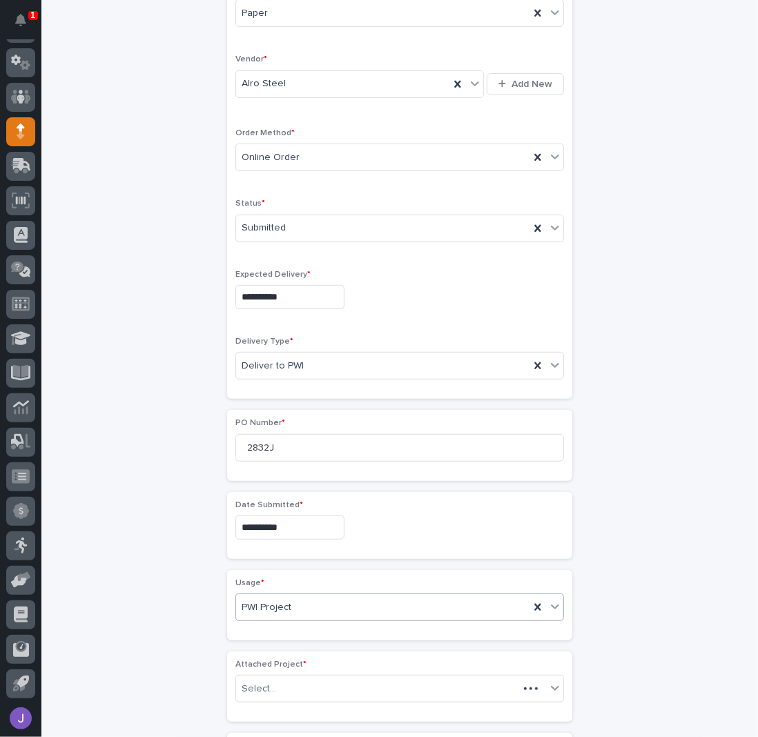
scroll to position [269, 0]
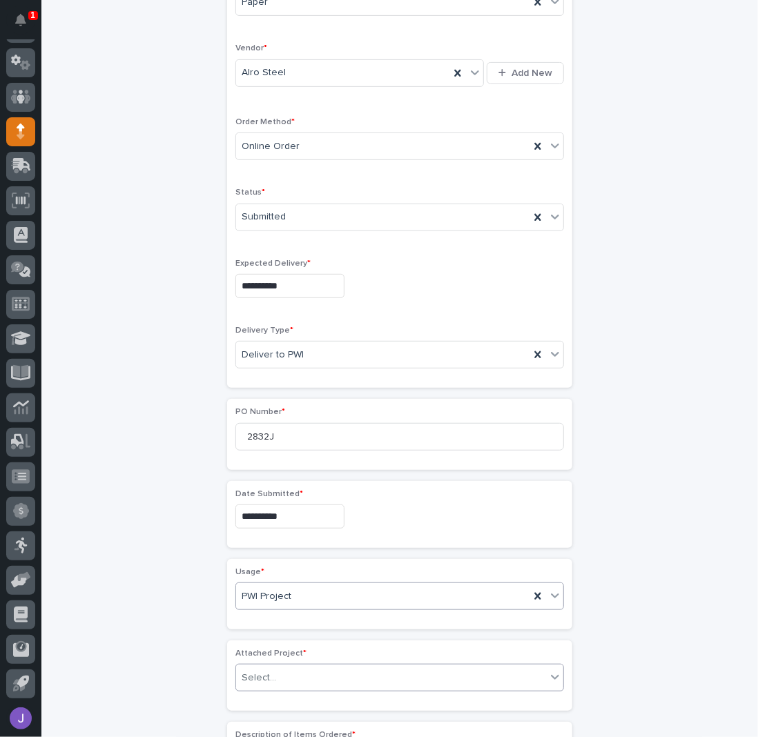
click at [276, 676] on div "Select..." at bounding box center [391, 678] width 310 height 23
type input "*****"
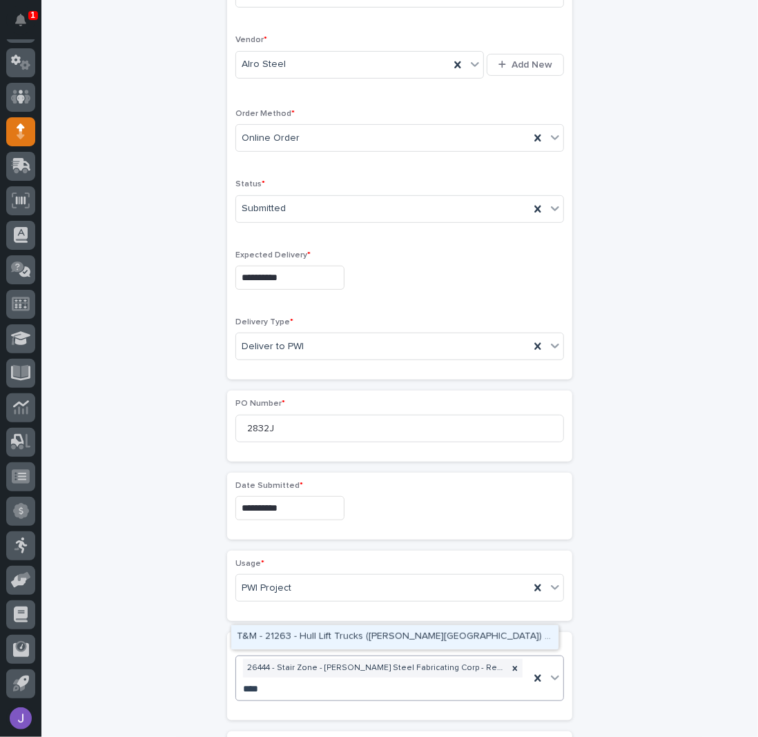
type input "*****"
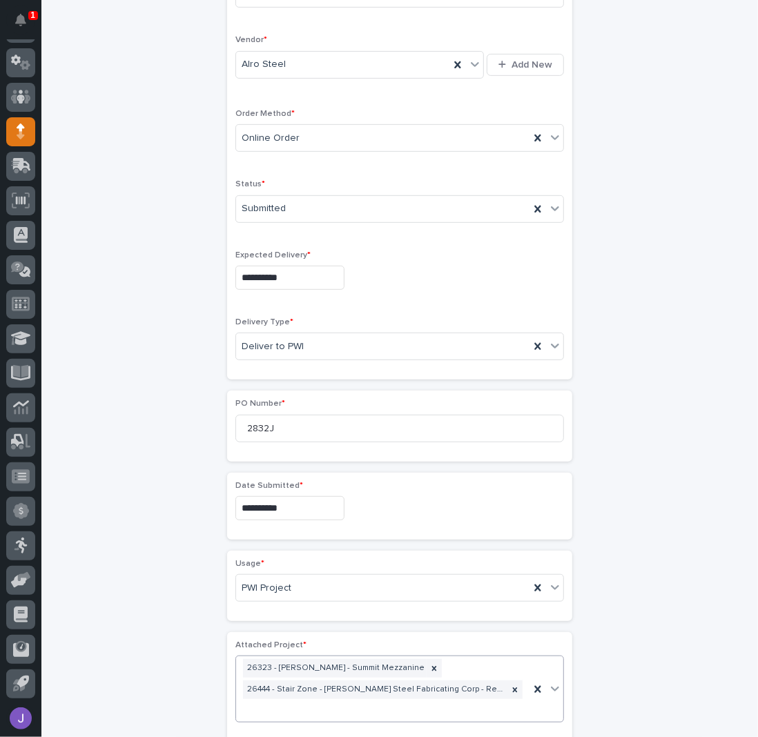
scroll to position [288, 0]
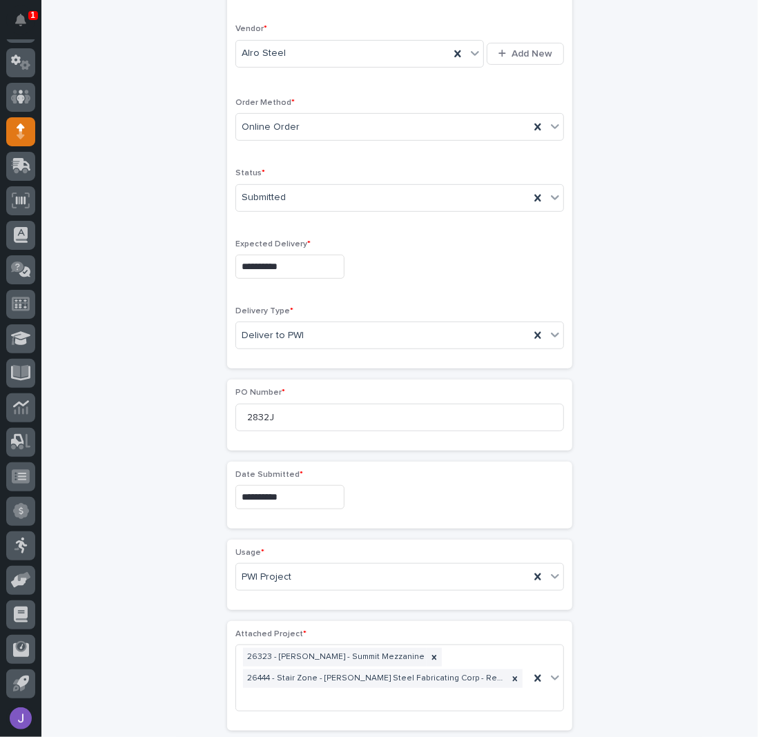
click at [130, 610] on div "**********" at bounding box center [399, 543] width 677 height 1493
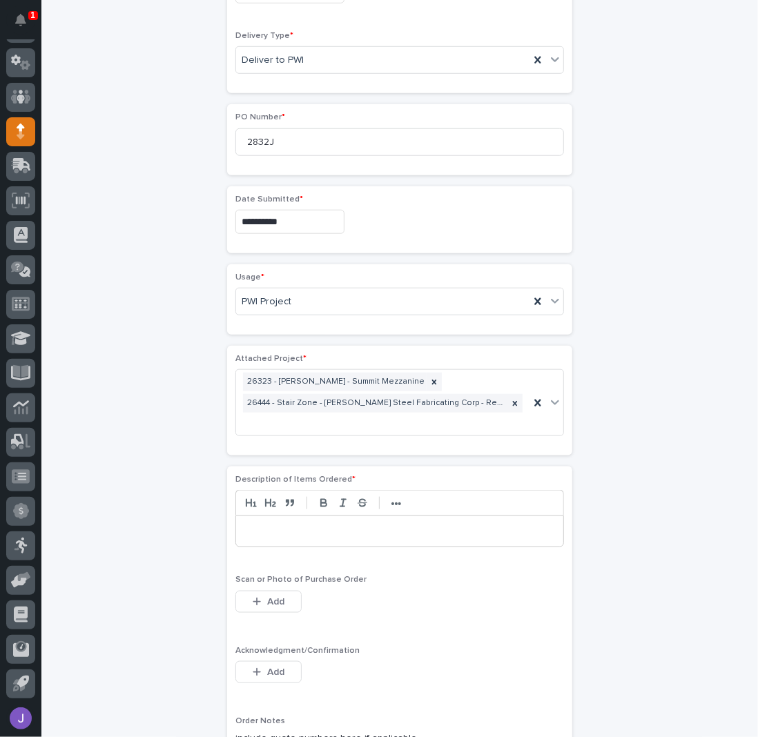
scroll to position [564, 0]
click at [322, 527] on p at bounding box center [399, 531] width 307 height 14
click at [260, 661] on button "Add" at bounding box center [268, 672] width 66 height 22
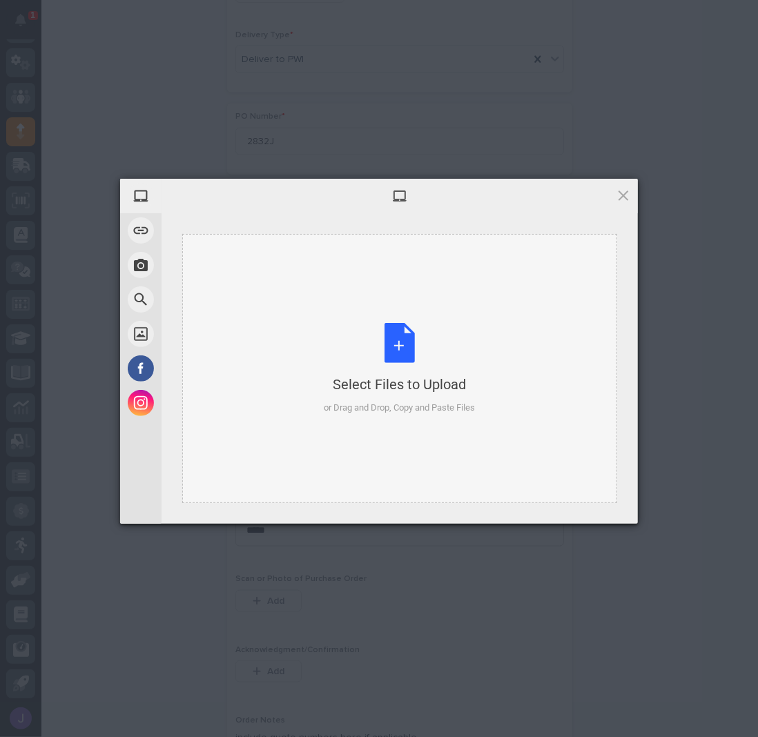
click at [402, 338] on div "Select Files to Upload or Drag and Drop, Copy and Paste Files" at bounding box center [399, 369] width 151 height 92
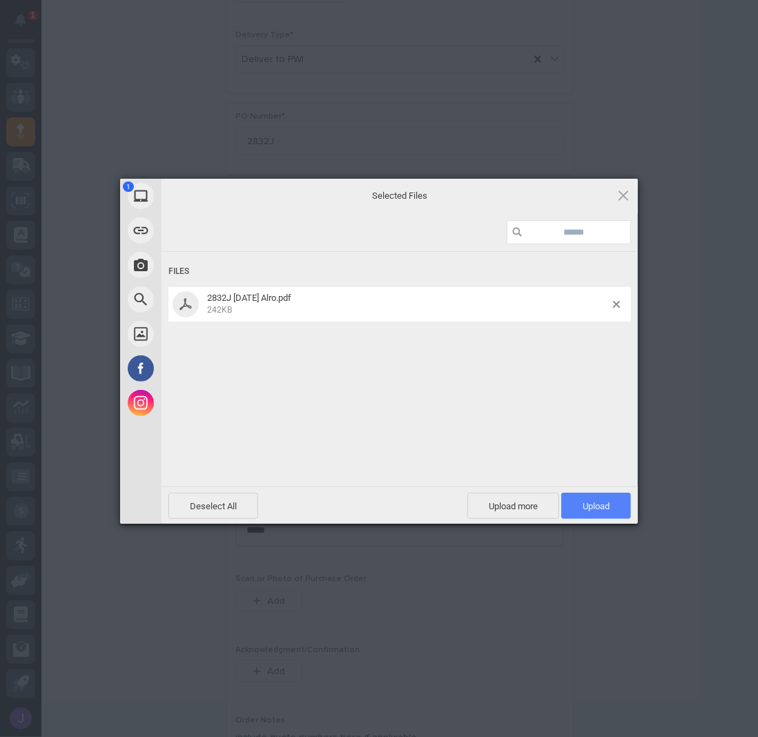
click at [610, 506] on span "Upload 1" at bounding box center [596, 506] width 27 height 10
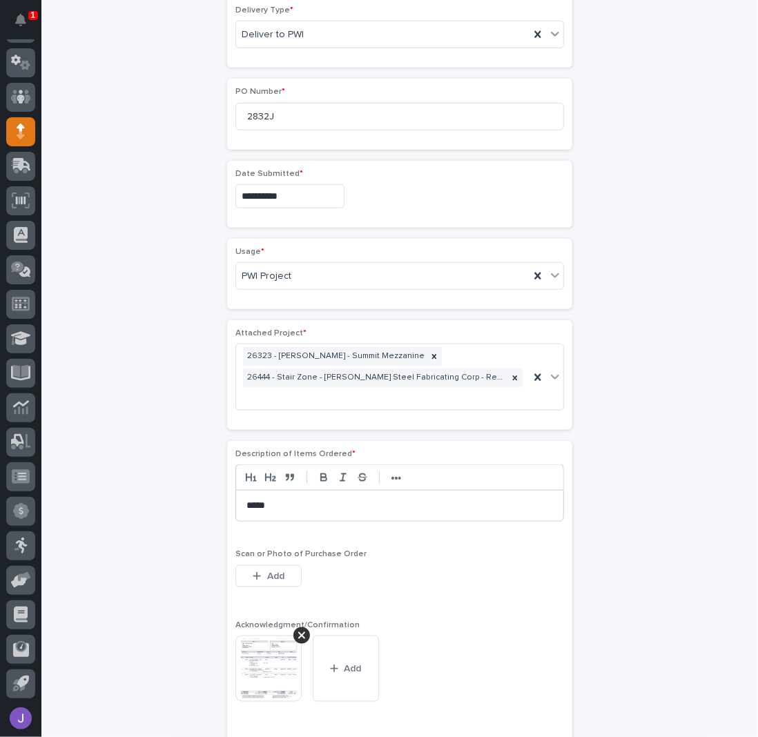
scroll to position [865, 0]
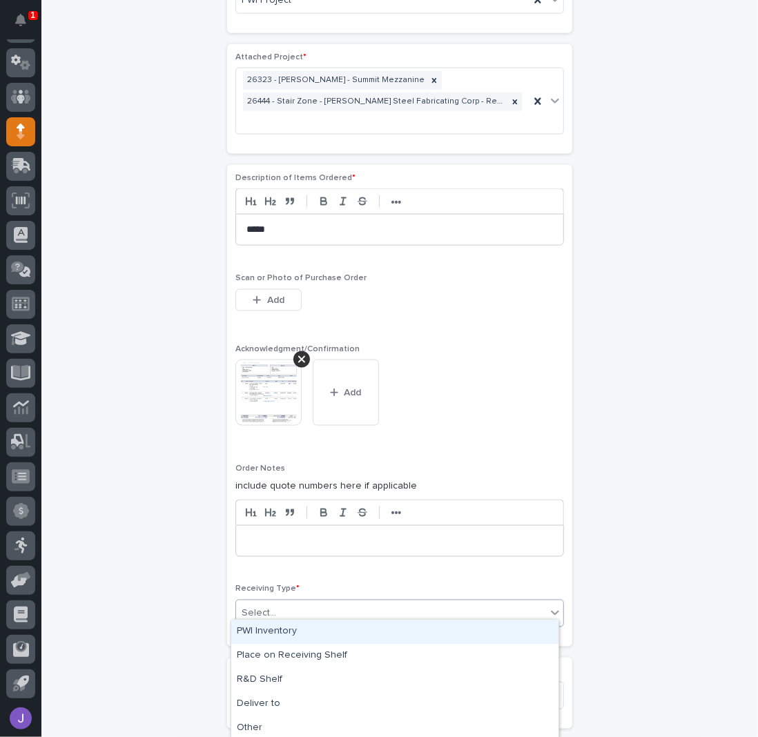
click at [274, 607] on div "Select..." at bounding box center [391, 614] width 310 height 23
click at [276, 634] on div "PWI Inventory" at bounding box center [394, 632] width 327 height 24
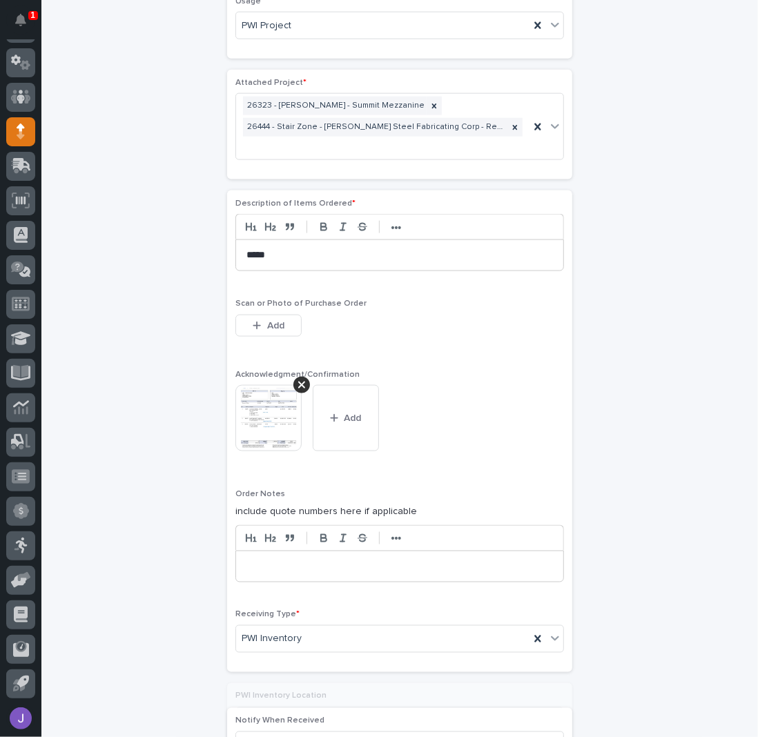
scroll to position [1013, 0]
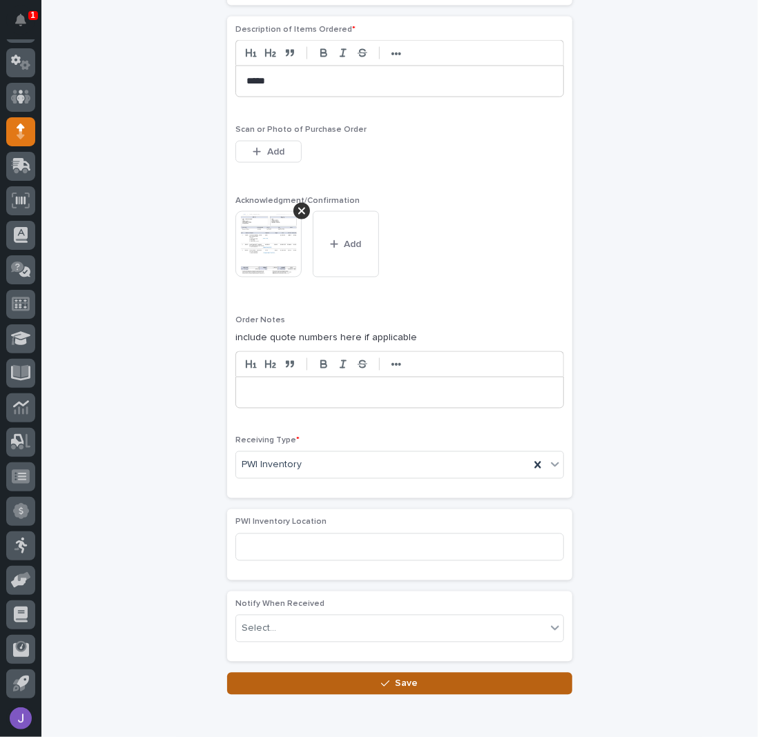
click at [376, 674] on button "Save" at bounding box center [399, 684] width 345 height 22
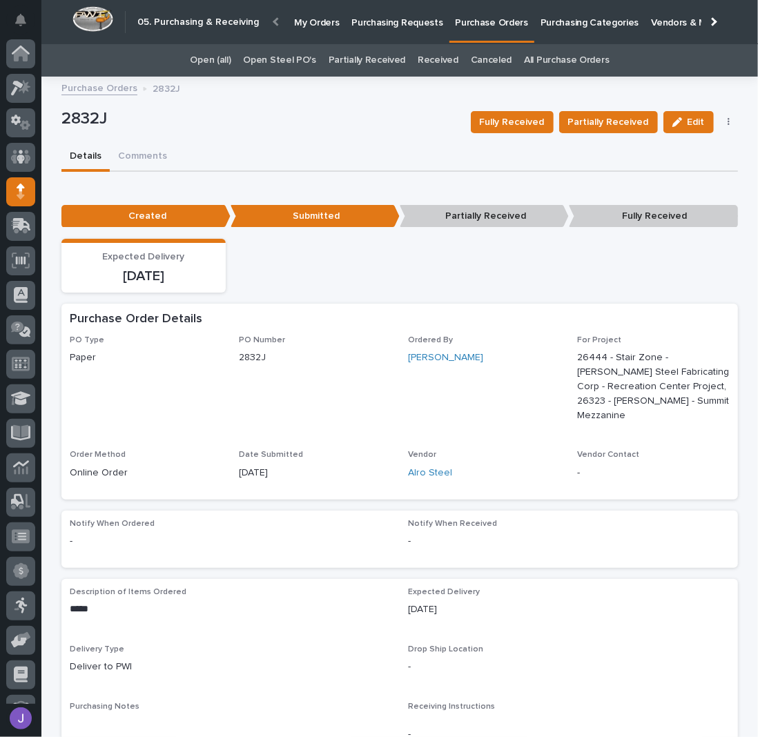
scroll to position [60, 0]
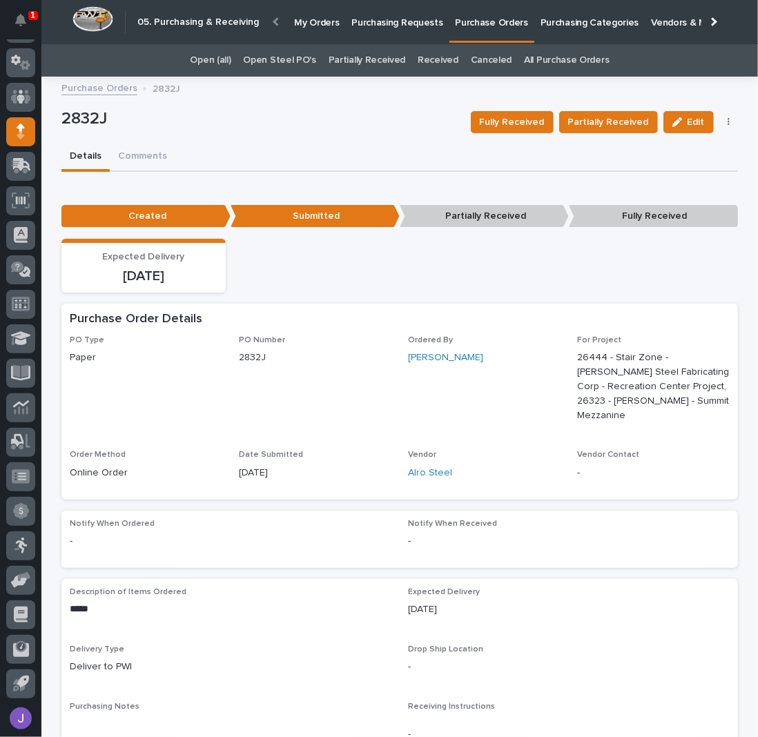
click at [389, 26] on p "Purchasing Requests" at bounding box center [396, 14] width 91 height 29
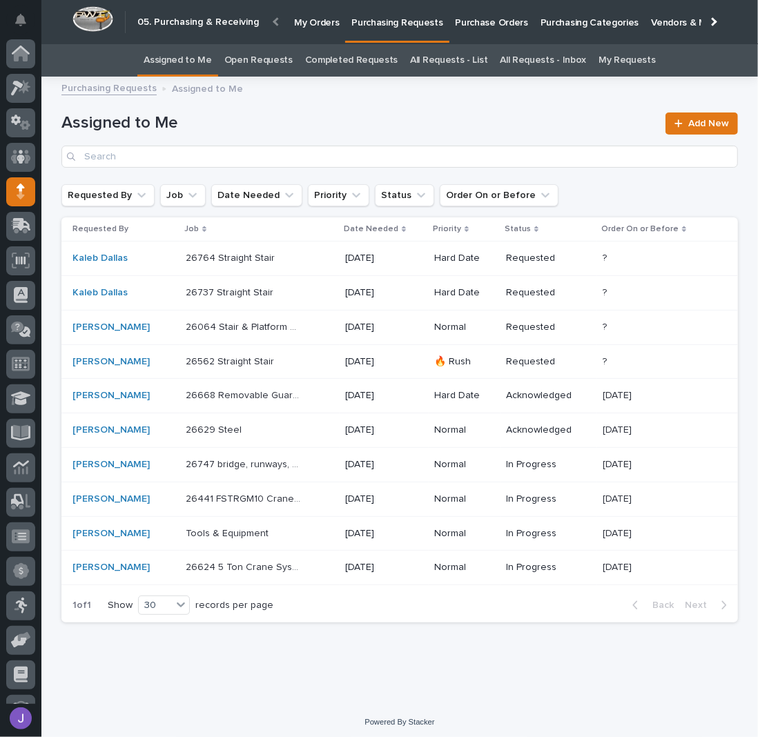
scroll to position [60, 0]
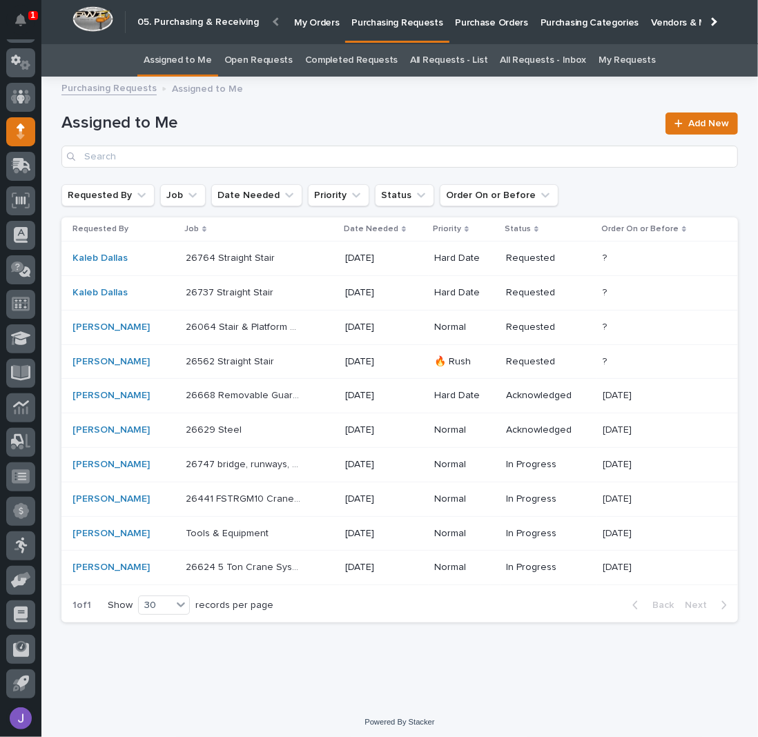
click at [134, 266] on div "Kaleb Dallas" at bounding box center [123, 258] width 102 height 23
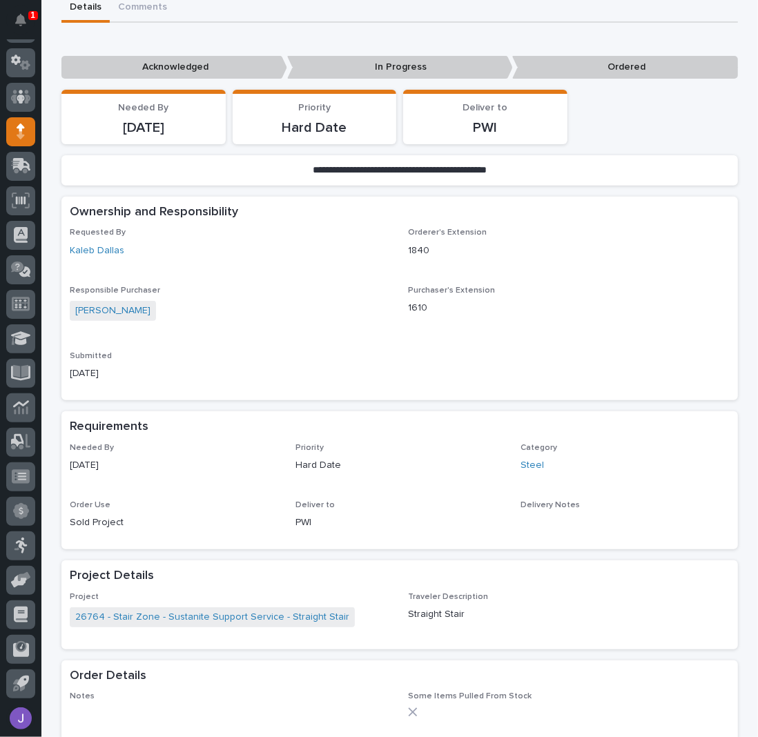
scroll to position [368, 0]
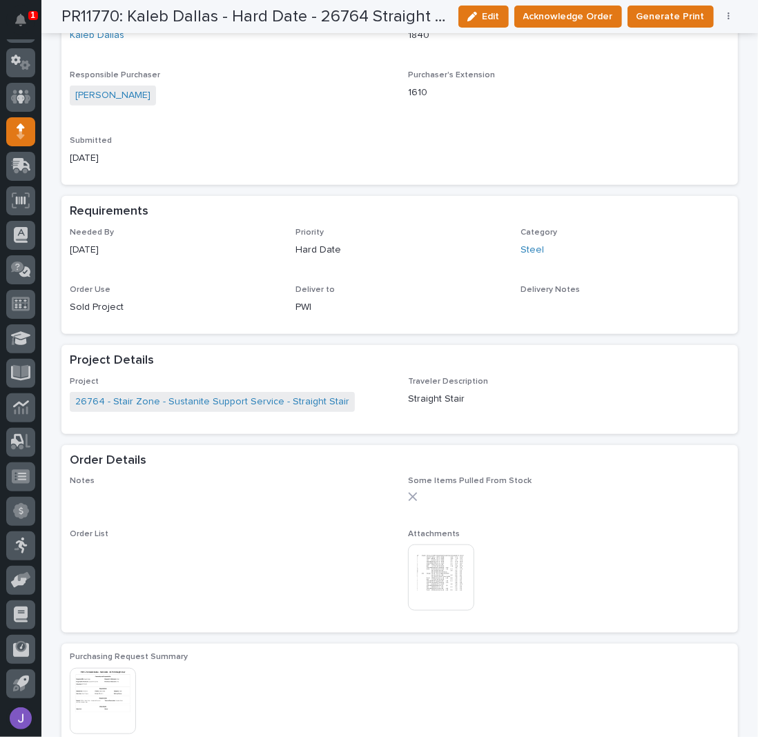
click at [437, 579] on img at bounding box center [441, 578] width 66 height 66
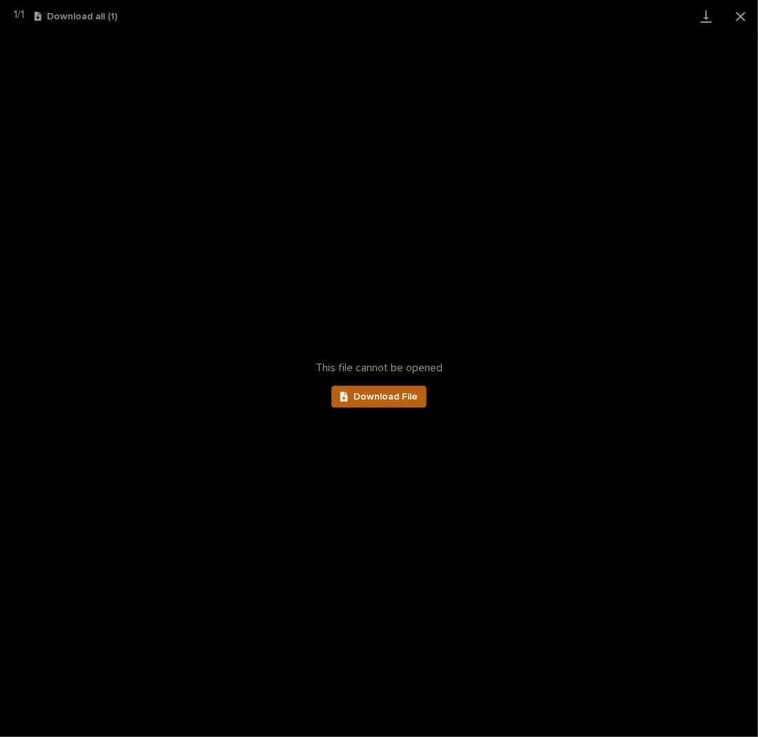
click at [385, 402] on link "Download File" at bounding box center [378, 397] width 95 height 22
click at [743, 14] on button "Close gallery" at bounding box center [741, 16] width 35 height 32
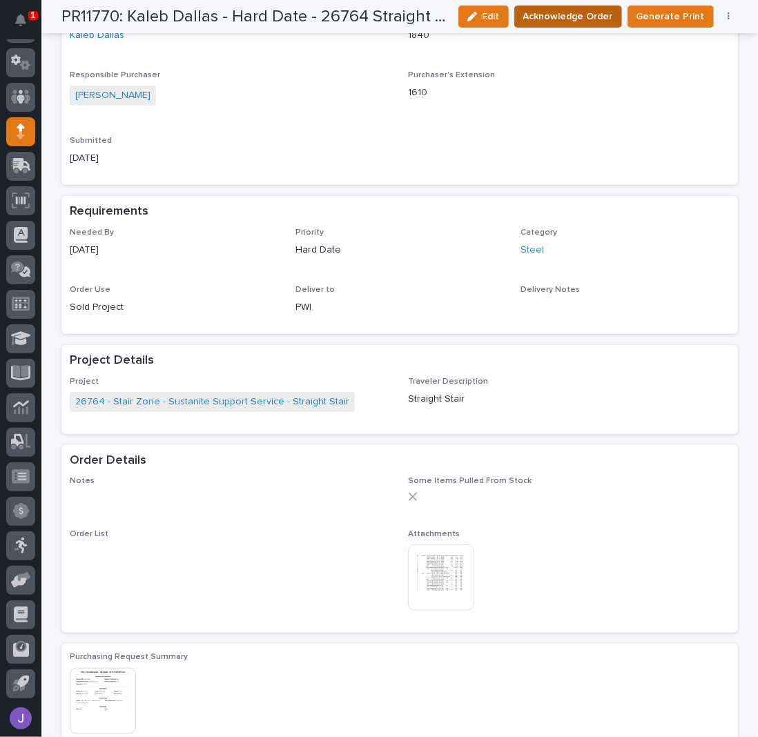
click at [605, 16] on span "Acknowledge Order" at bounding box center [568, 17] width 90 height 14
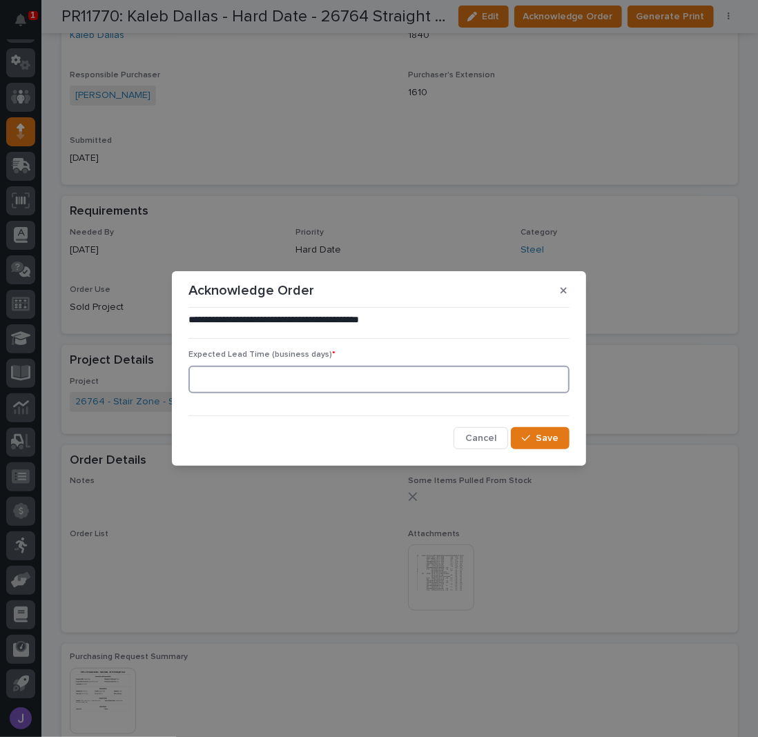
click at [295, 385] on input at bounding box center [378, 380] width 381 height 28
type input "0"
click at [540, 446] on button "Save" at bounding box center [540, 438] width 59 height 22
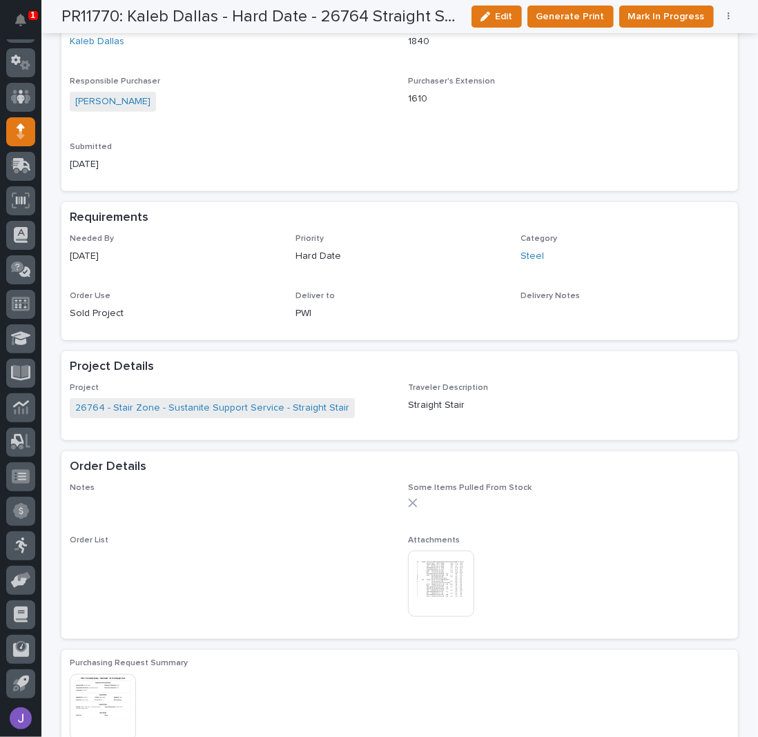
scroll to position [510, 0]
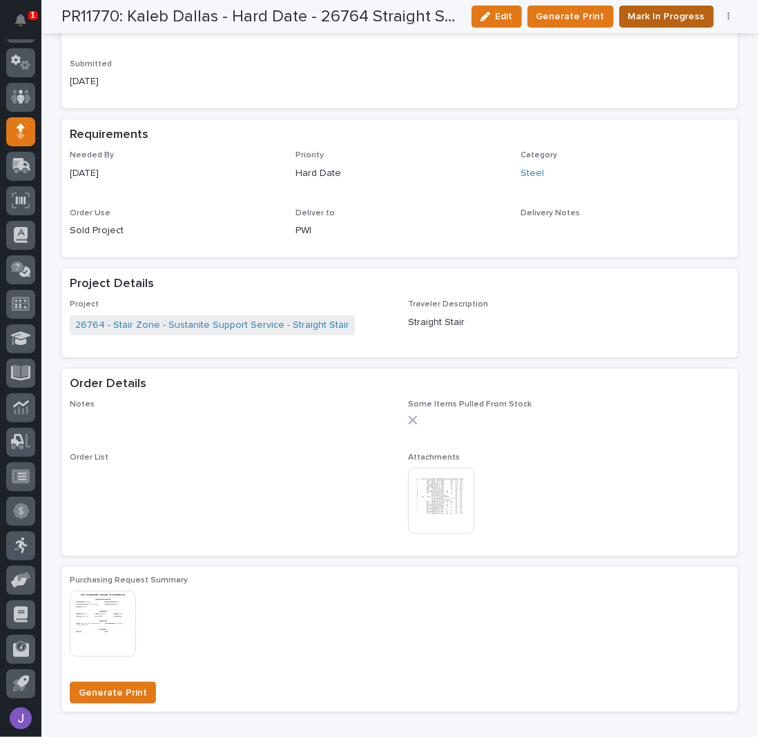
click at [650, 14] on span "Mark In Progress" at bounding box center [666, 17] width 77 height 14
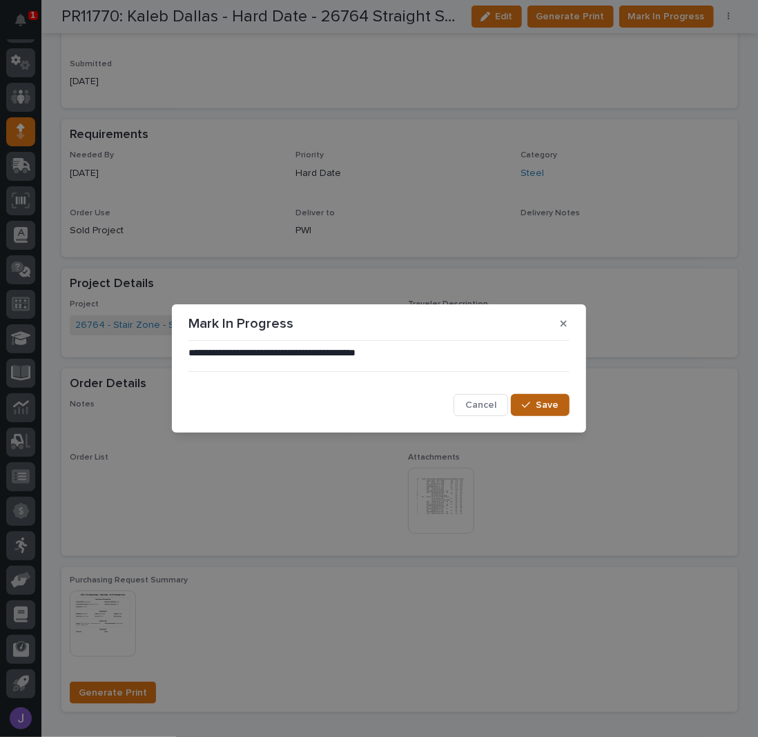
click at [519, 400] on button "Save" at bounding box center [540, 405] width 59 height 22
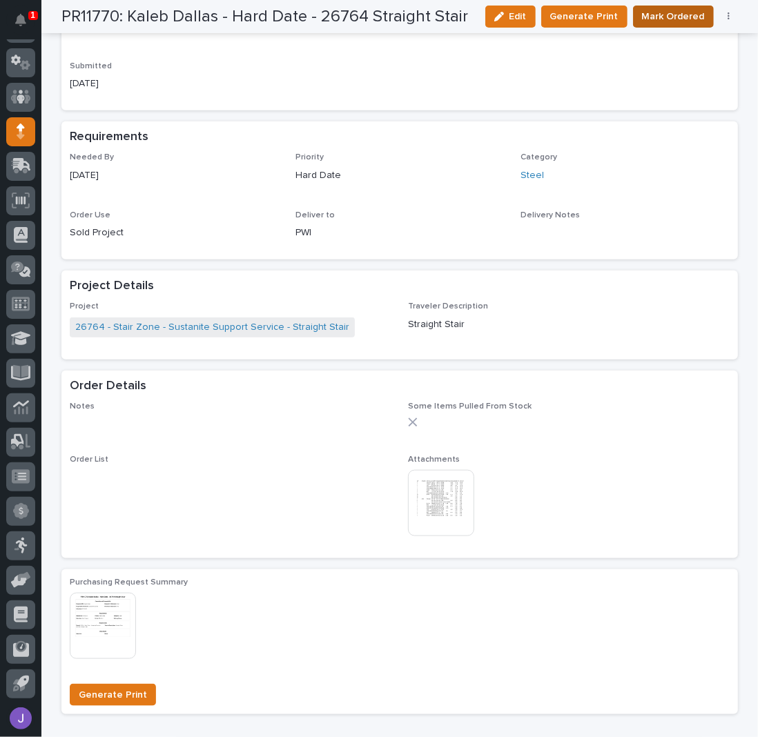
click at [654, 15] on span "Mark Ordered" at bounding box center [673, 17] width 63 height 14
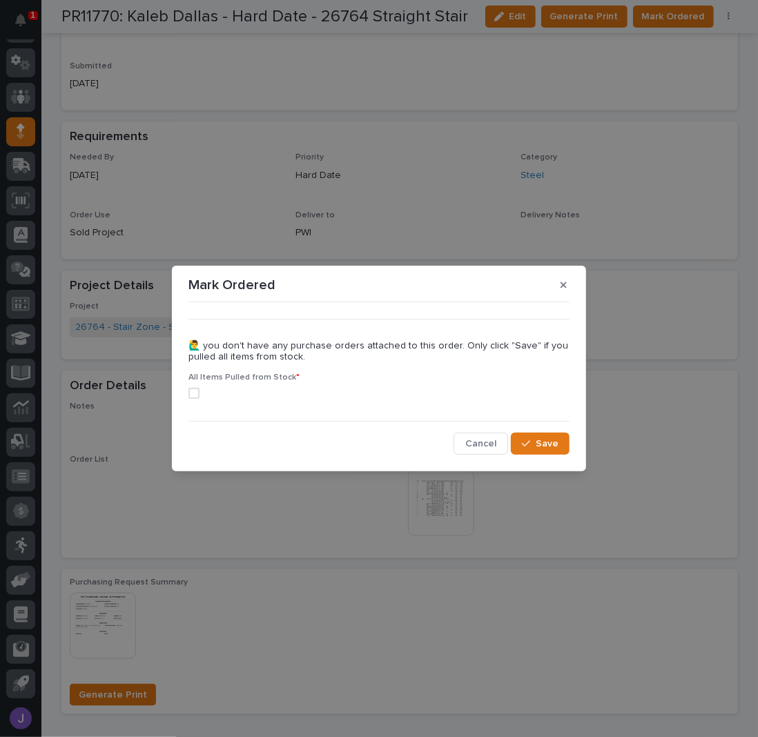
click at [196, 391] on span at bounding box center [193, 393] width 11 height 11
click at [551, 447] on span "Save" at bounding box center [547, 444] width 23 height 10
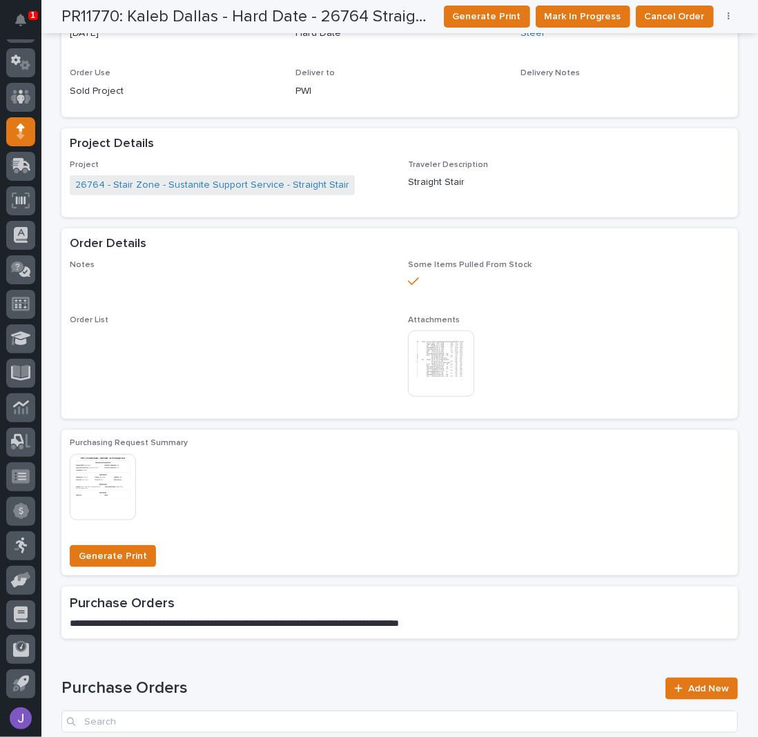
scroll to position [0, 0]
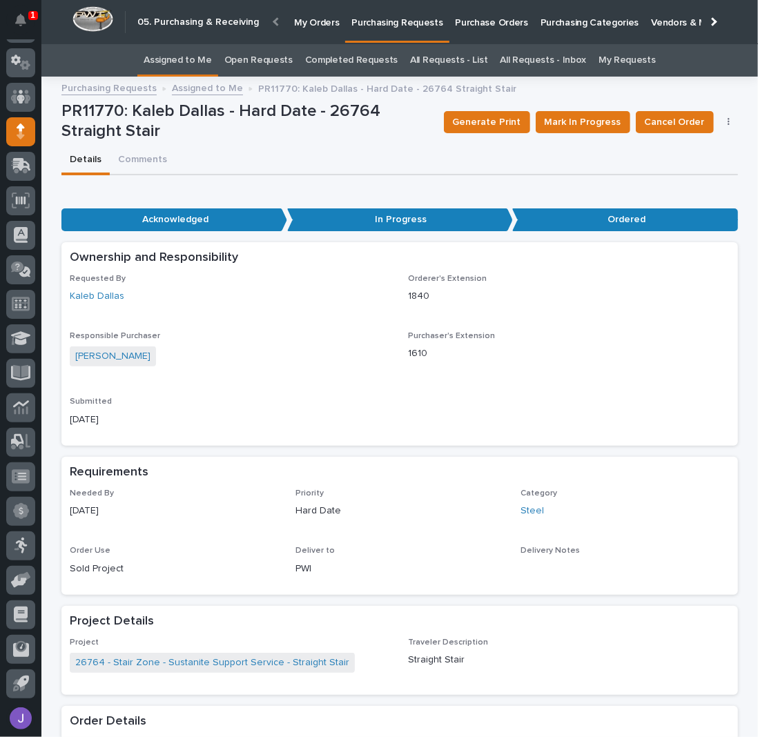
click at [200, 67] on link "Assigned to Me" at bounding box center [178, 60] width 68 height 32
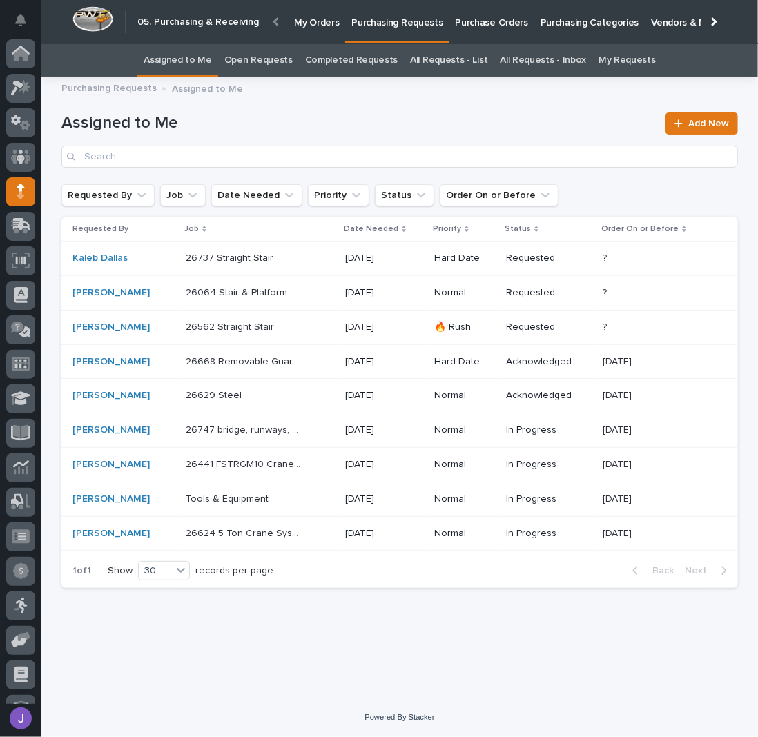
scroll to position [60, 0]
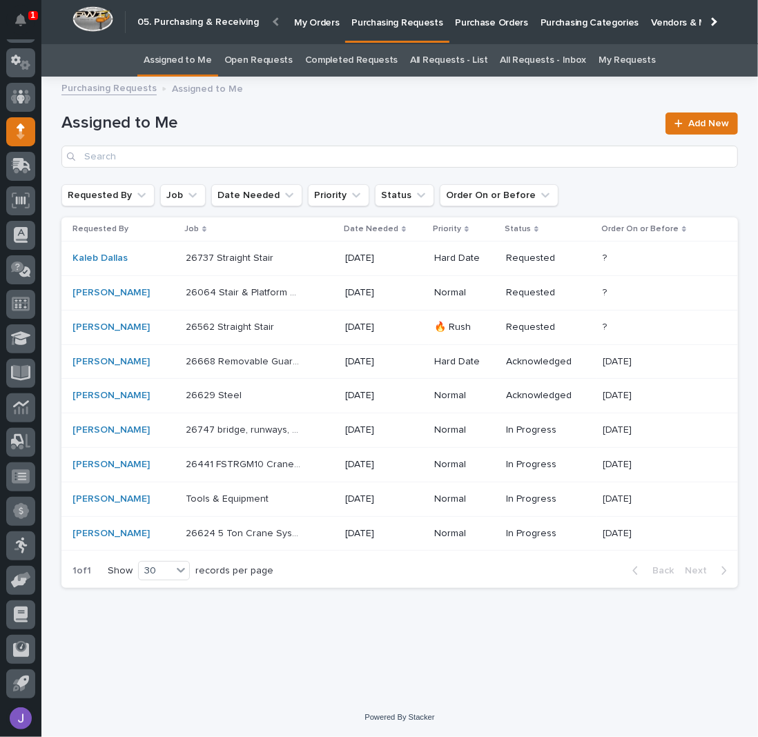
click at [301, 260] on p at bounding box center [243, 259] width 115 height 12
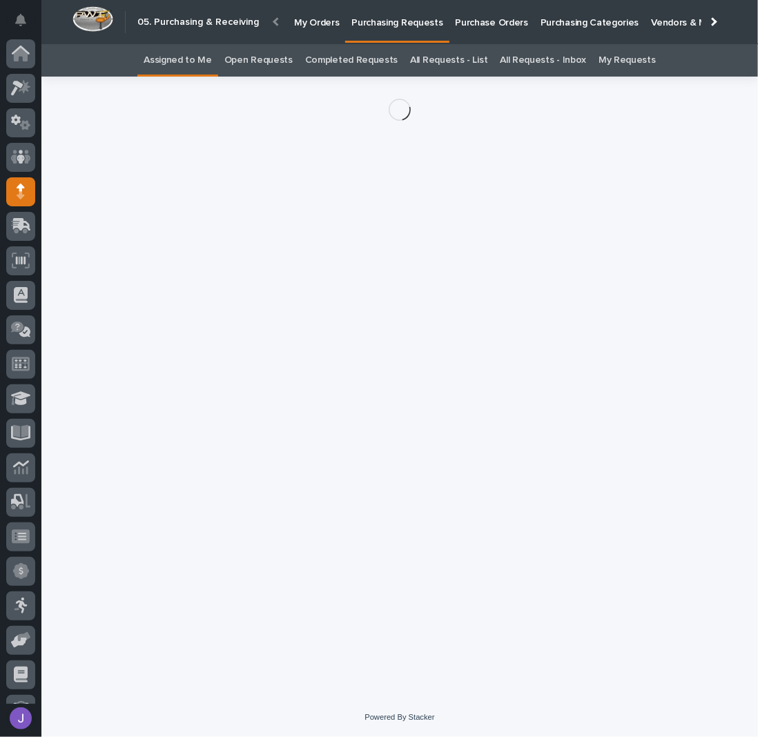
scroll to position [60, 0]
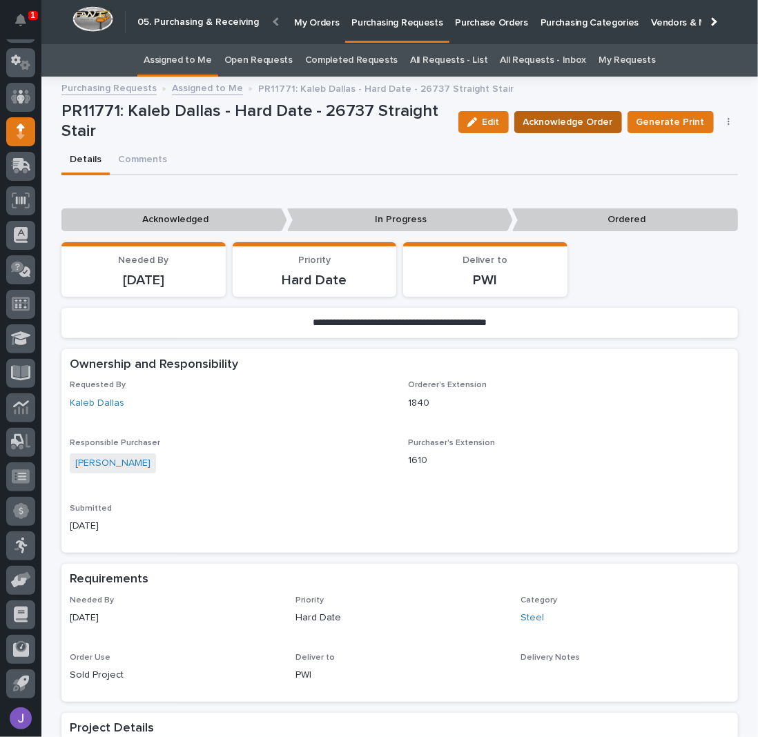
click at [556, 119] on span "Acknowledge Order" at bounding box center [568, 122] width 90 height 14
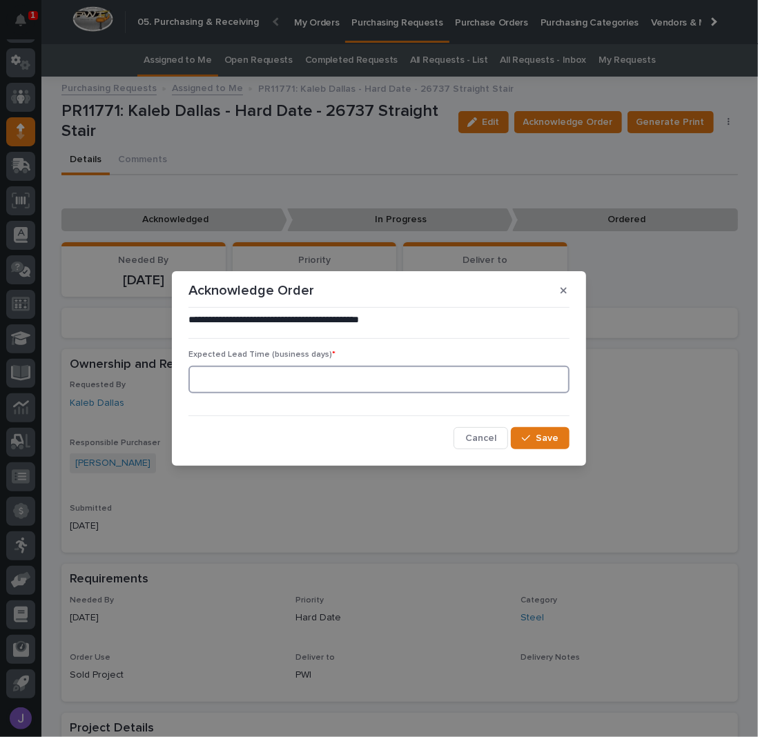
click at [265, 382] on input at bounding box center [378, 380] width 381 height 28
type input "0"
click at [545, 440] on span "Save" at bounding box center [547, 439] width 23 height 10
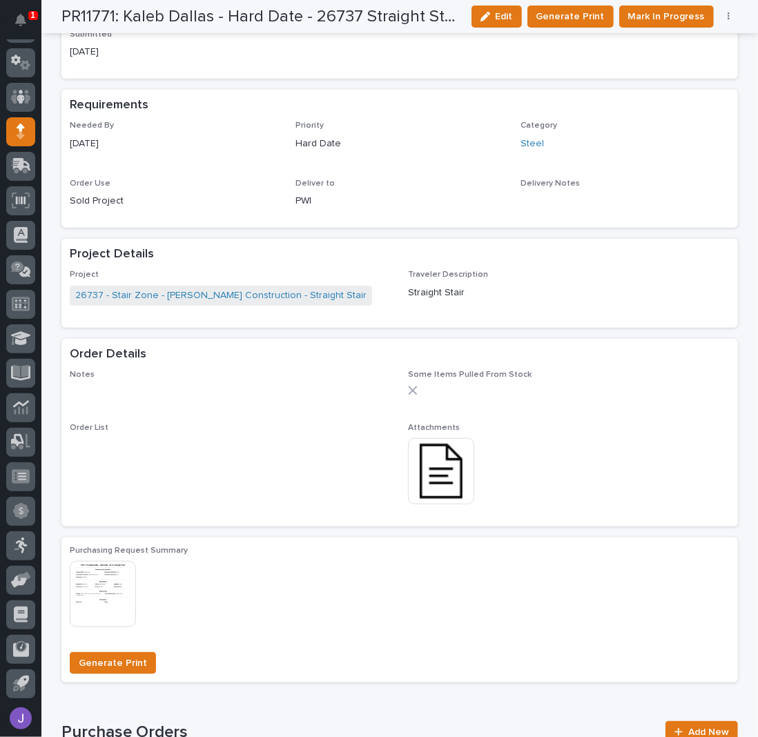
scroll to position [644, 0]
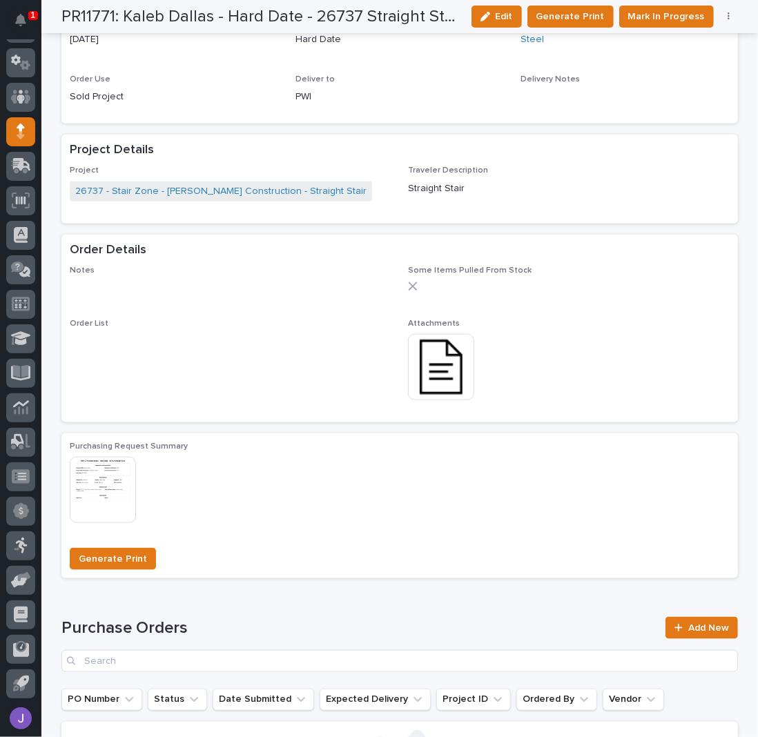
click at [437, 357] on img at bounding box center [441, 367] width 66 height 66
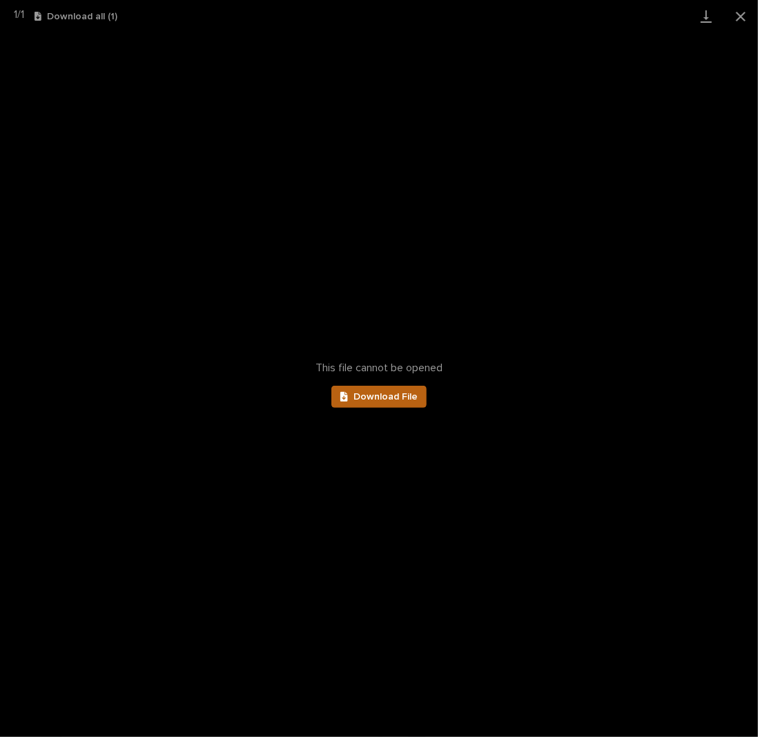
click at [387, 397] on span "Download File" at bounding box center [385, 397] width 64 height 10
click at [749, 14] on button "Close gallery" at bounding box center [741, 16] width 35 height 32
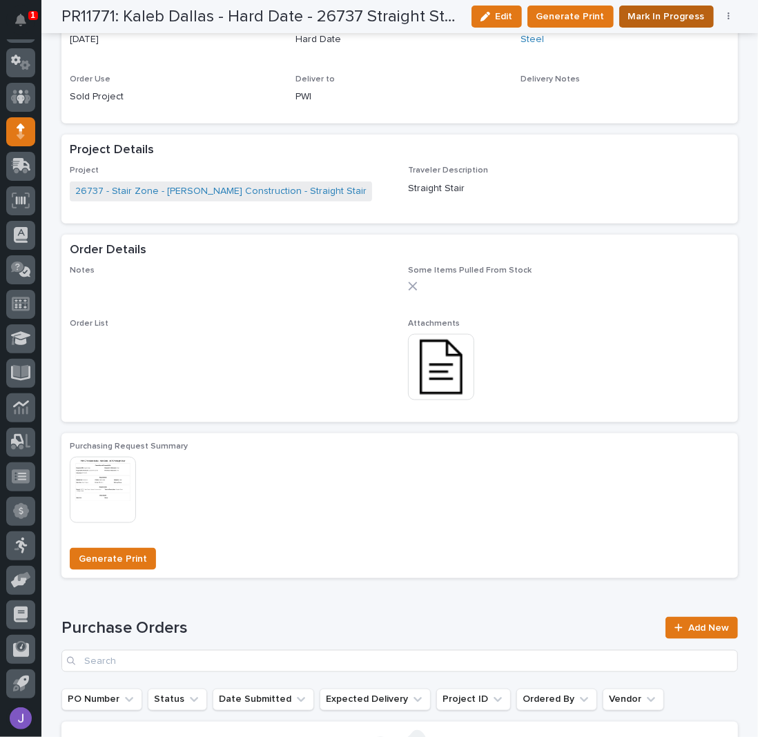
click at [643, 13] on span "Mark In Progress" at bounding box center [666, 17] width 77 height 14
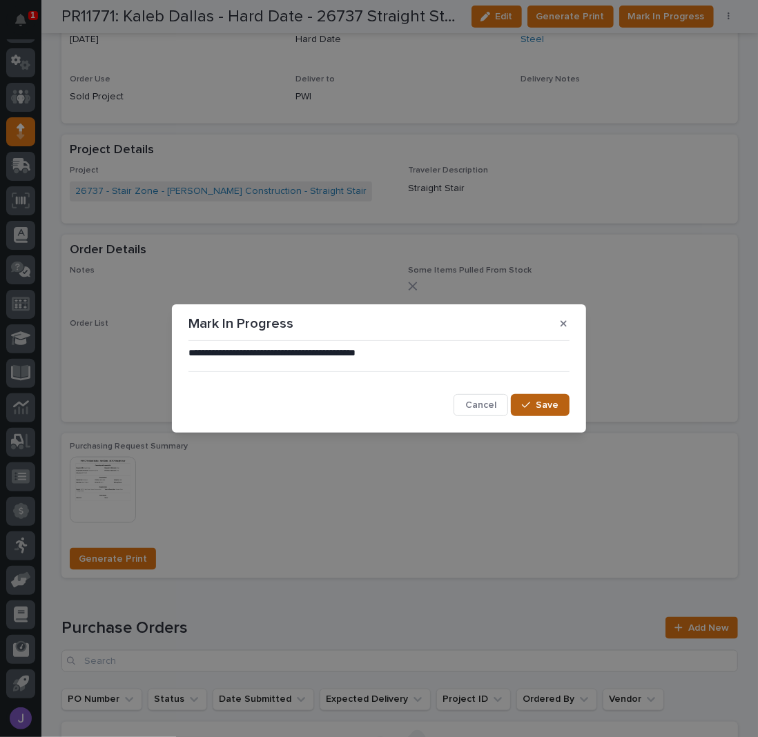
click at [533, 398] on button "Save" at bounding box center [540, 405] width 59 height 22
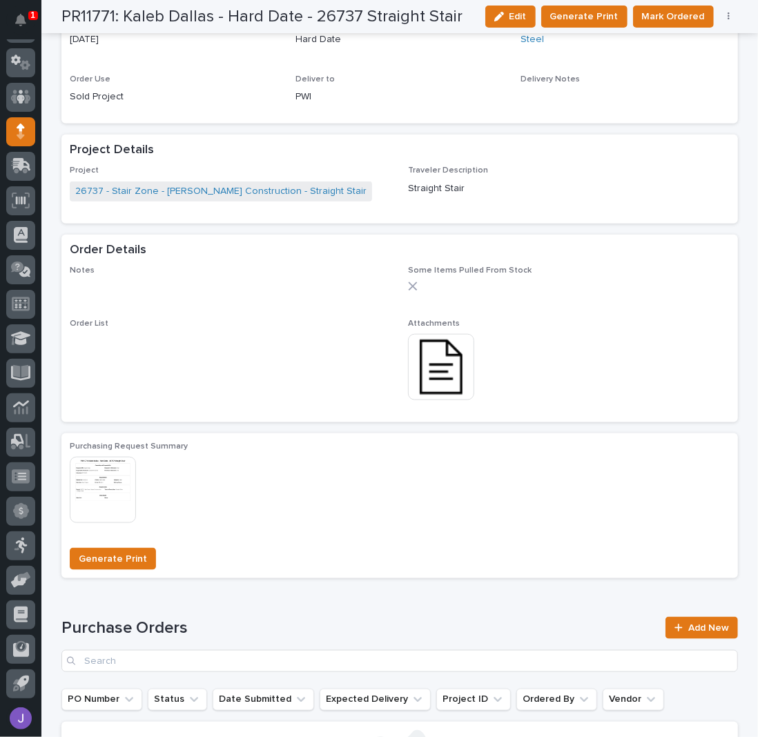
click at [666, 21] on span "Mark Ordered" at bounding box center [673, 17] width 63 height 14
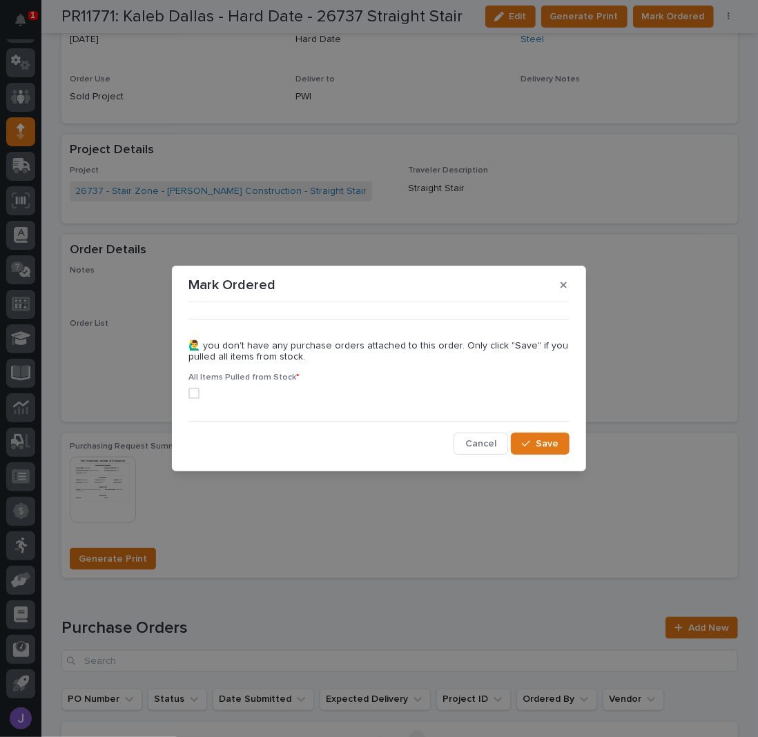
click at [195, 396] on span at bounding box center [193, 393] width 11 height 11
click at [537, 448] on span "Save" at bounding box center [547, 444] width 23 height 10
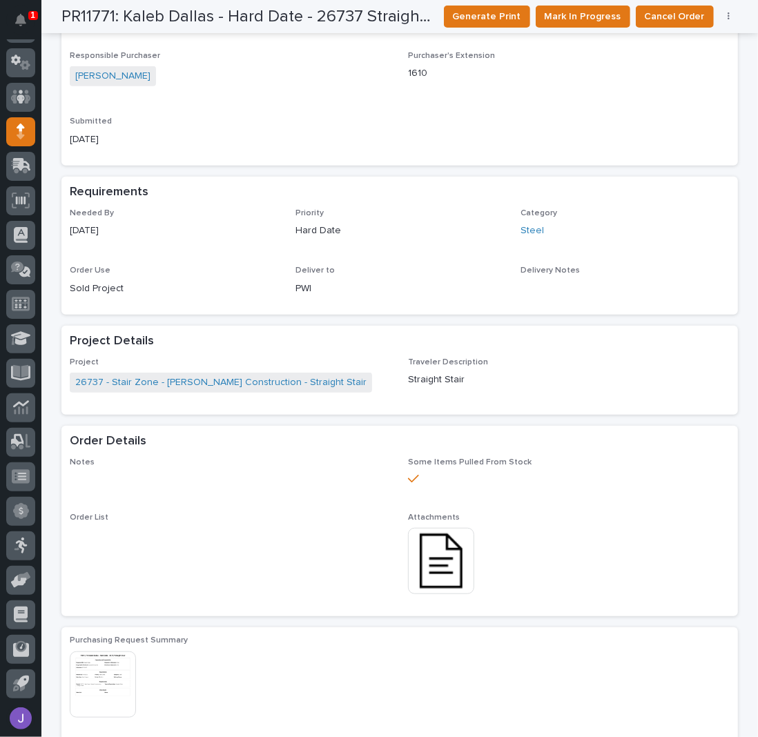
scroll to position [0, 0]
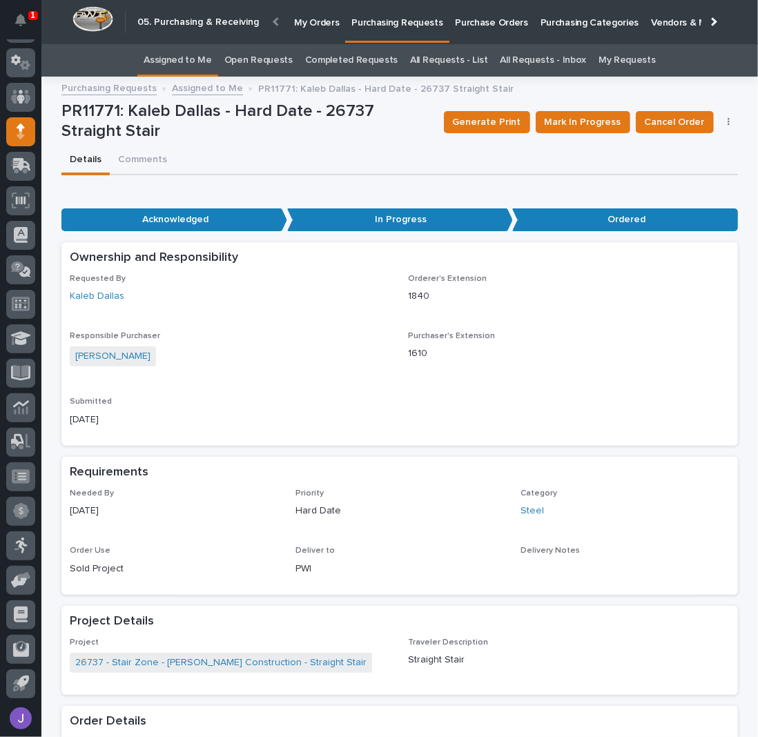
click at [206, 61] on link "Assigned to Me" at bounding box center [178, 60] width 68 height 32
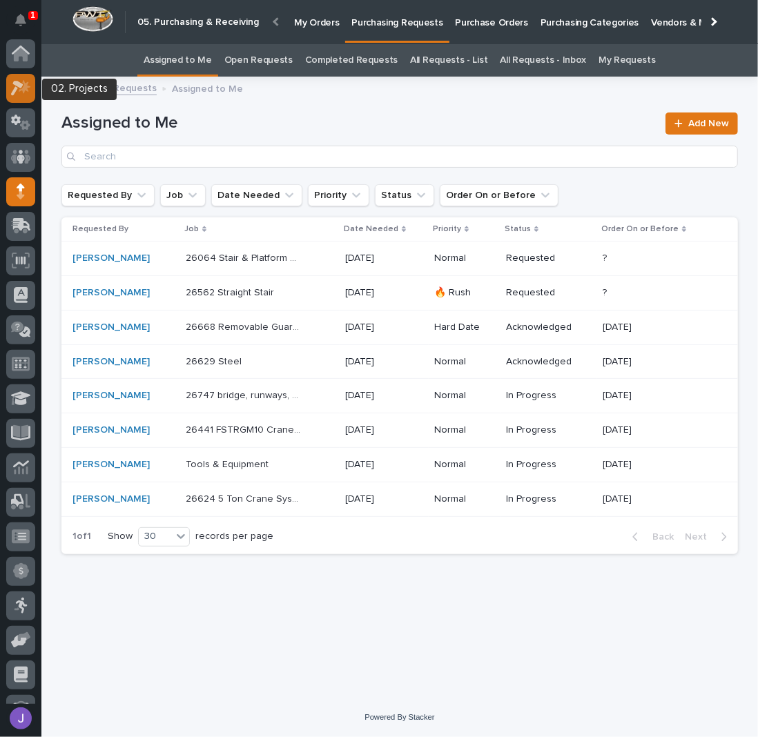
click at [14, 90] on icon at bounding box center [17, 88] width 12 height 15
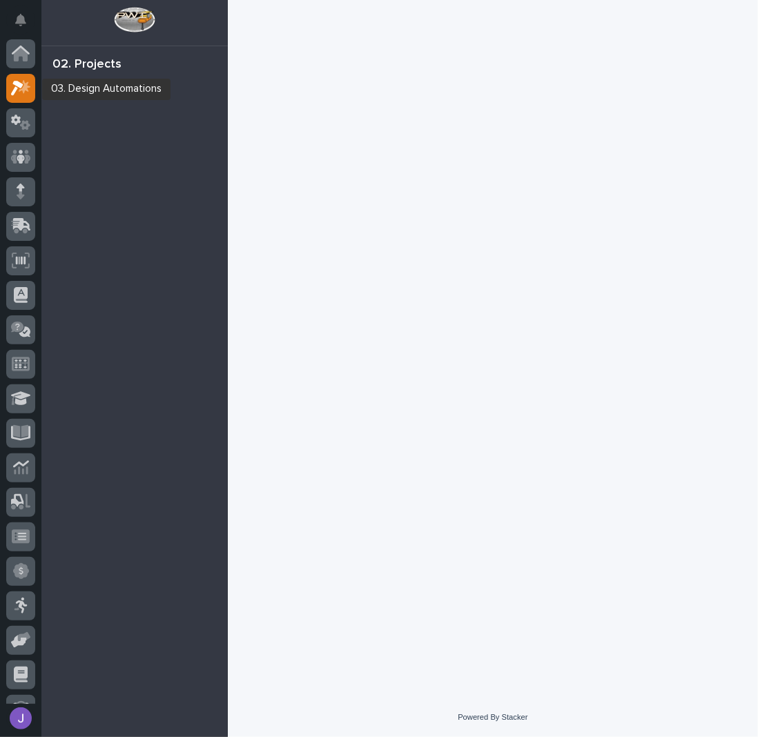
scroll to position [35, 0]
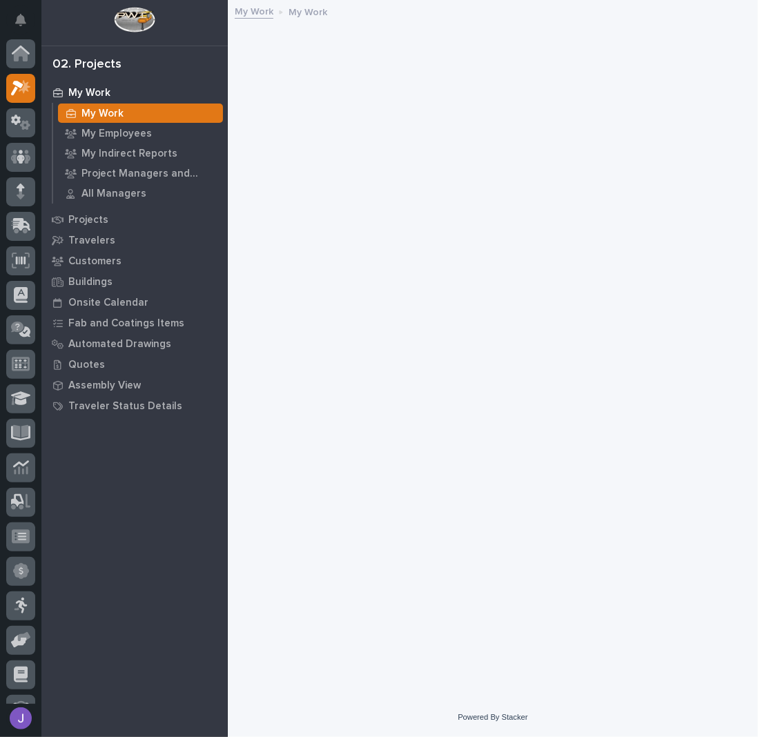
scroll to position [35, 0]
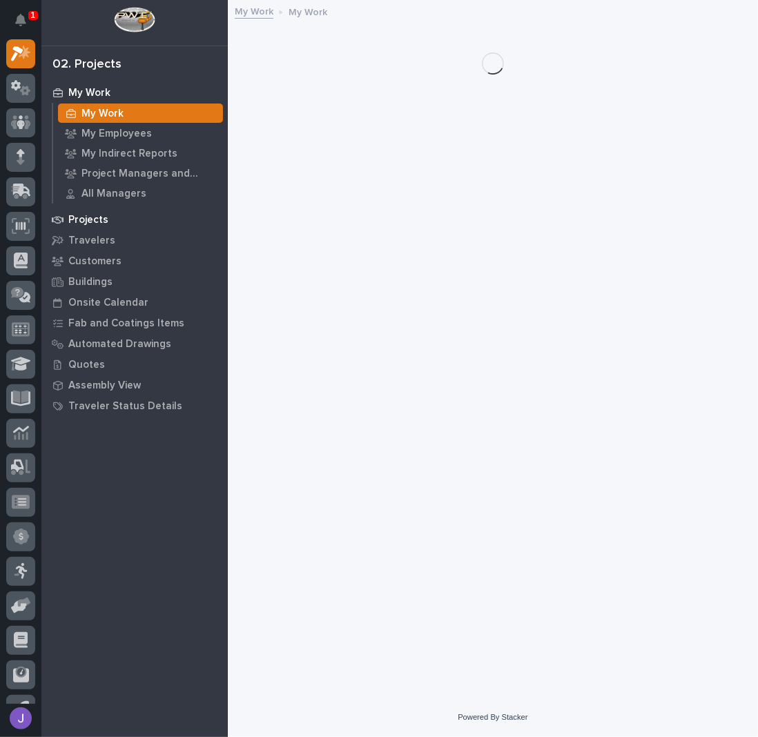
click at [89, 226] on p "Projects" at bounding box center [88, 220] width 40 height 12
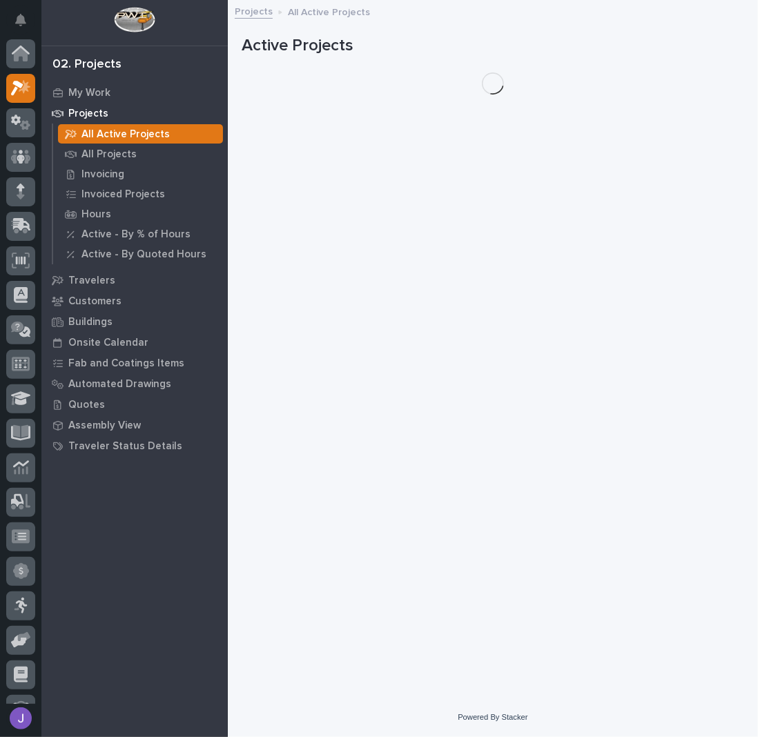
scroll to position [35, 0]
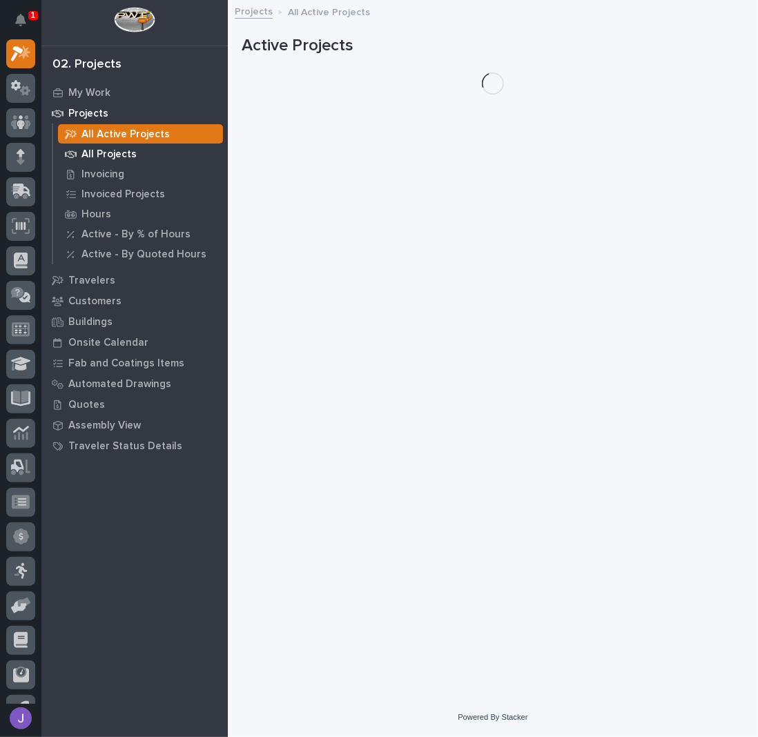
click at [104, 156] on p "All Projects" at bounding box center [108, 154] width 55 height 12
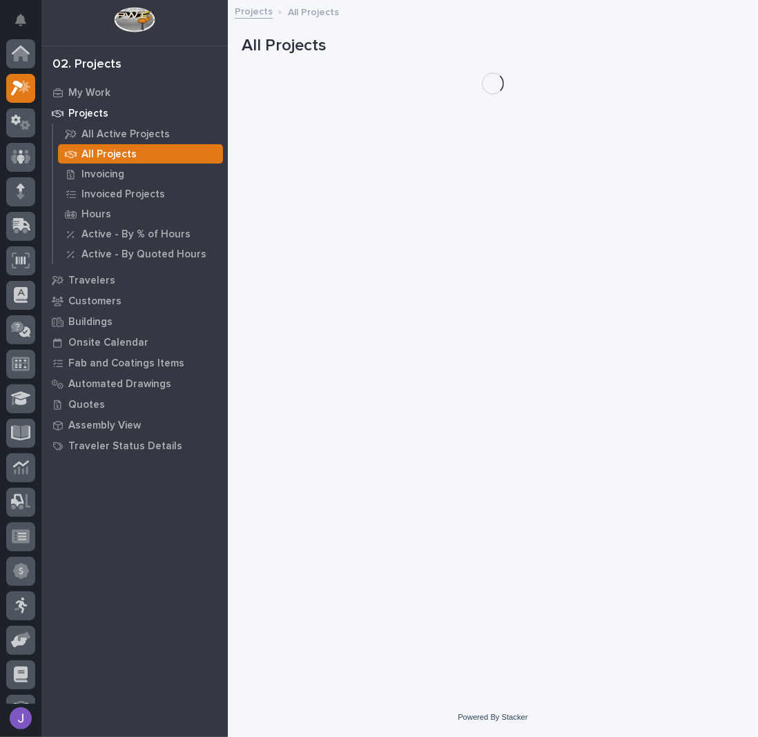
scroll to position [35, 0]
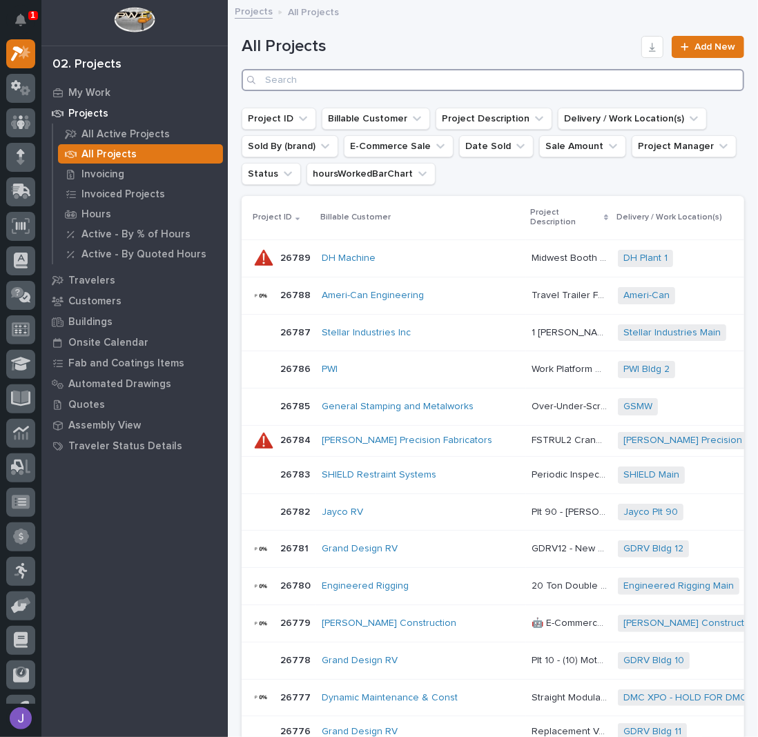
click at [322, 84] on input "Search" at bounding box center [493, 80] width 503 height 22
type input "26444"
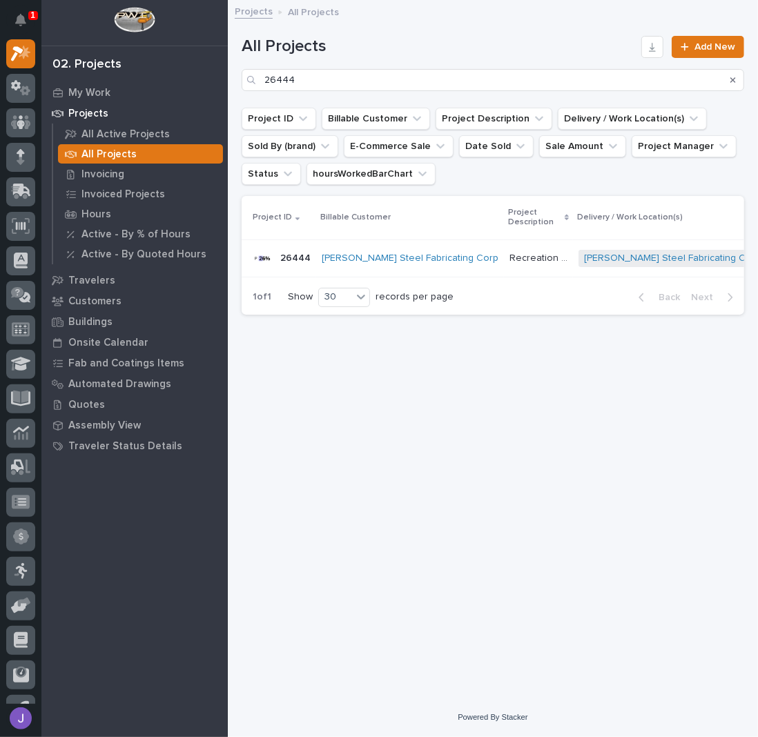
click at [509, 254] on p "Recreation Center Project" at bounding box center [539, 257] width 61 height 14
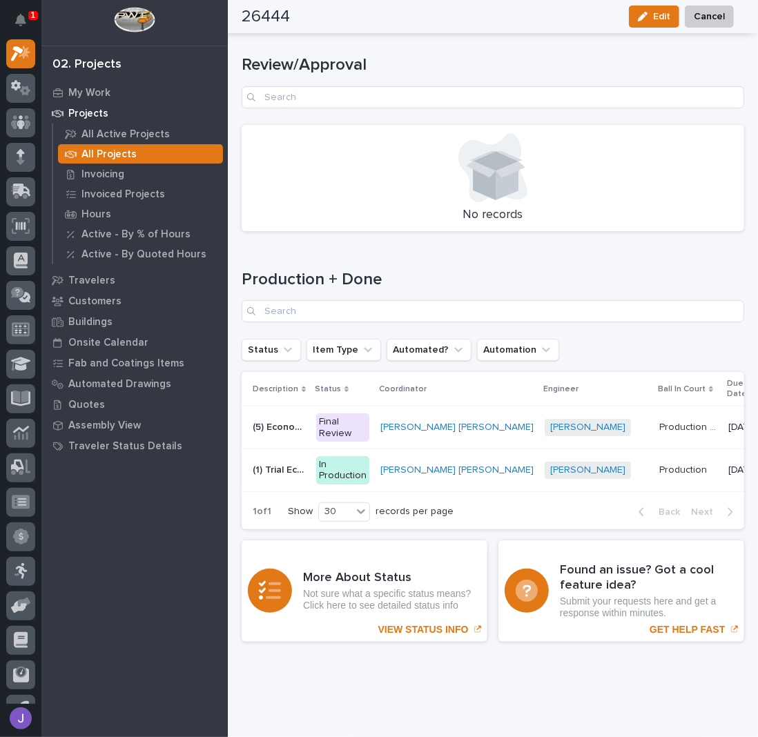
scroll to position [1776, 0]
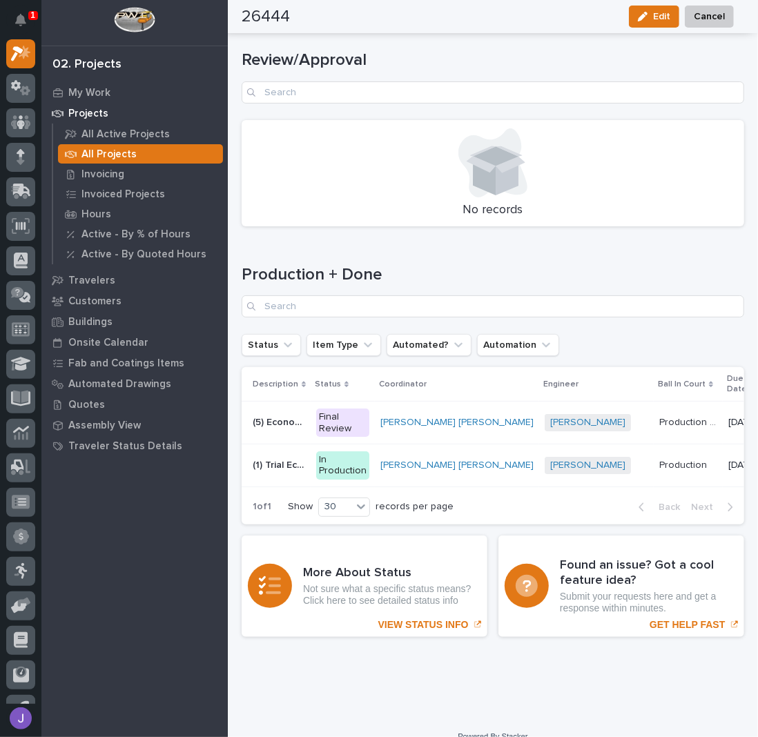
click at [288, 414] on p "(5) Economy Crossover Stairs" at bounding box center [280, 421] width 55 height 14
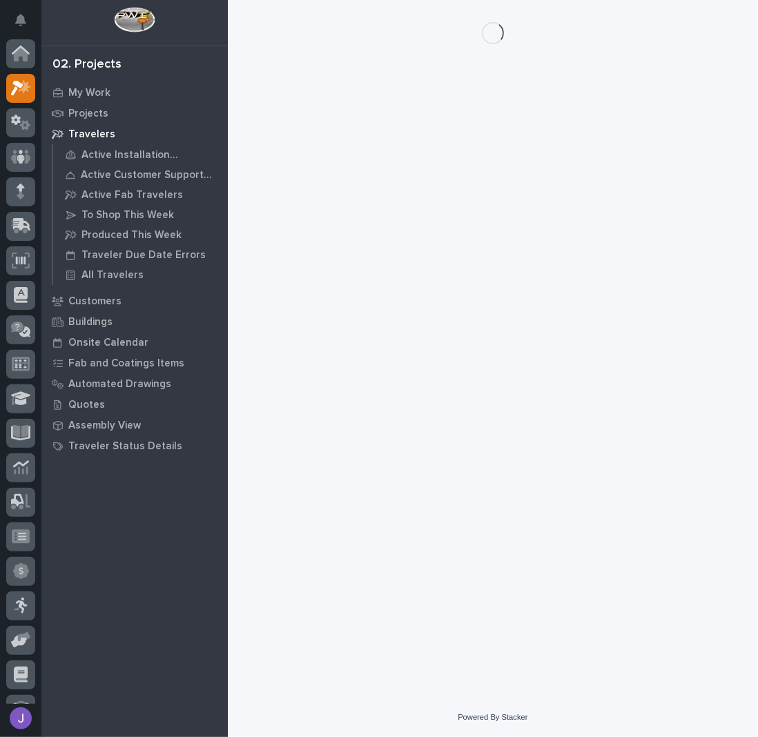
scroll to position [35, 0]
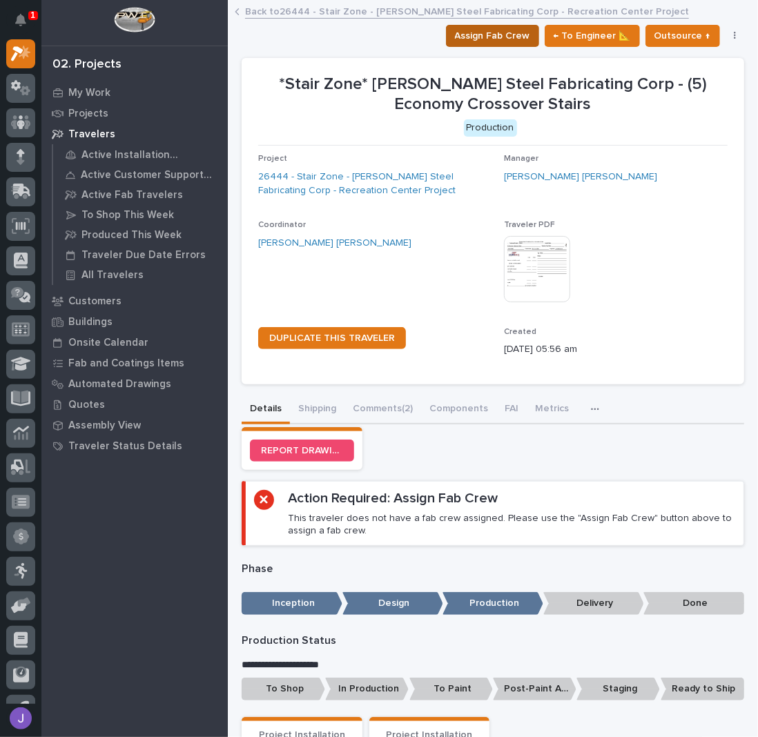
click at [512, 39] on span "Assign Fab Crew" at bounding box center [492, 36] width 75 height 17
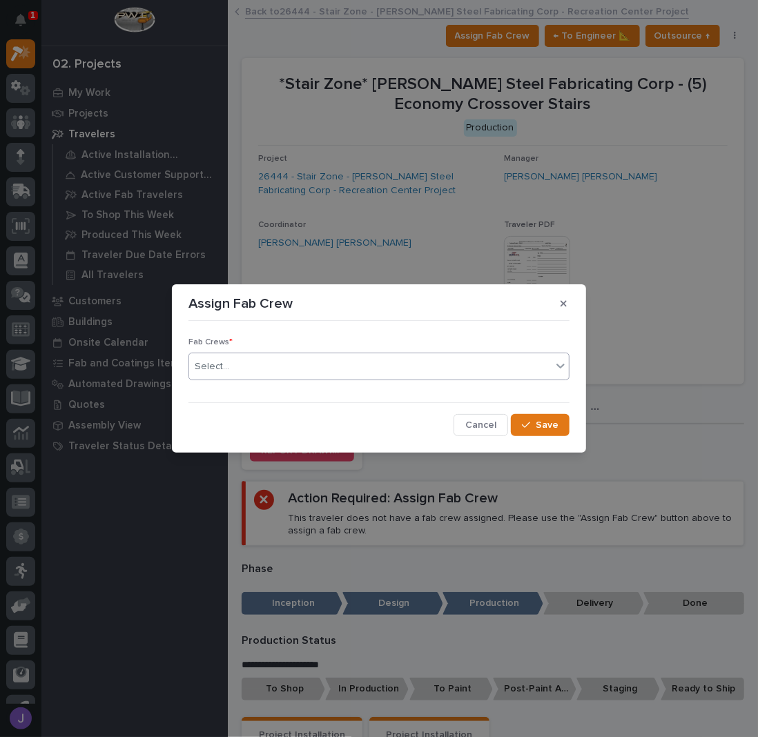
click at [301, 367] on div "Select..." at bounding box center [370, 367] width 362 height 23
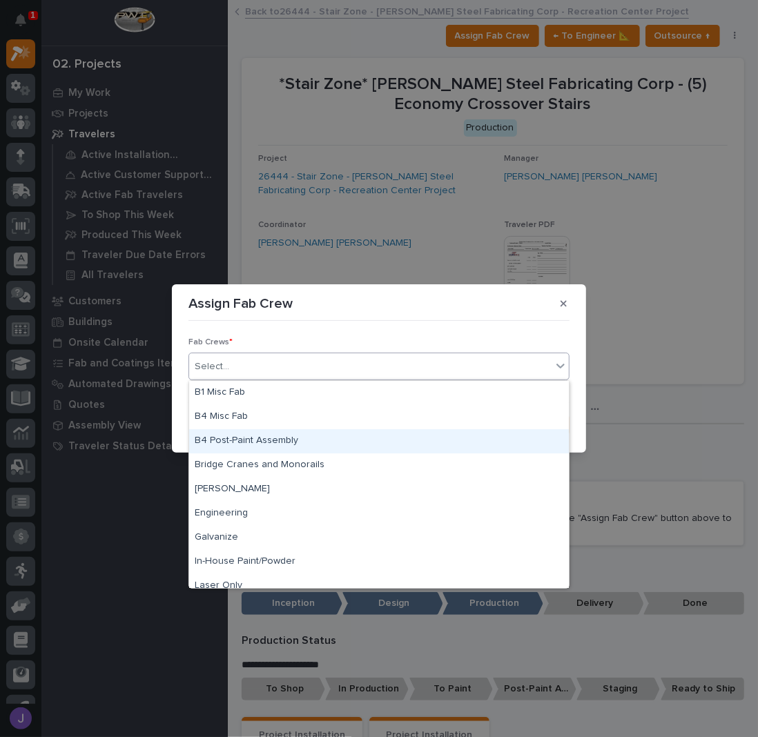
scroll to position [324, 0]
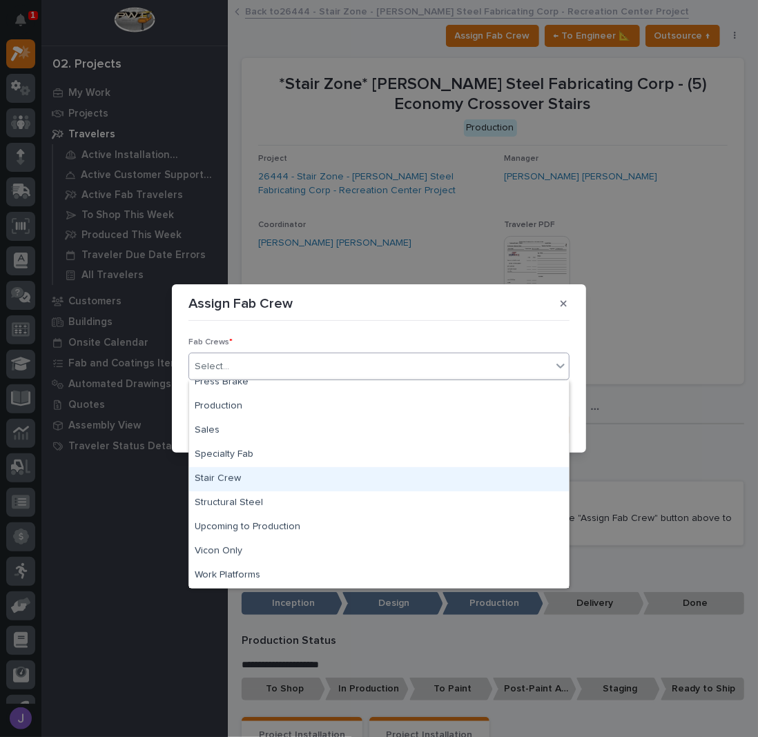
drag, startPoint x: 249, startPoint y: 466, endPoint x: 245, endPoint y: 474, distance: 9.3
click at [245, 473] on div "Stair Crew" at bounding box center [379, 479] width 380 height 24
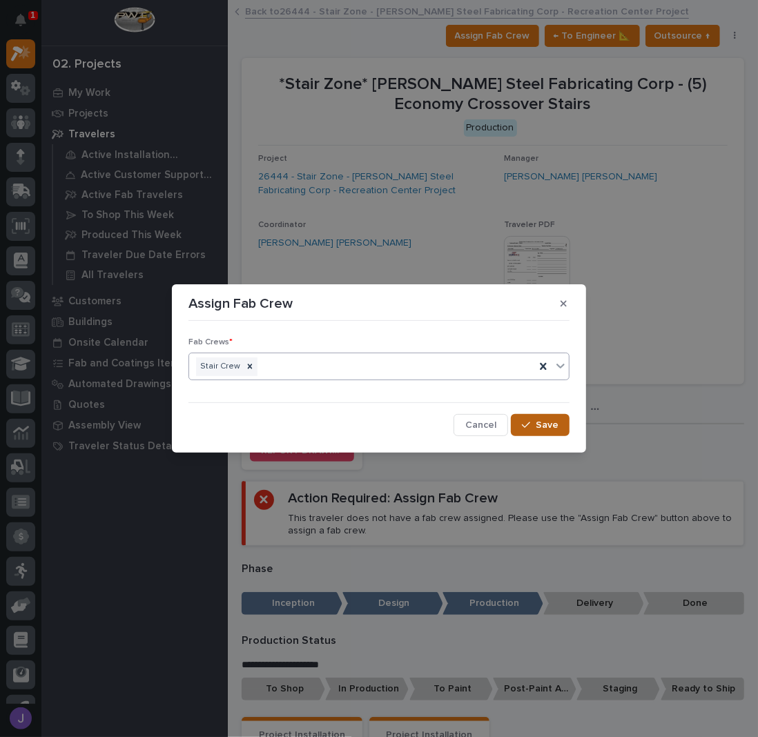
click at [534, 419] on button "Save" at bounding box center [540, 425] width 59 height 22
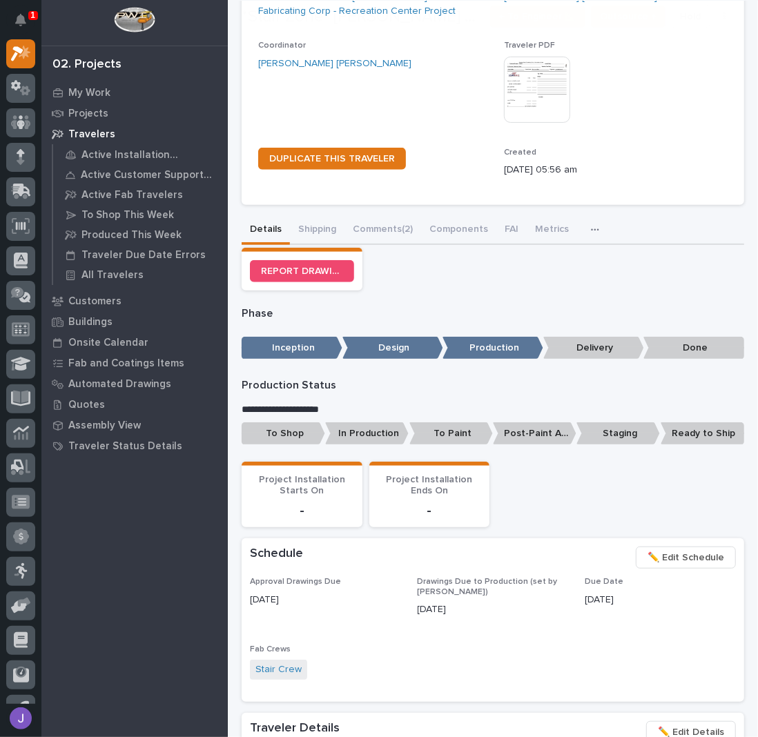
scroll to position [184, 0]
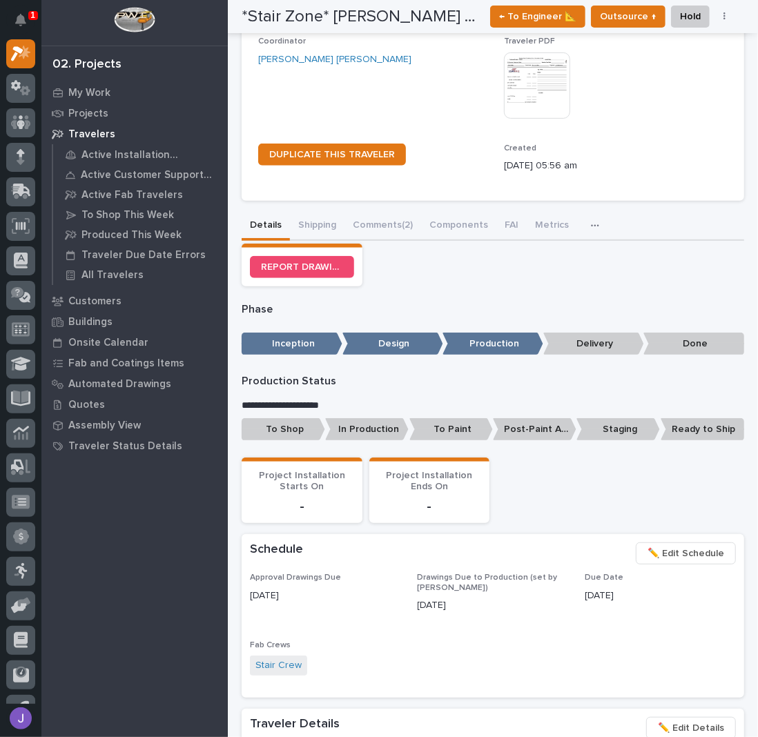
click at [308, 434] on p "To Shop" at bounding box center [284, 429] width 84 height 23
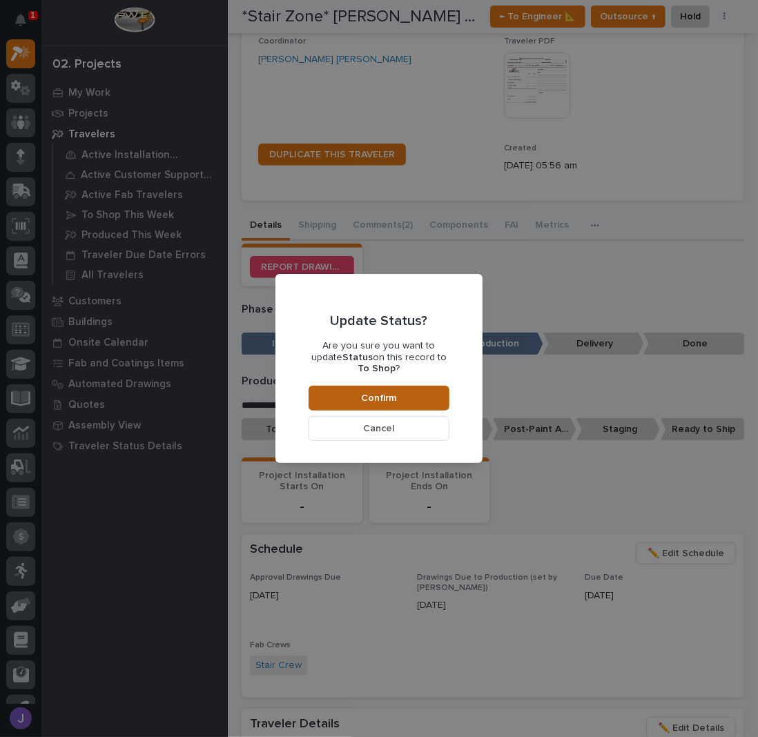
click at [405, 396] on button "Confirm" at bounding box center [379, 398] width 141 height 25
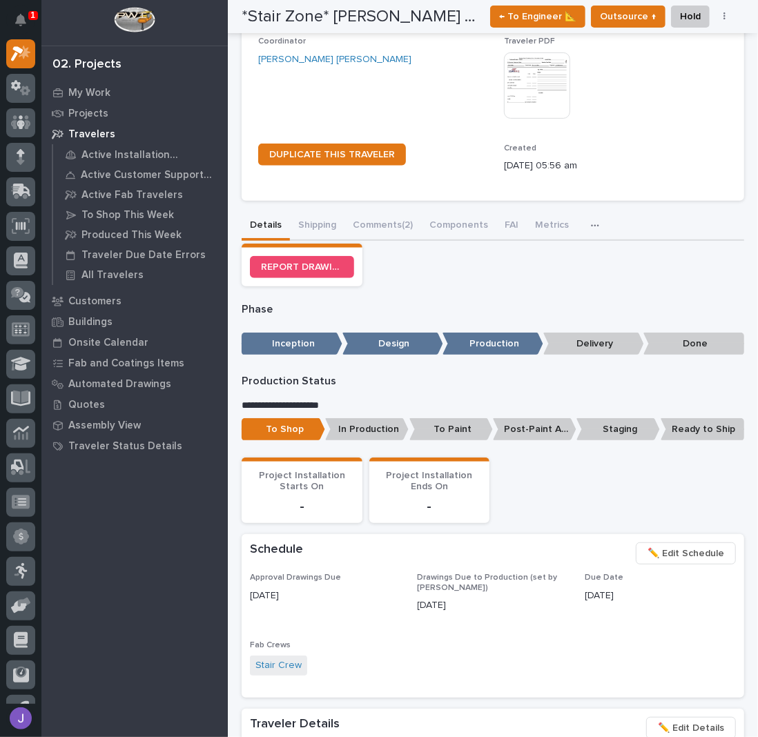
scroll to position [427, 0]
